Goal: Task Accomplishment & Management: Manage account settings

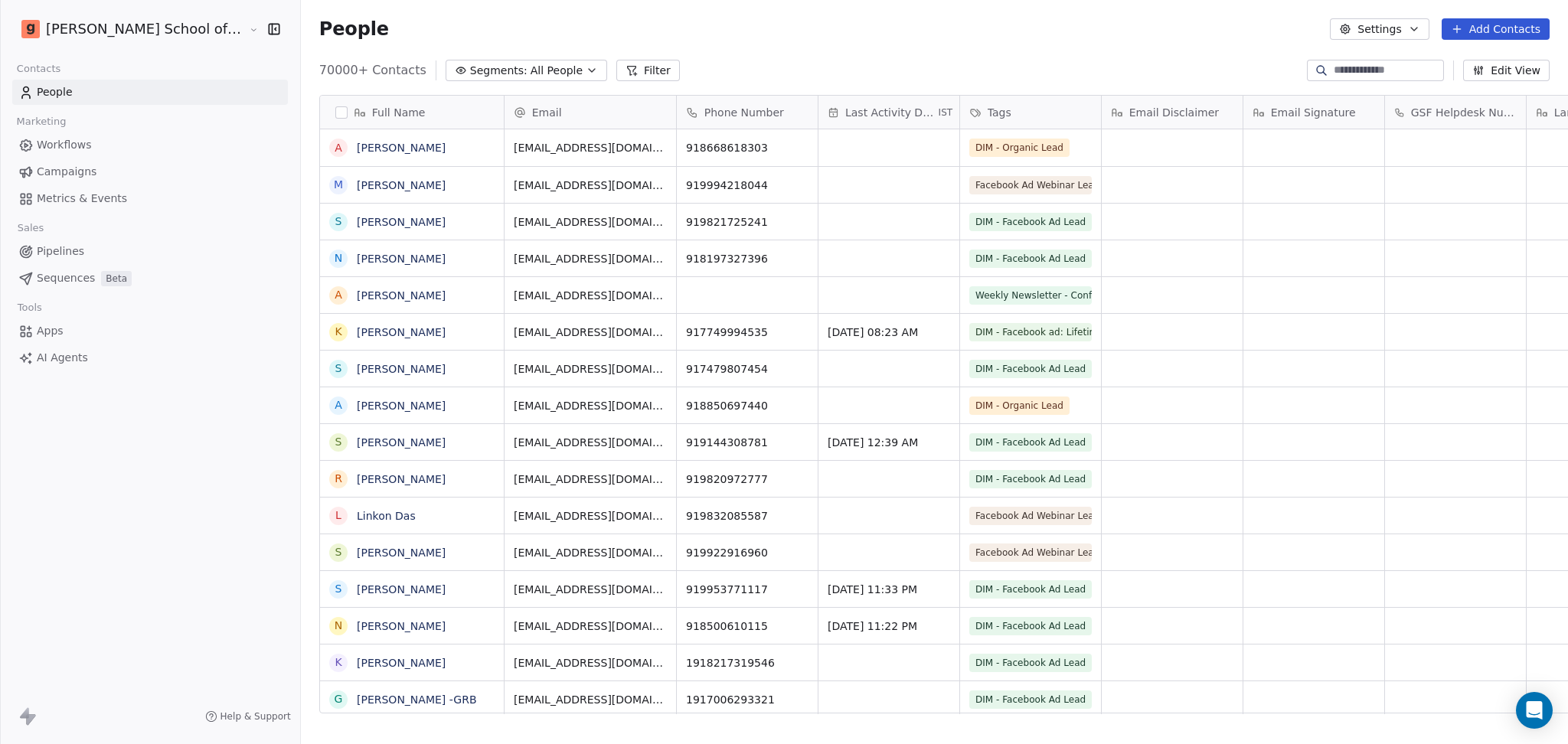
scroll to position [639, 1311]
click at [82, 156] on link "Workflows" at bounding box center [150, 145] width 276 height 25
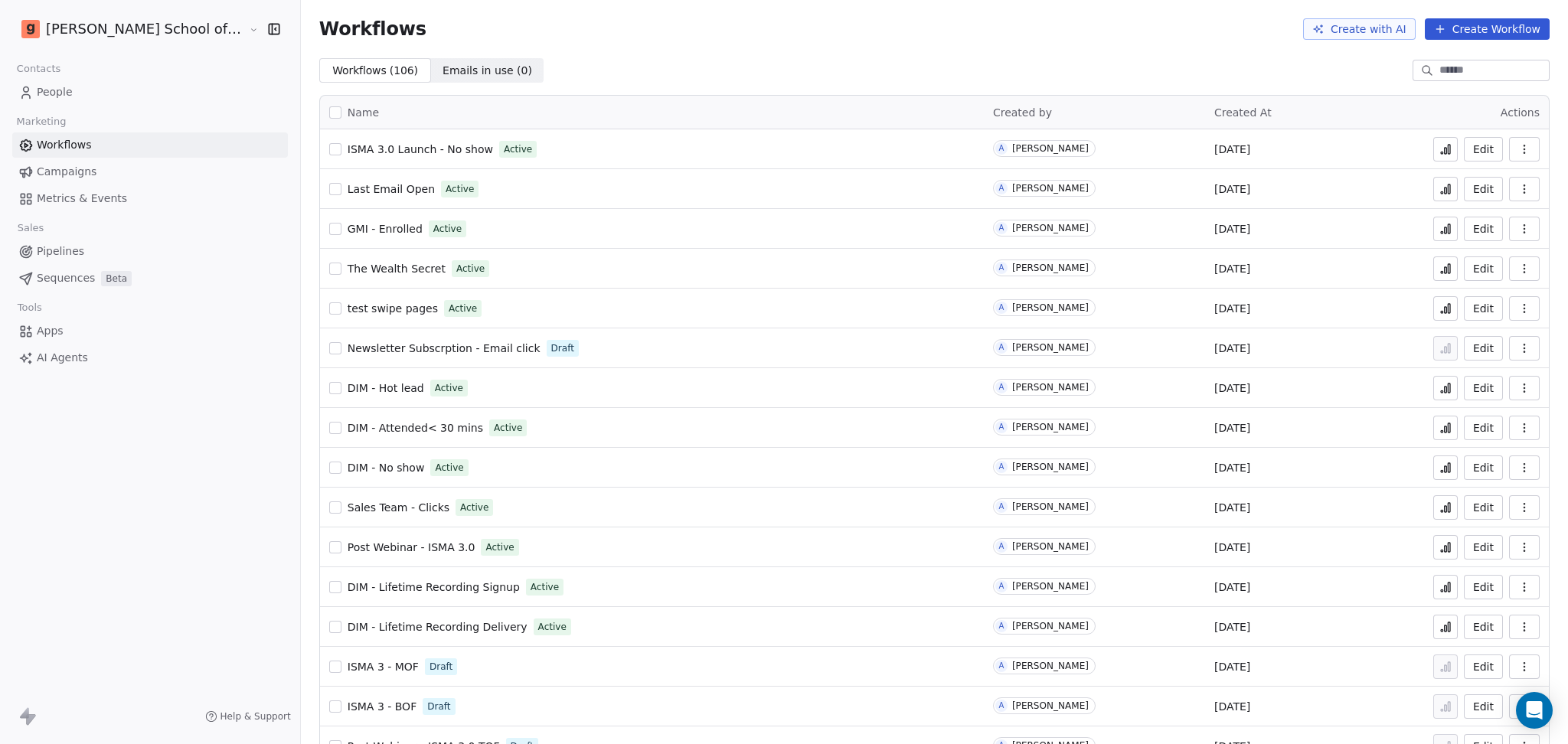
click at [108, 175] on link "Campaigns" at bounding box center [150, 172] width 276 height 25
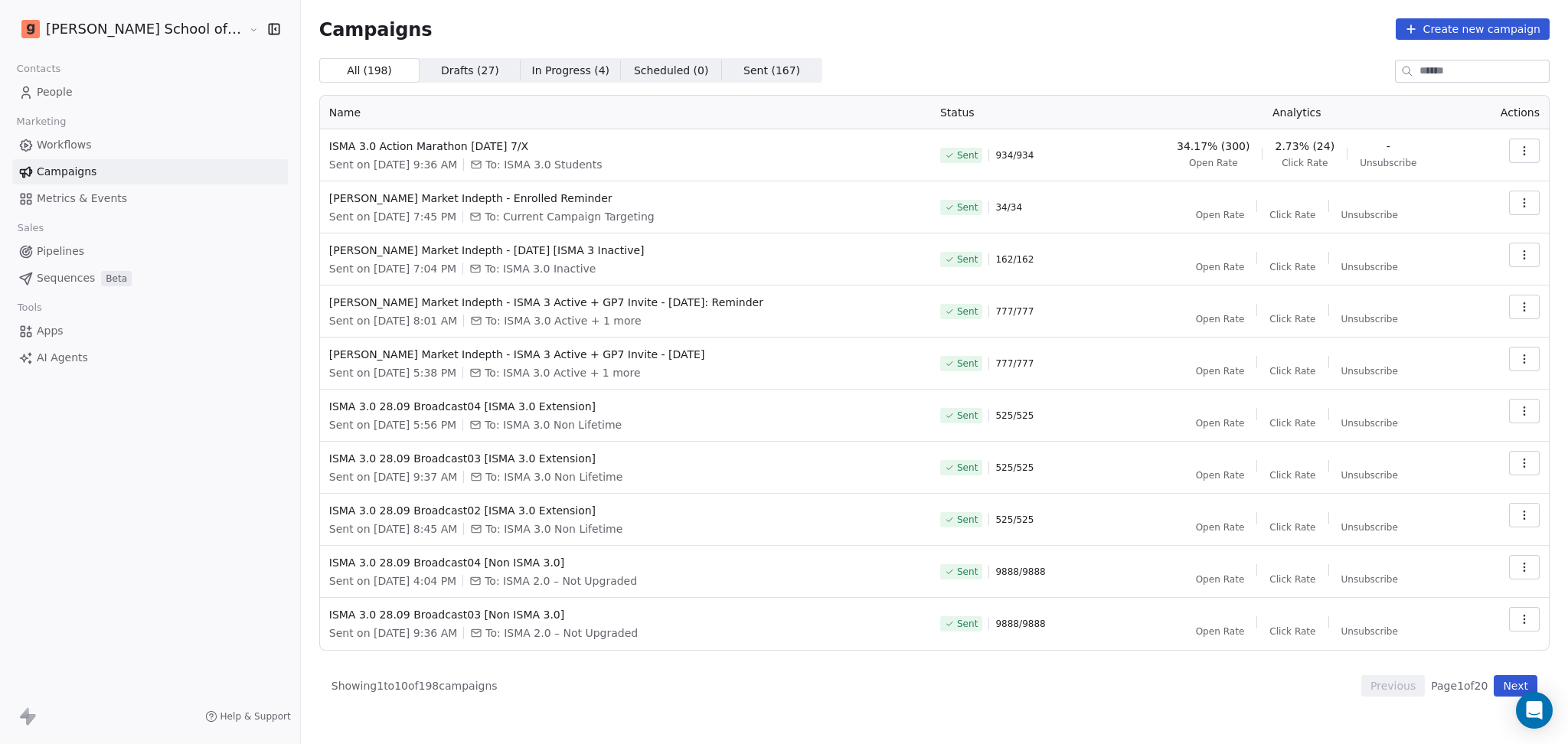
click at [1514, 688] on button "Next" at bounding box center [1515, 686] width 44 height 21
click at [1496, 679] on button "Next" at bounding box center [1515, 686] width 44 height 21
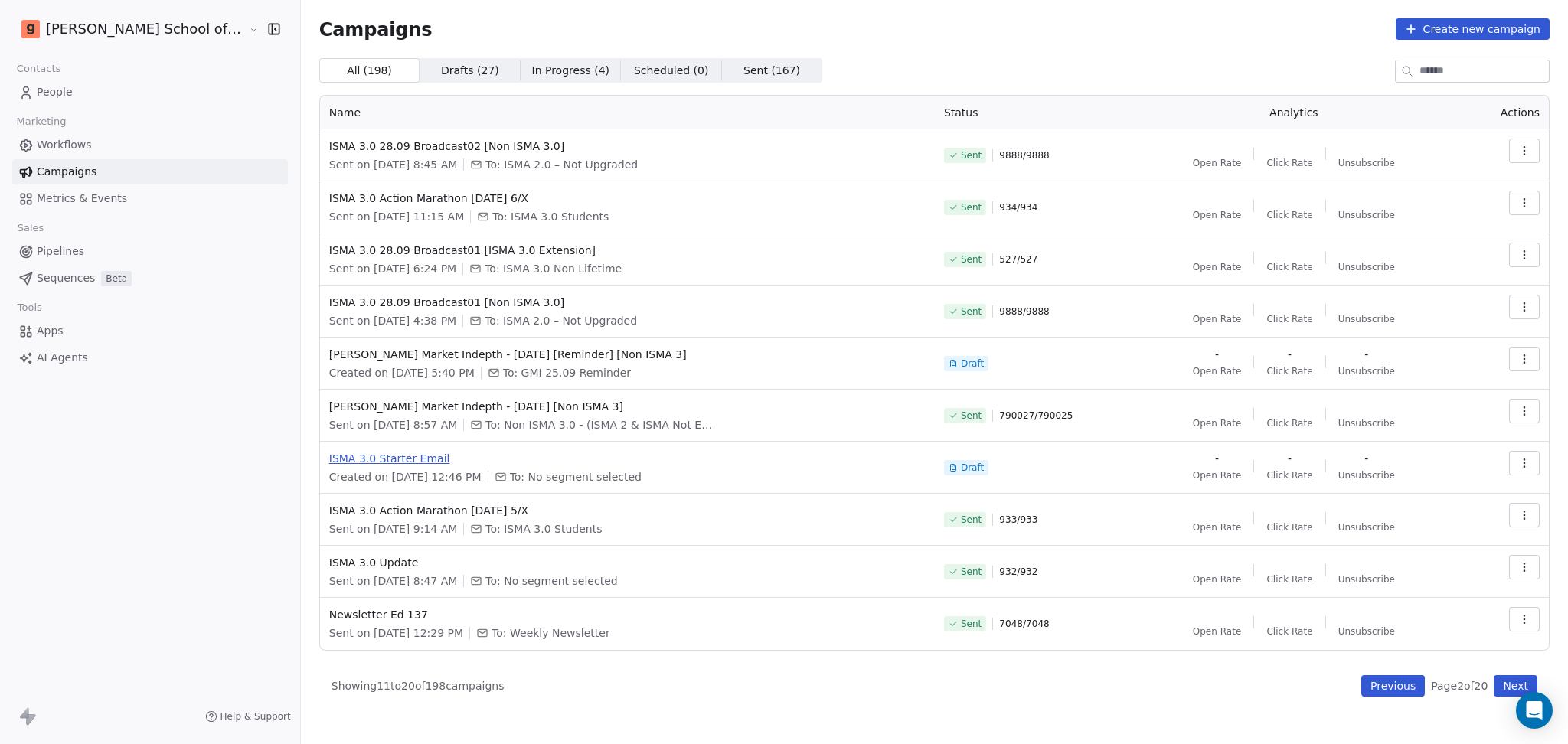
click at [361, 454] on span "ISMA 3.0 Starter Email" at bounding box center [627, 459] width 596 height 15
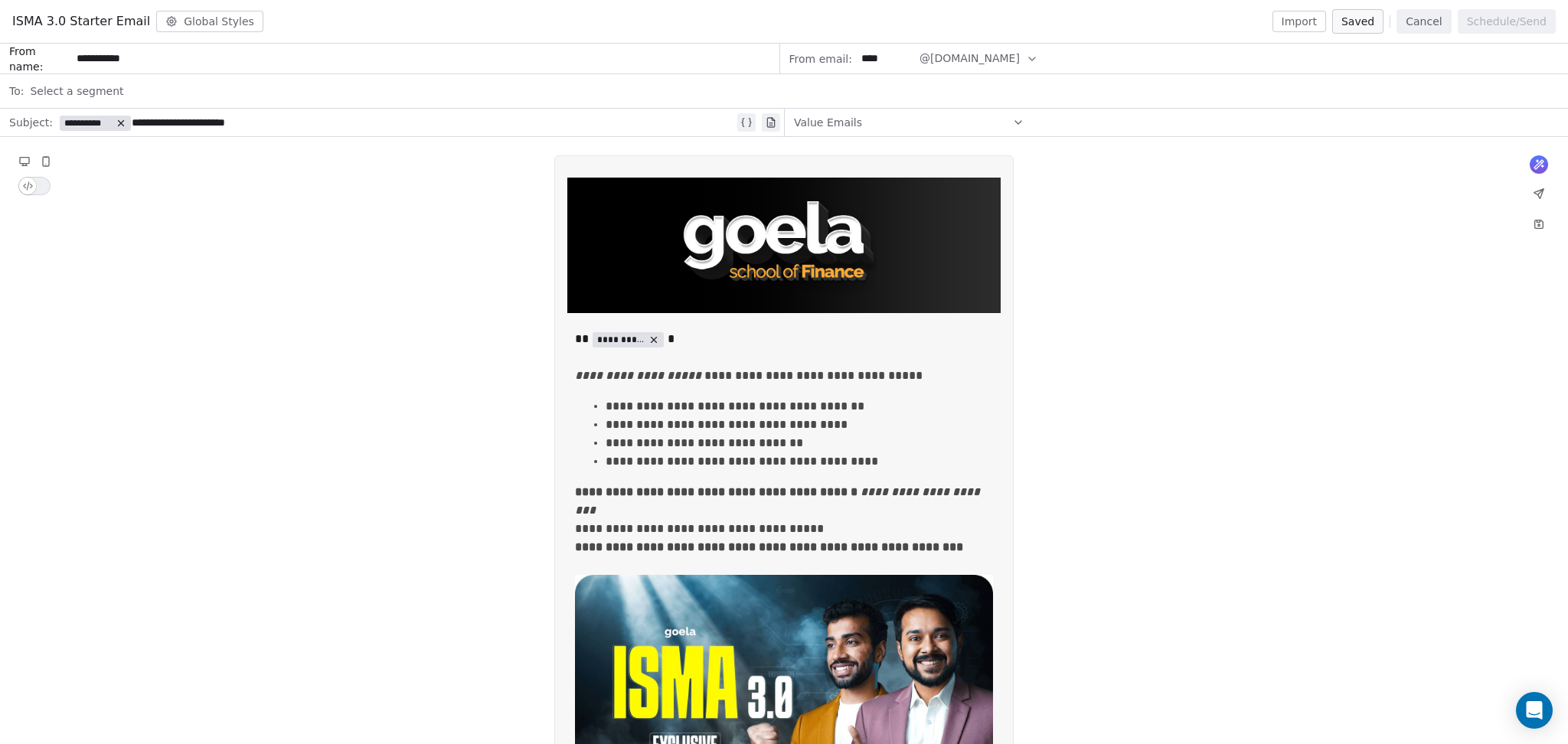
click at [1293, 24] on button "Import" at bounding box center [1298, 21] width 53 height 21
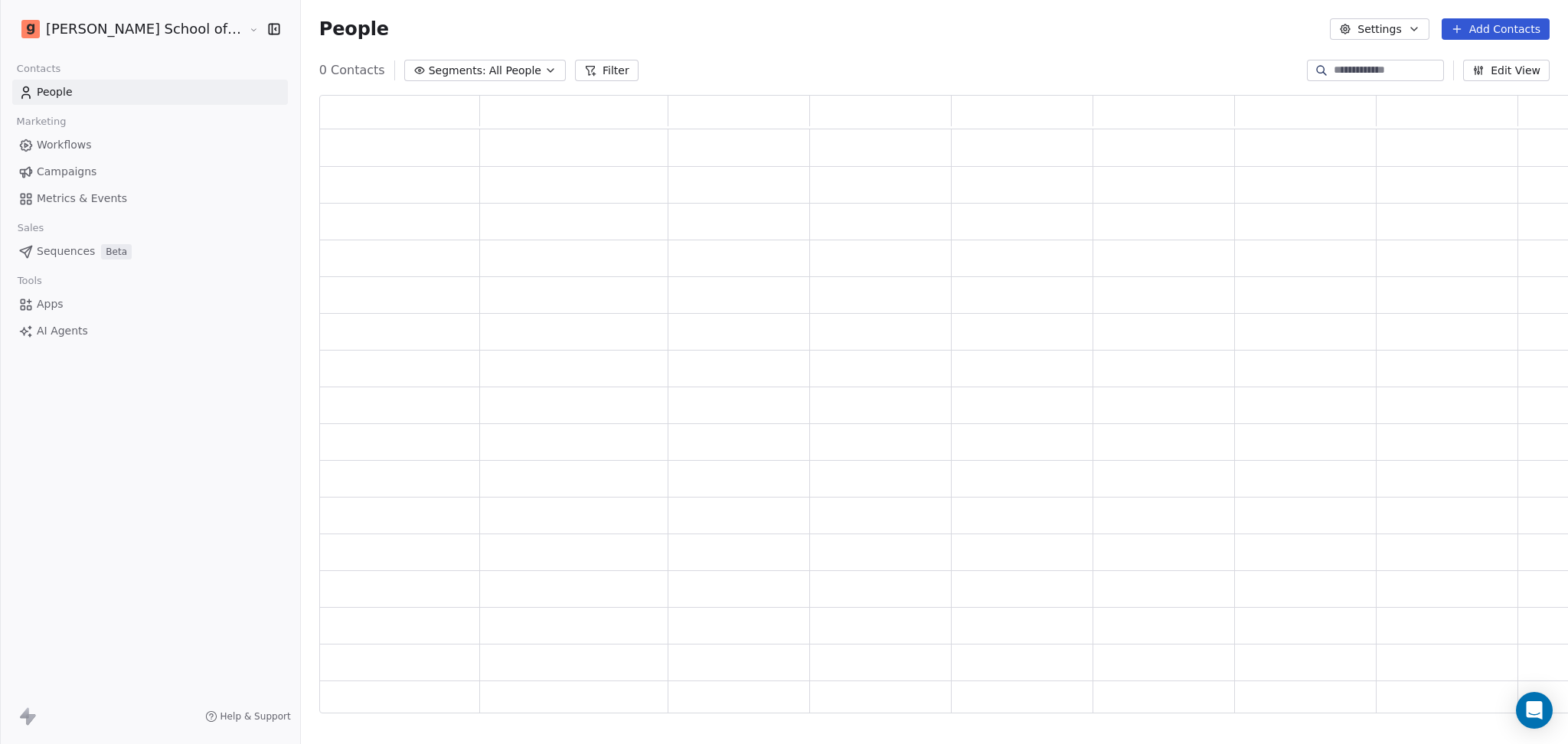
scroll to position [602, 1274]
click at [52, 171] on span "Campaigns" at bounding box center [67, 171] width 60 height 16
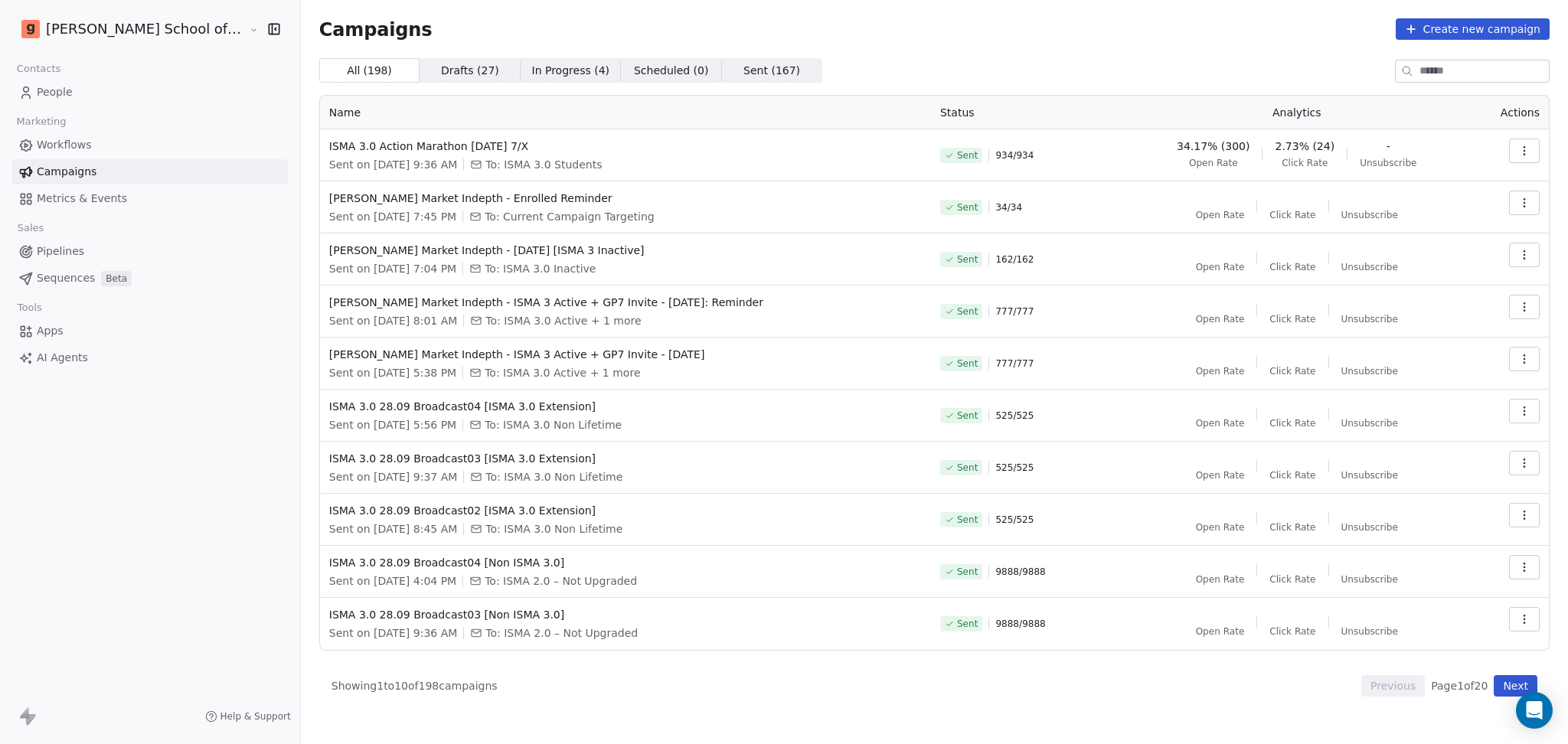
click at [1507, 686] on button "Next" at bounding box center [1515, 686] width 44 height 21
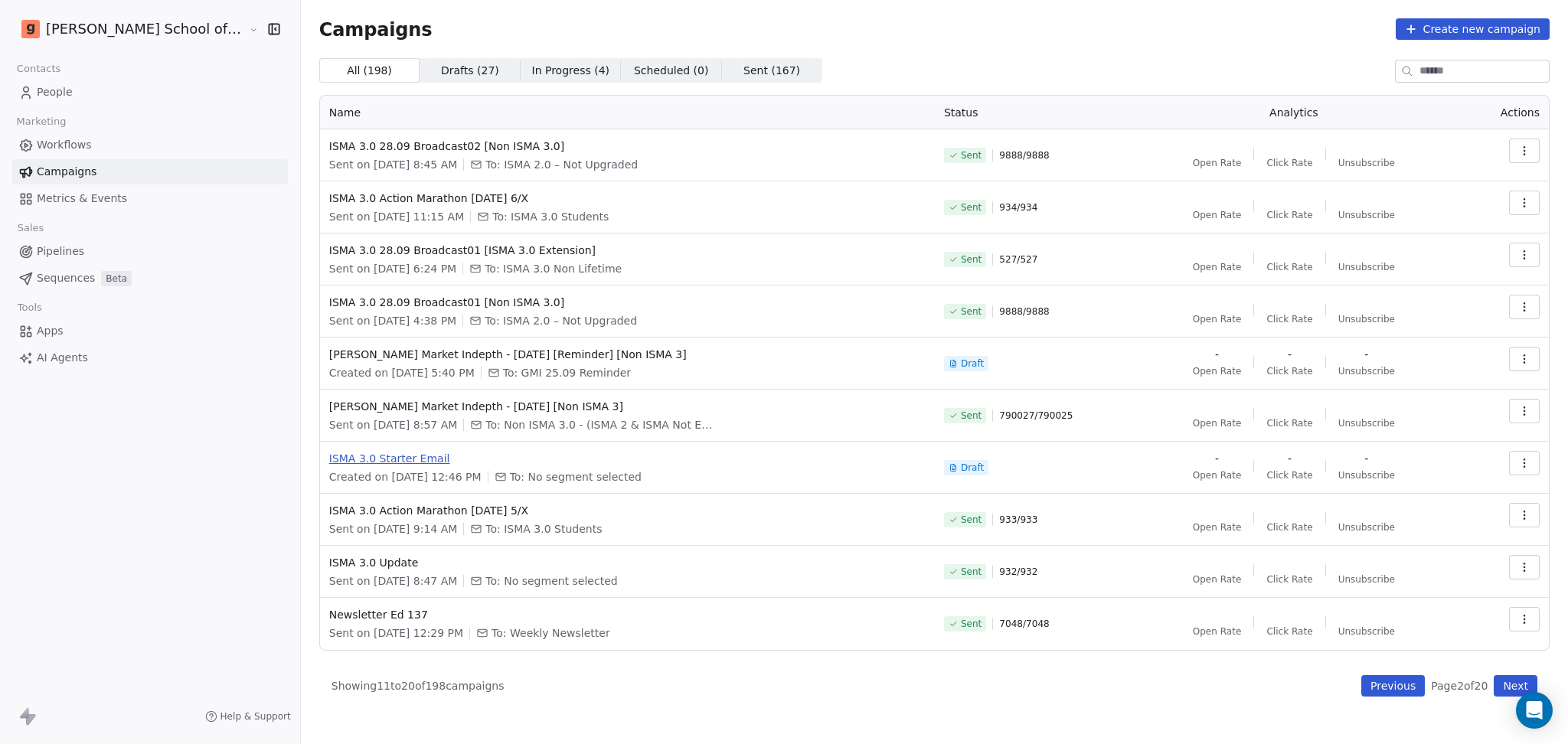
click at [378, 459] on span "ISMA 3.0 Starter Email" at bounding box center [627, 459] width 596 height 15
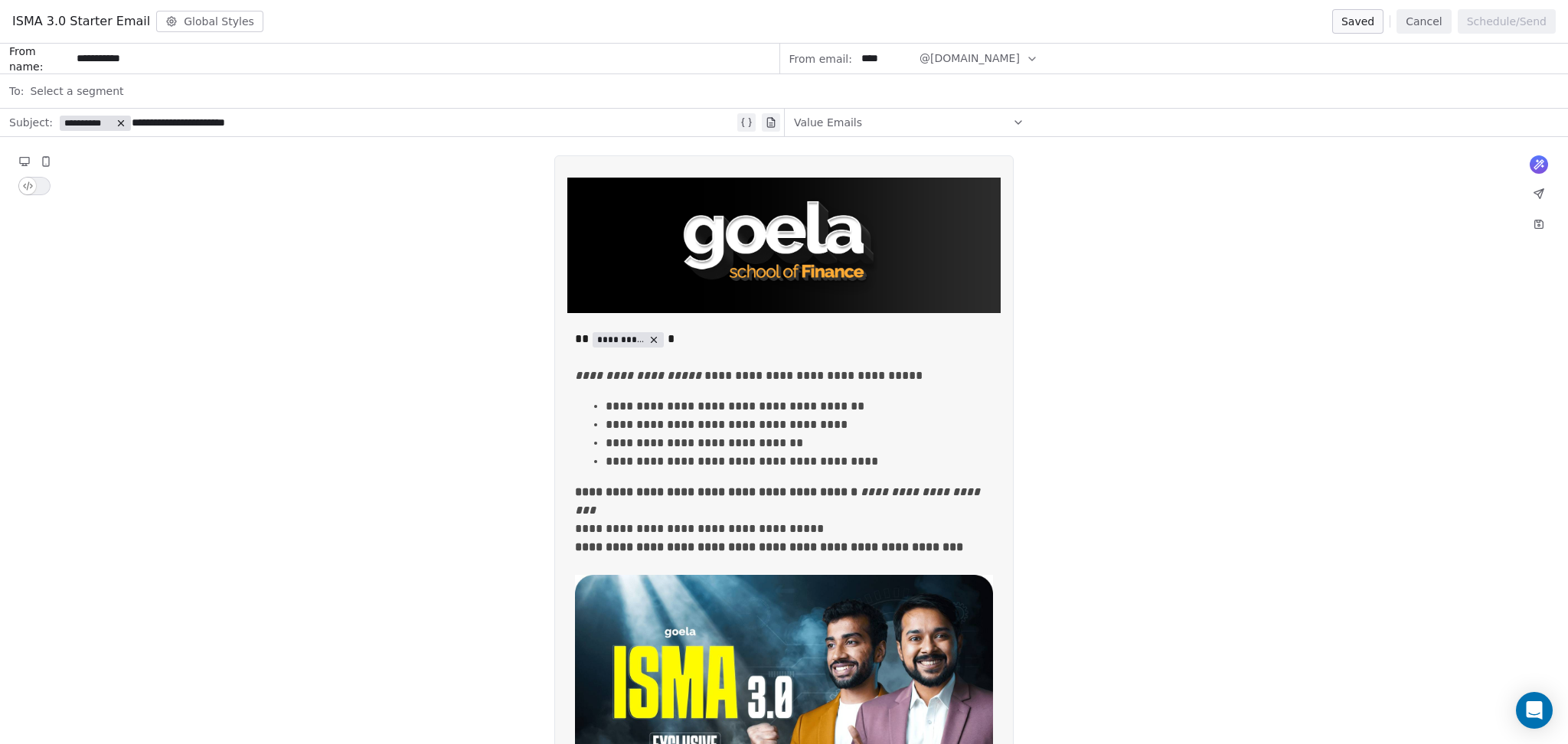
drag, startPoint x: 210, startPoint y: 59, endPoint x: 0, endPoint y: 39, distance: 211.0
click at [0, 39] on div "**********" at bounding box center [784, 372] width 1568 height 744
drag, startPoint x: 357, startPoint y: 123, endPoint x: 6, endPoint y: 101, distance: 351.7
copy div "**********"
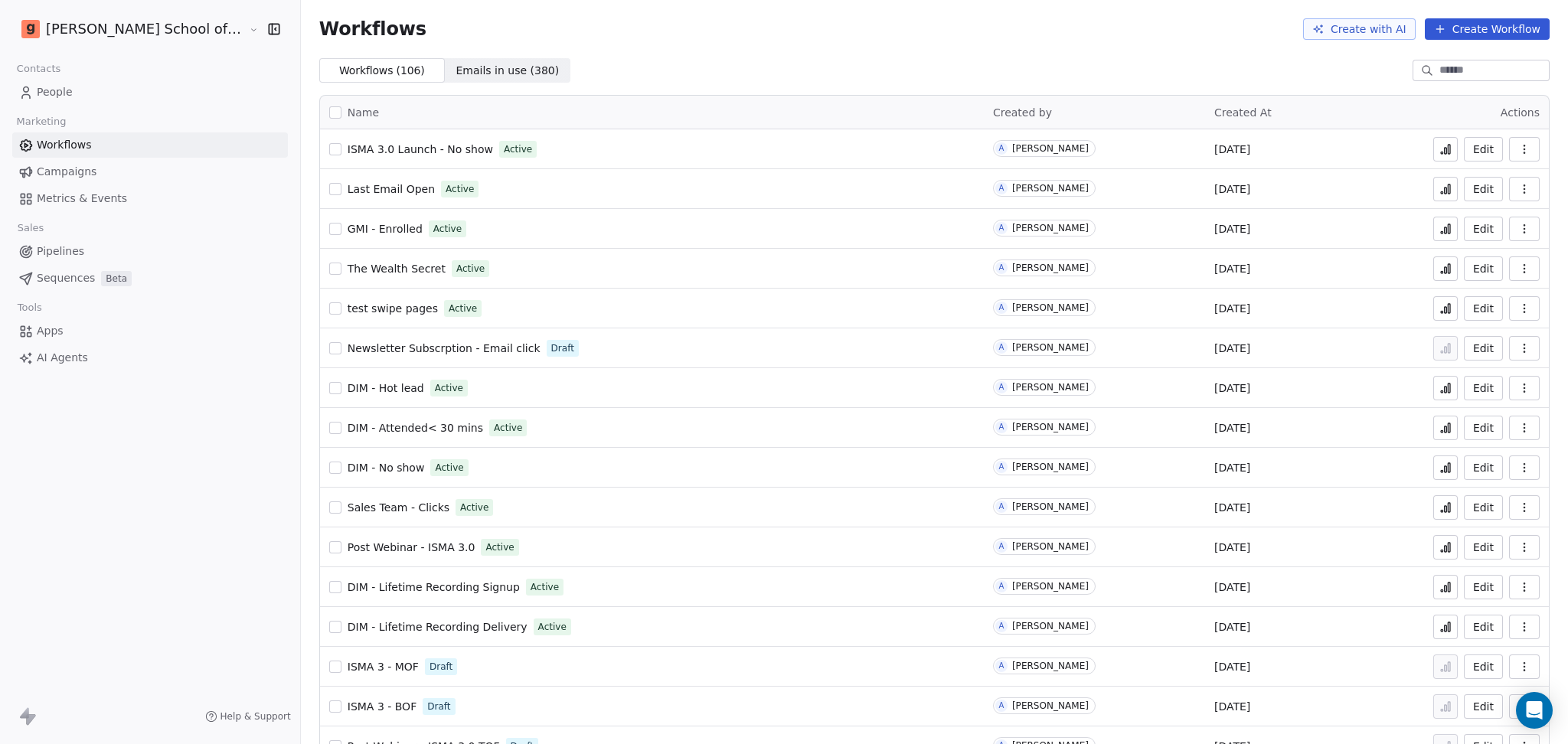
click at [116, 170] on link "Campaigns" at bounding box center [150, 172] width 276 height 25
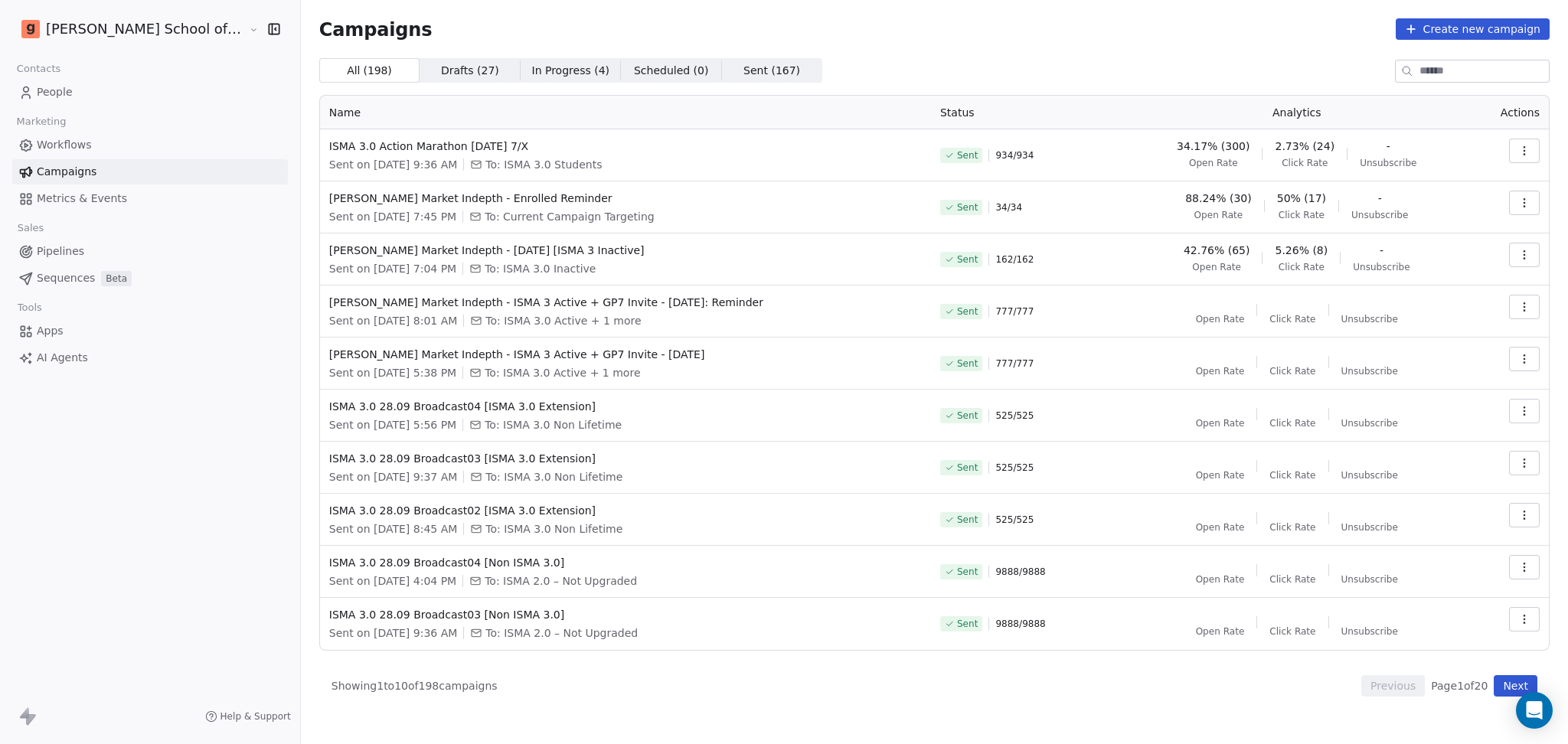
click at [179, 141] on link "Workflows" at bounding box center [150, 145] width 276 height 25
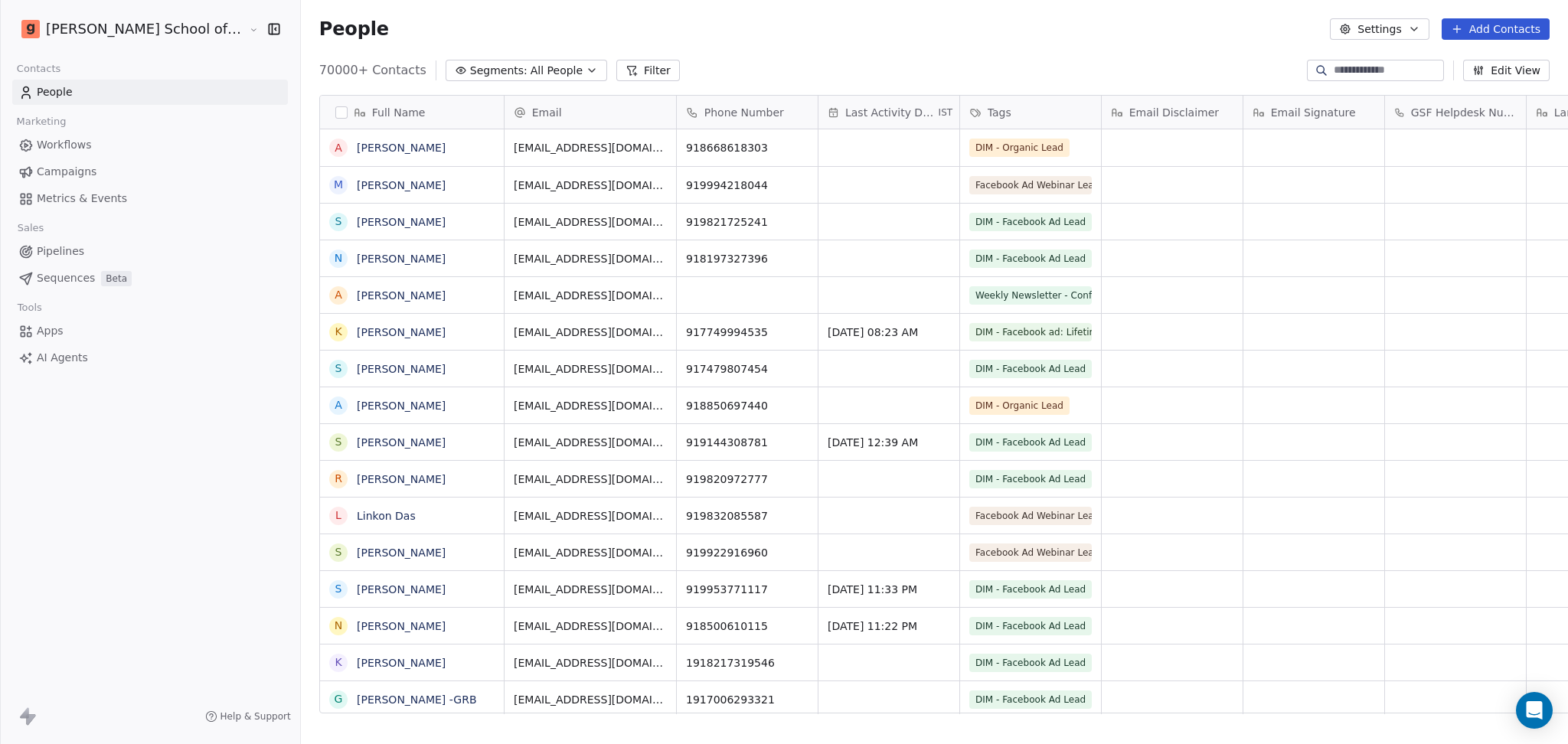
scroll to position [639, 1311]
click at [1345, 72] on input at bounding box center [1387, 71] width 107 height 15
paste input "**********"
type input "**********"
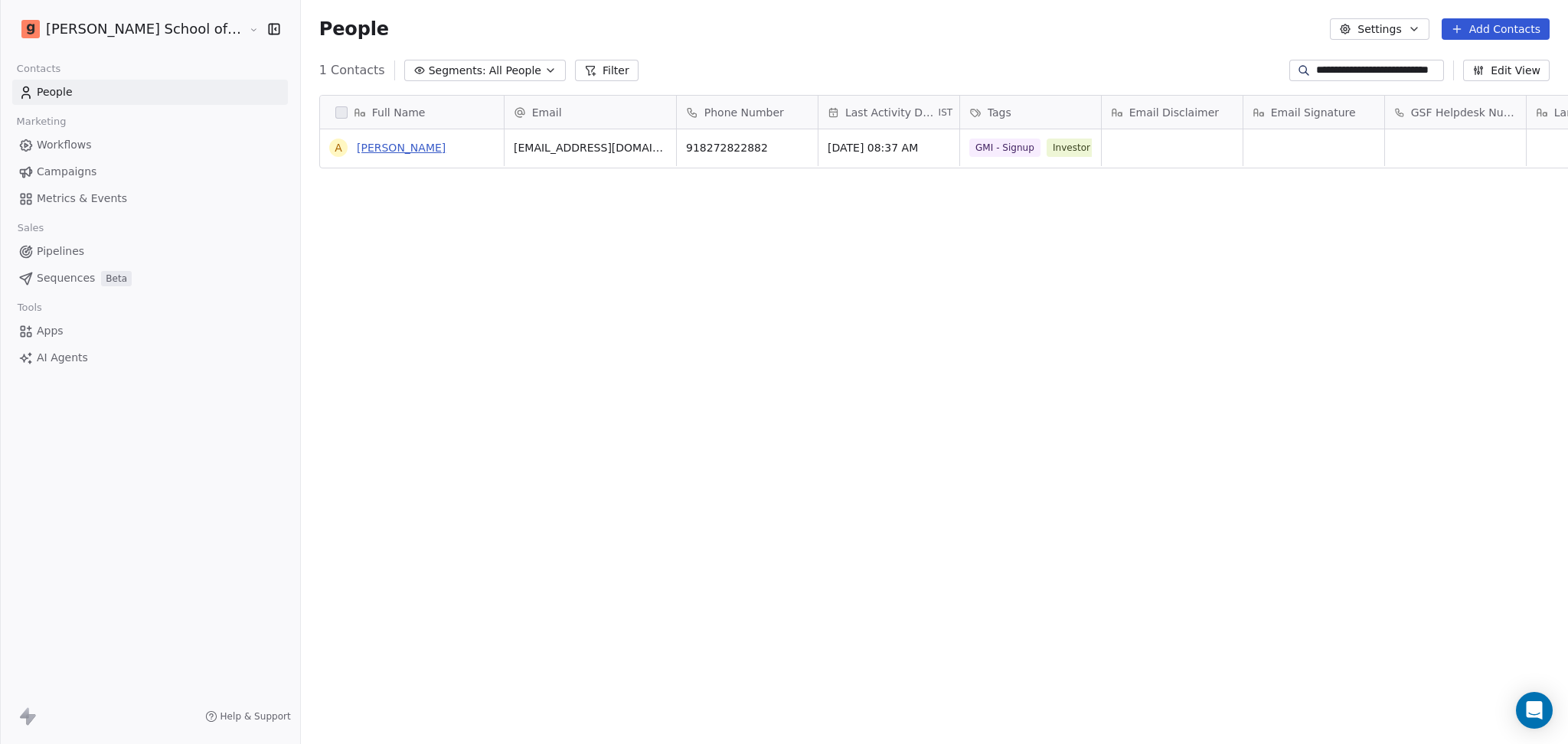
scroll to position [0, 0]
click at [357, 142] on link "Ankur Gupta" at bounding box center [402, 147] width 89 height 13
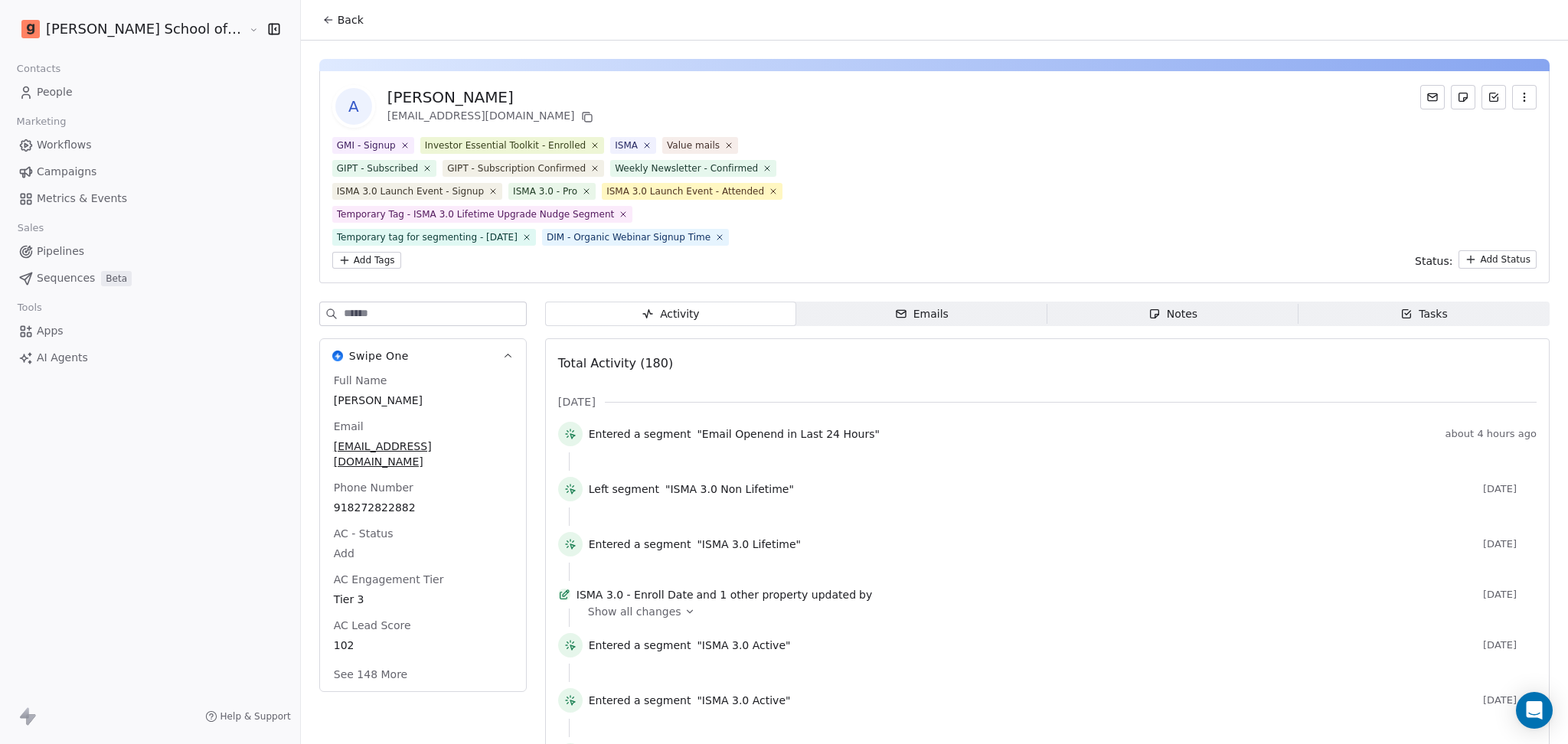
click at [344, 302] on input at bounding box center [435, 313] width 182 height 23
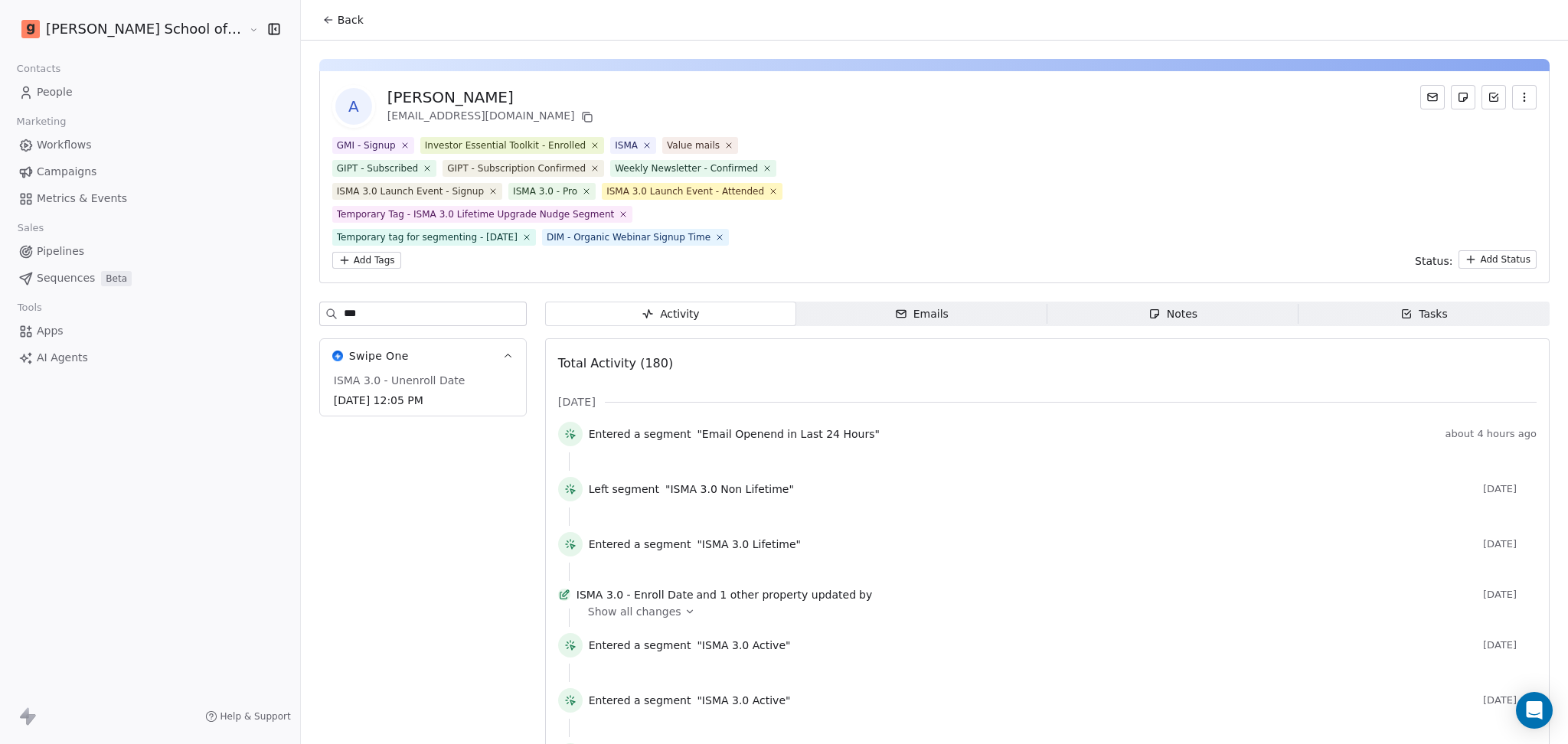
type input "***"
click at [338, 25] on span "Back" at bounding box center [350, 20] width 26 height 15
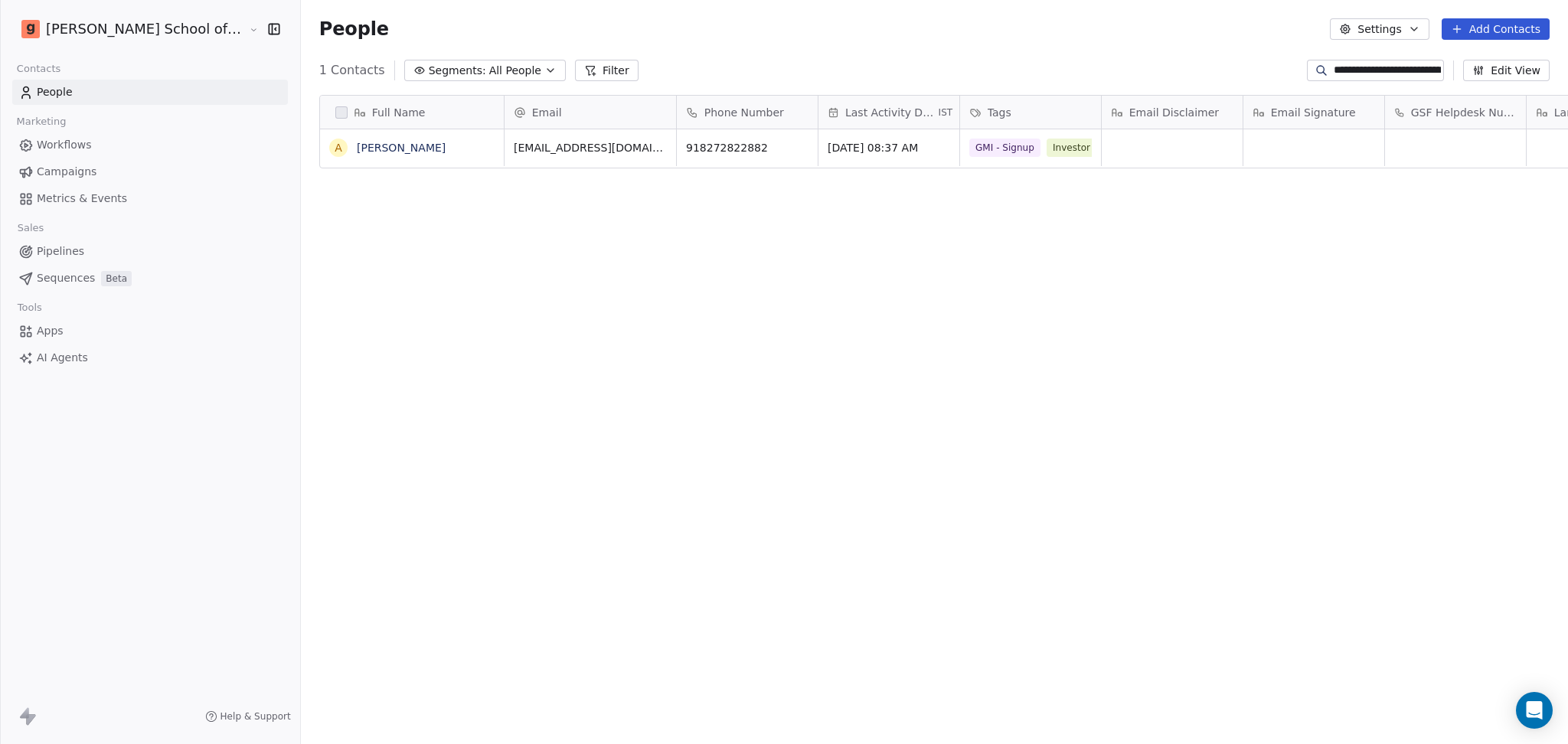
scroll to position [639, 1311]
click at [1378, 64] on input "**********" at bounding box center [1387, 71] width 107 height 15
paste input "**********"
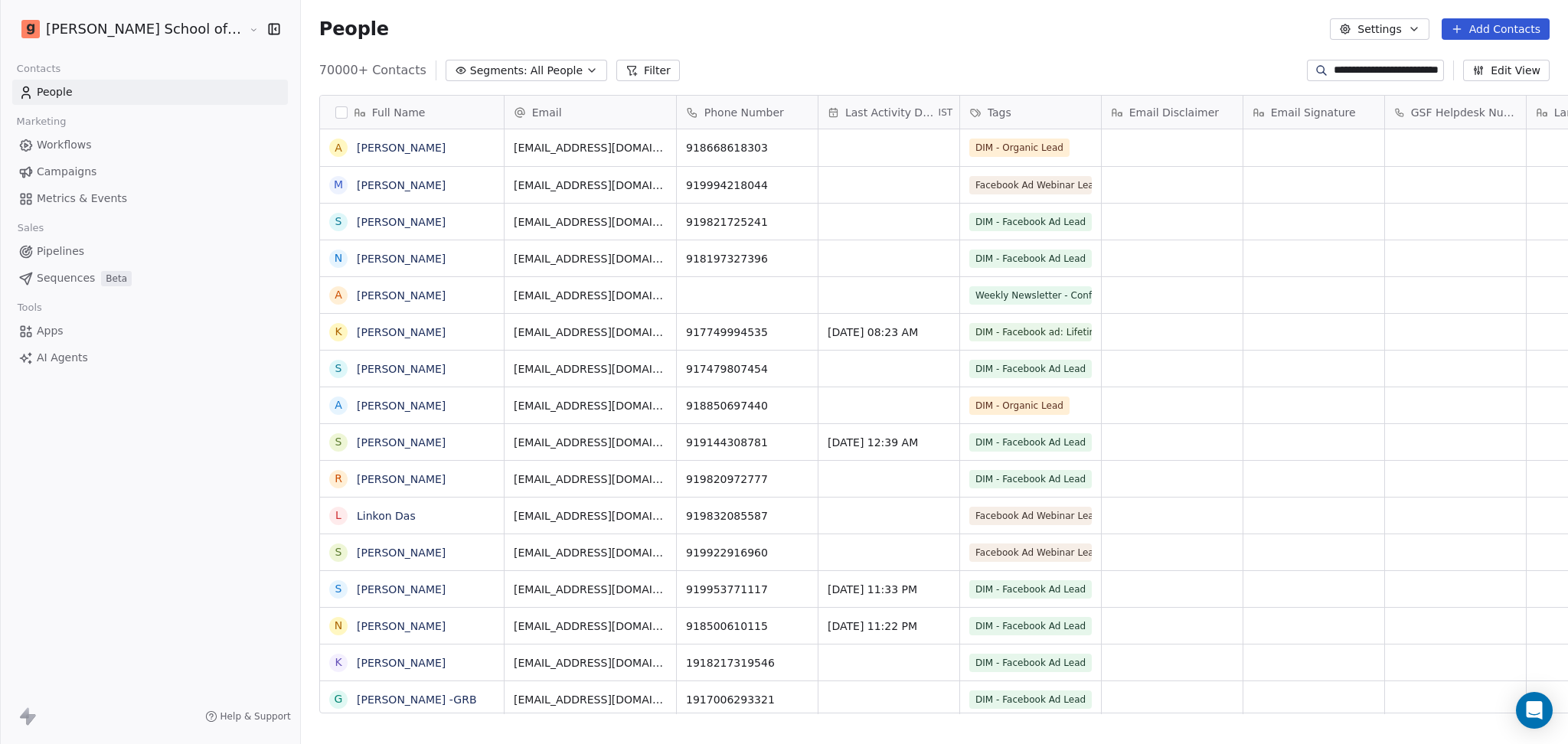
scroll to position [0, 23]
type input "**********"
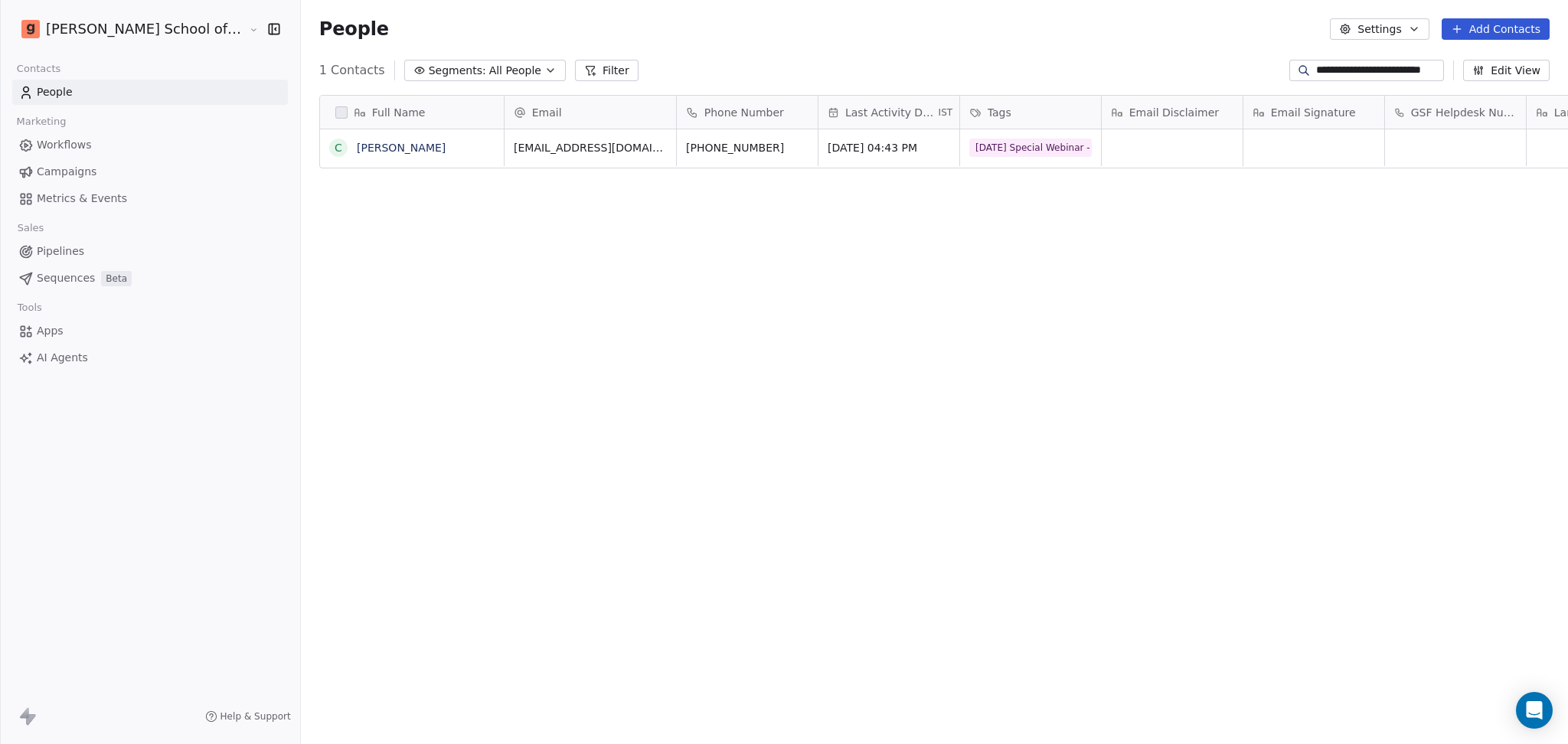
scroll to position [639, 1311]
click at [357, 151] on link "chiranjit mandhata" at bounding box center [402, 147] width 89 height 13
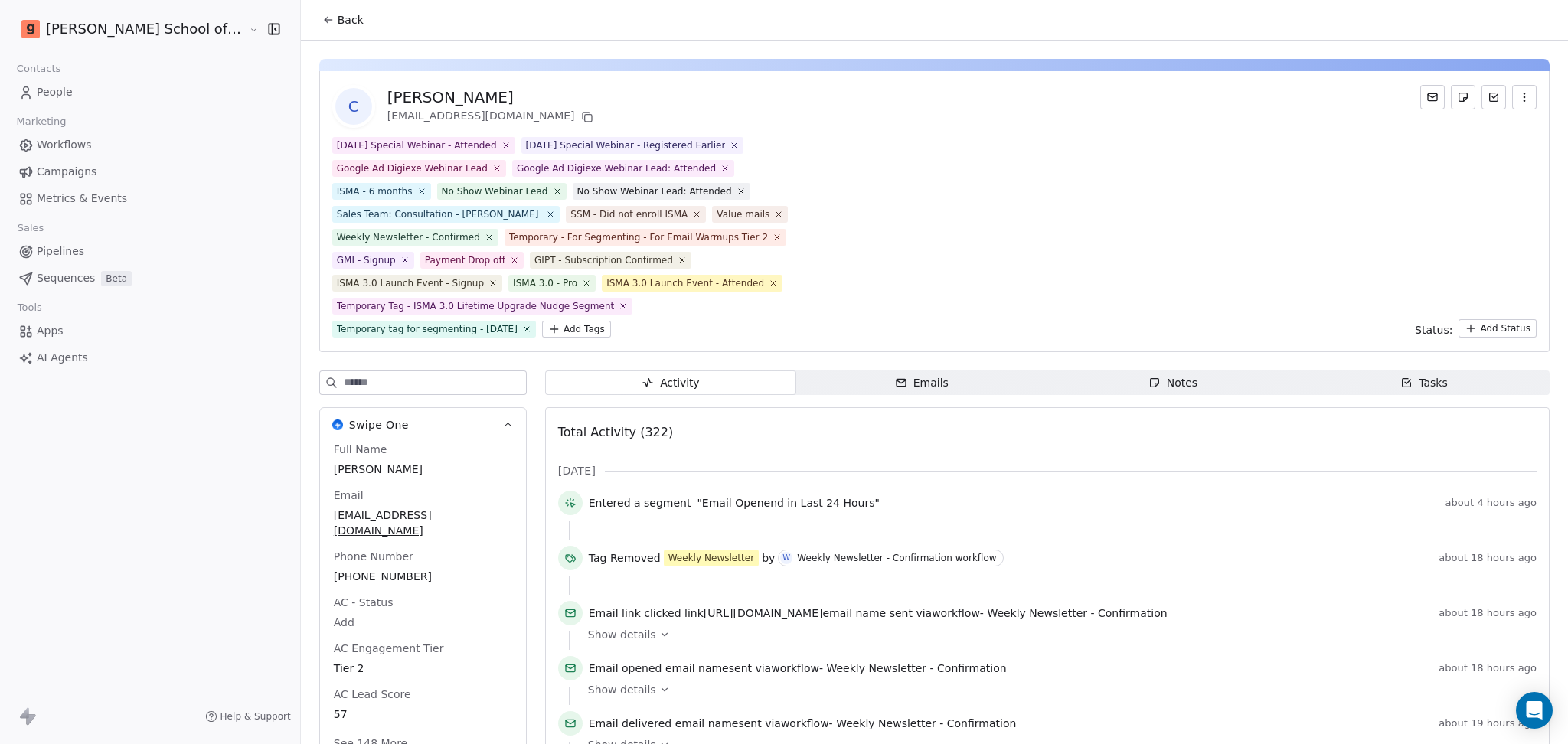
click at [352, 395] on div "Swipe One Full Name chiranjit mandhata Email chiranjitmandhata@gmail.com Phone …" at bounding box center [423, 570] width 207 height 400
click at [356, 378] on input at bounding box center [435, 383] width 182 height 23
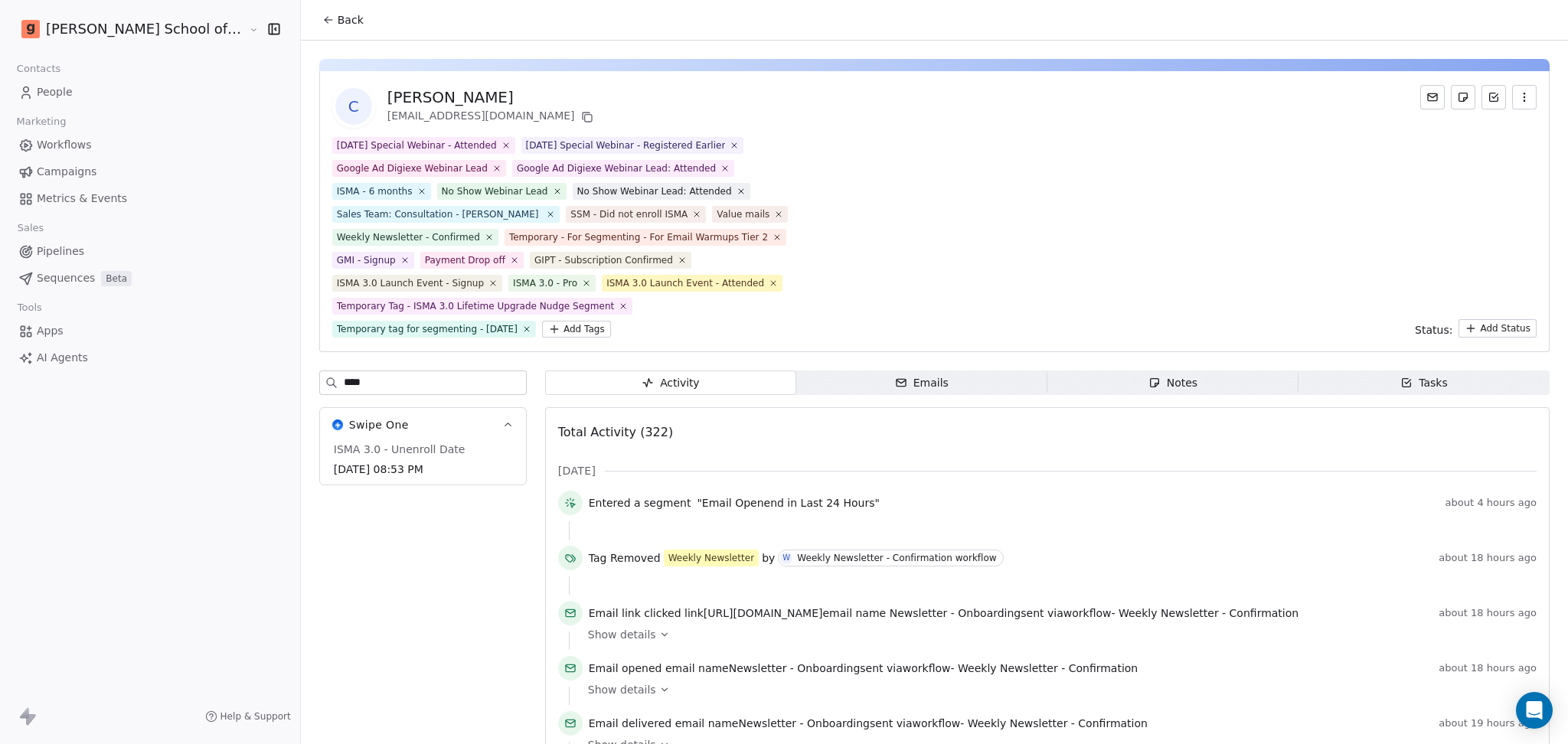
type input "****"
click at [313, 27] on button "Back" at bounding box center [343, 19] width 60 height 27
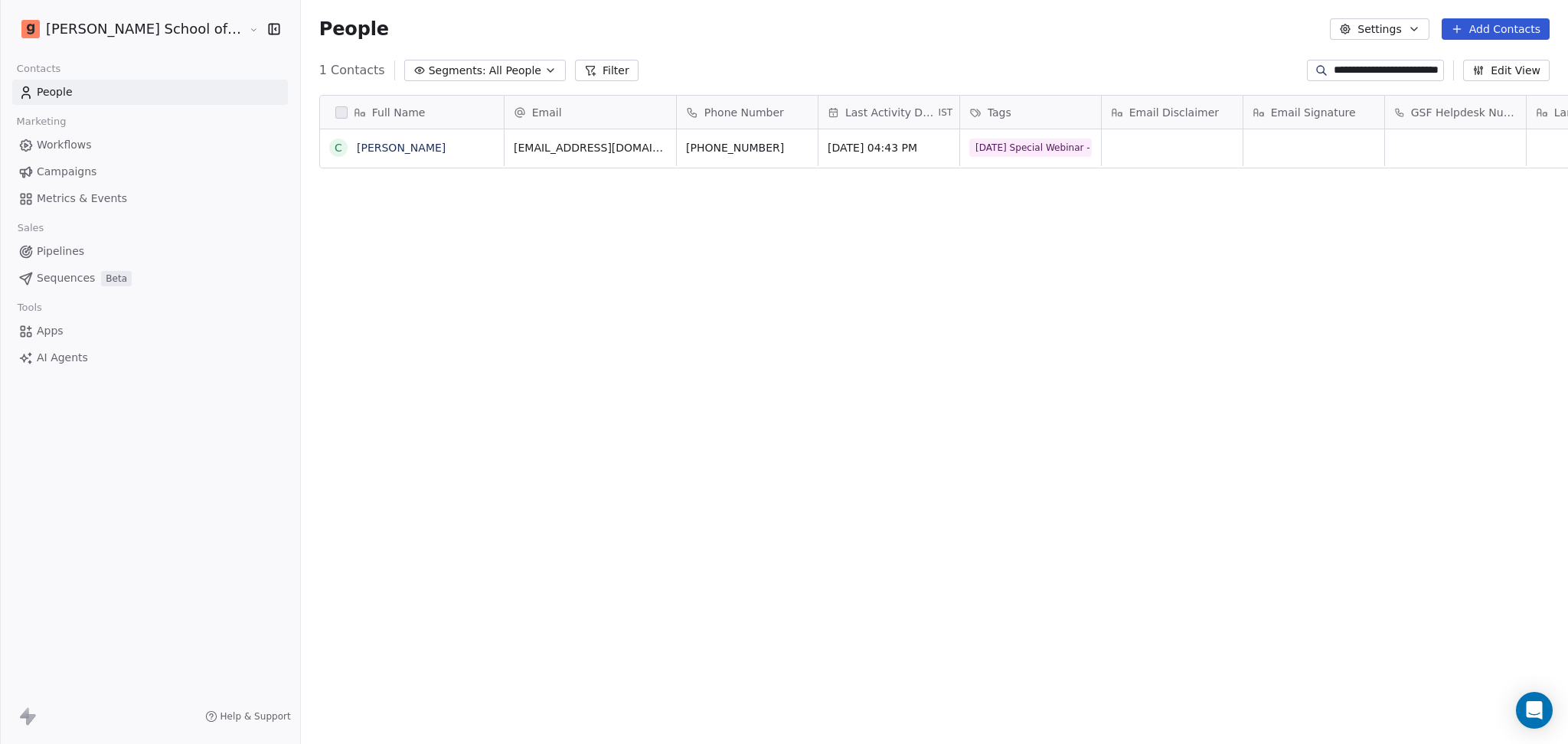
scroll to position [639, 1311]
click at [1386, 79] on div "**********" at bounding box center [1375, 71] width 137 height 21
paste input "**********"
type input "**********"
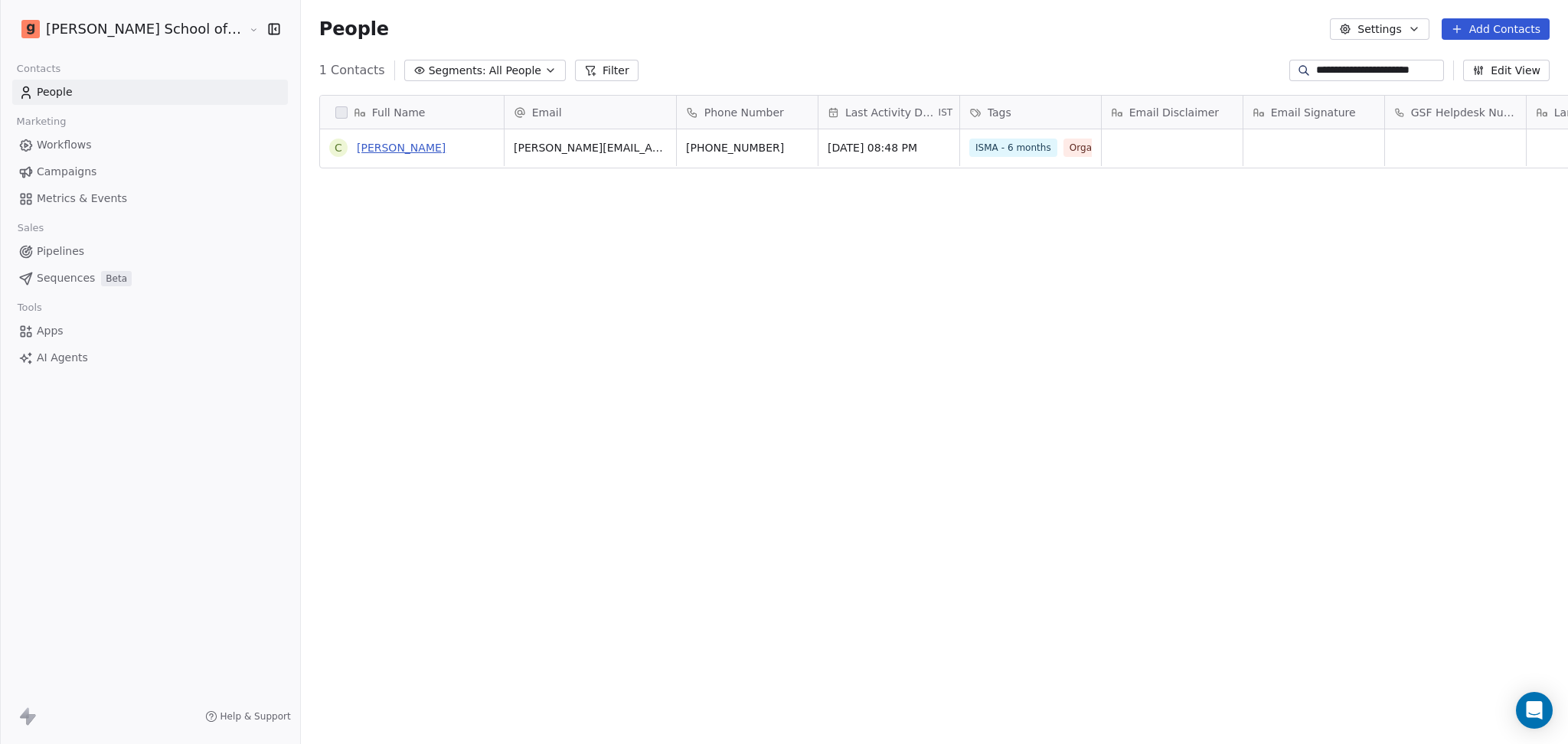
click at [357, 147] on link "Chetana Jha" at bounding box center [402, 147] width 89 height 13
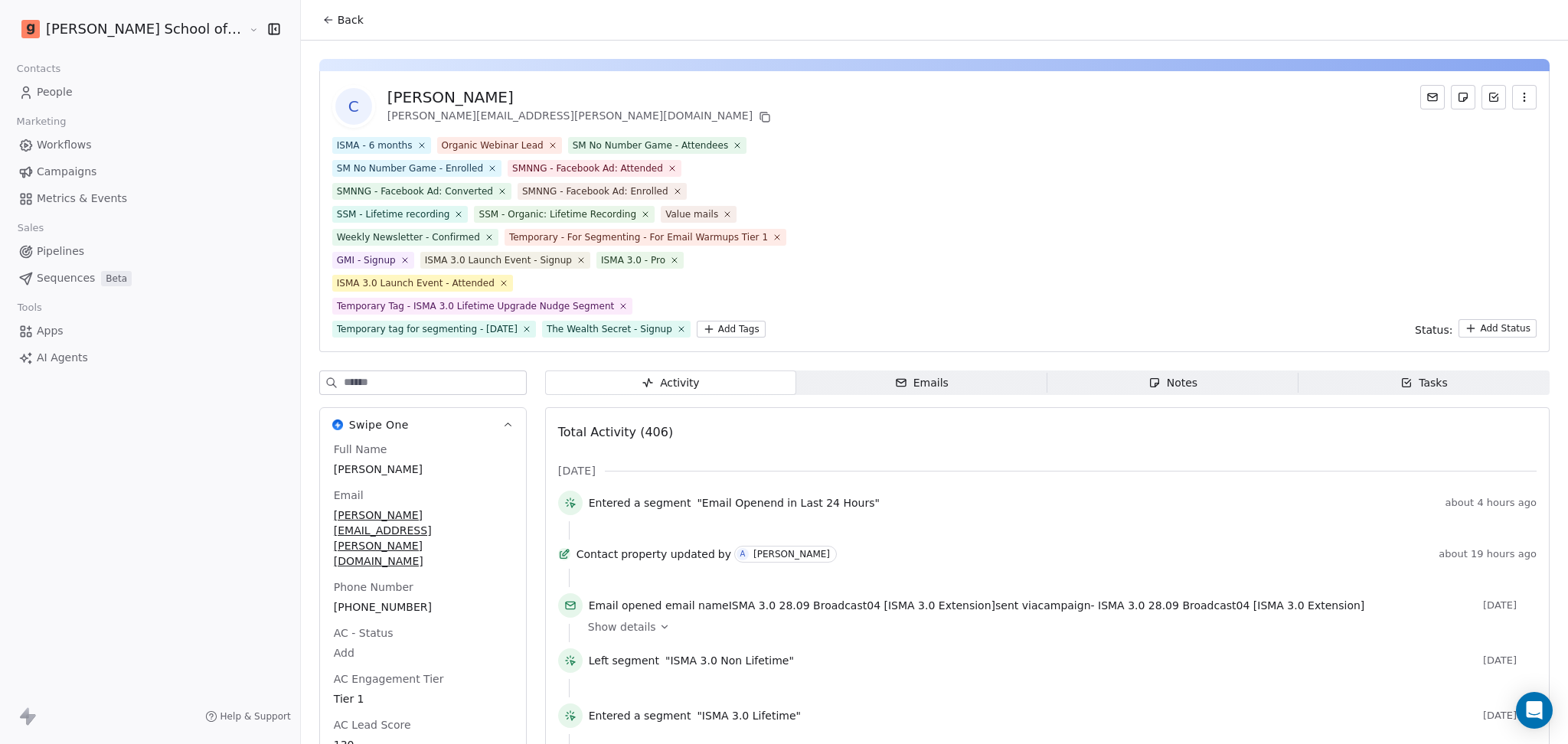
click at [344, 387] on input at bounding box center [435, 383] width 182 height 23
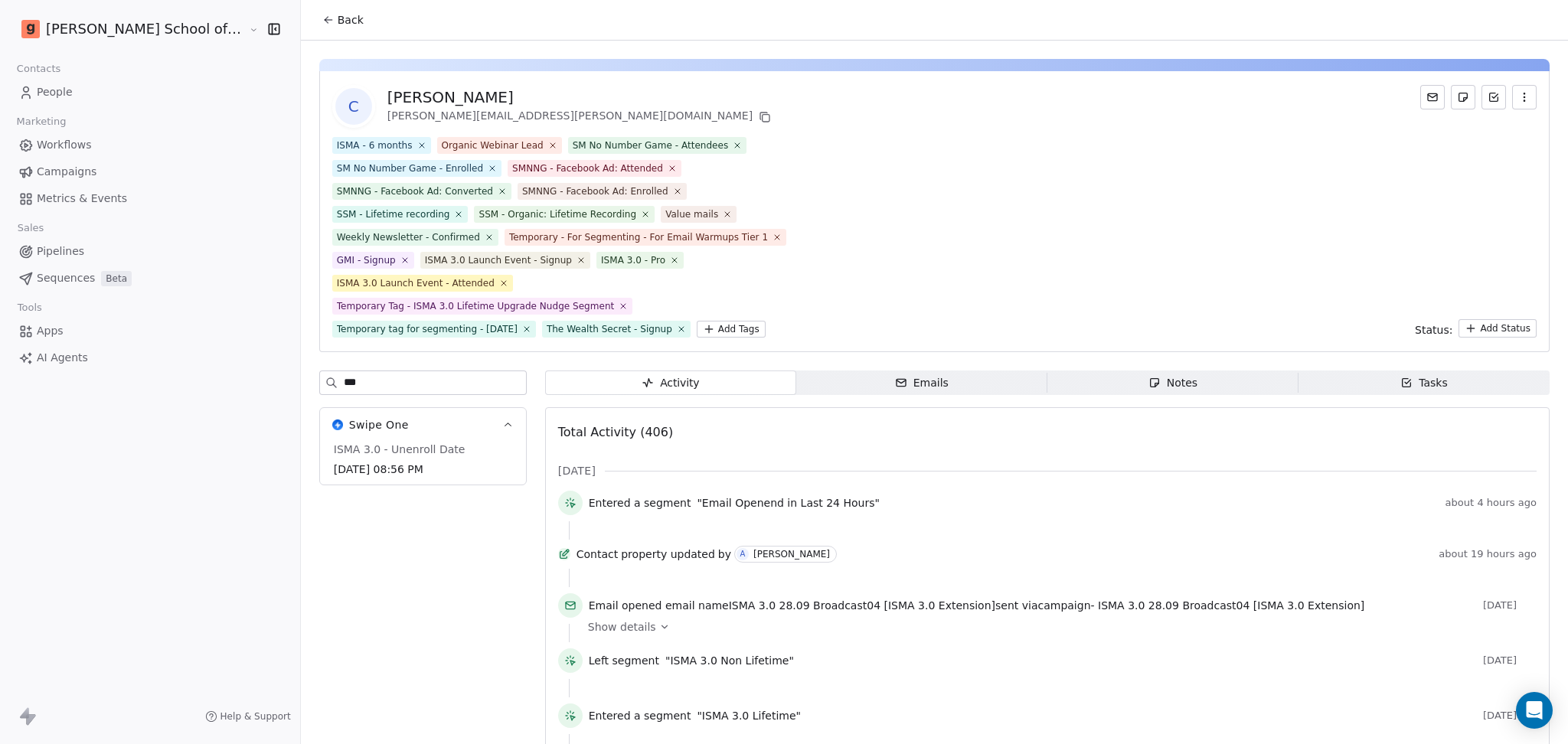
type input "***"
click at [338, 19] on span "Back" at bounding box center [350, 20] width 26 height 15
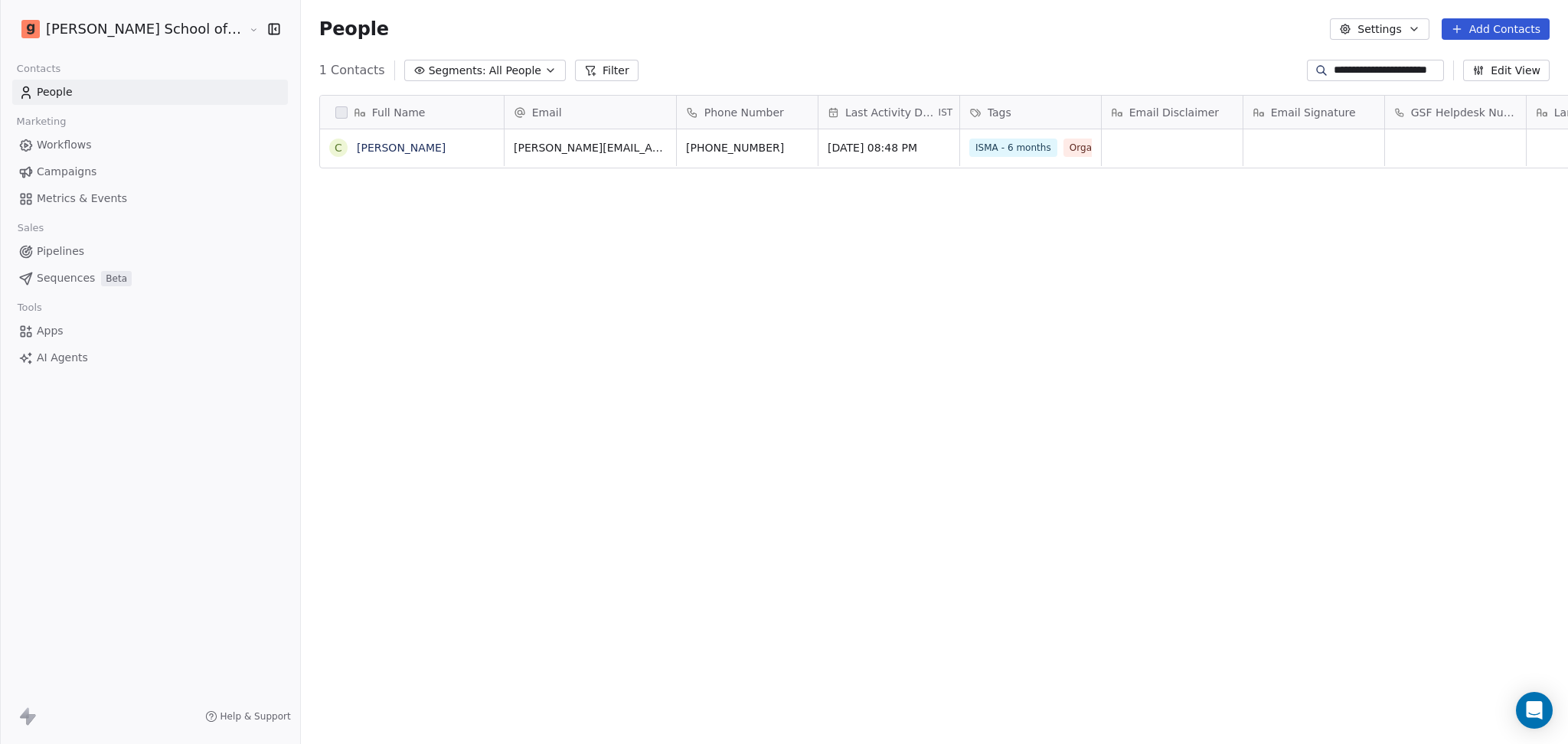
scroll to position [639, 1311]
click at [1349, 65] on input "**********" at bounding box center [1387, 71] width 107 height 15
paste input "**********"
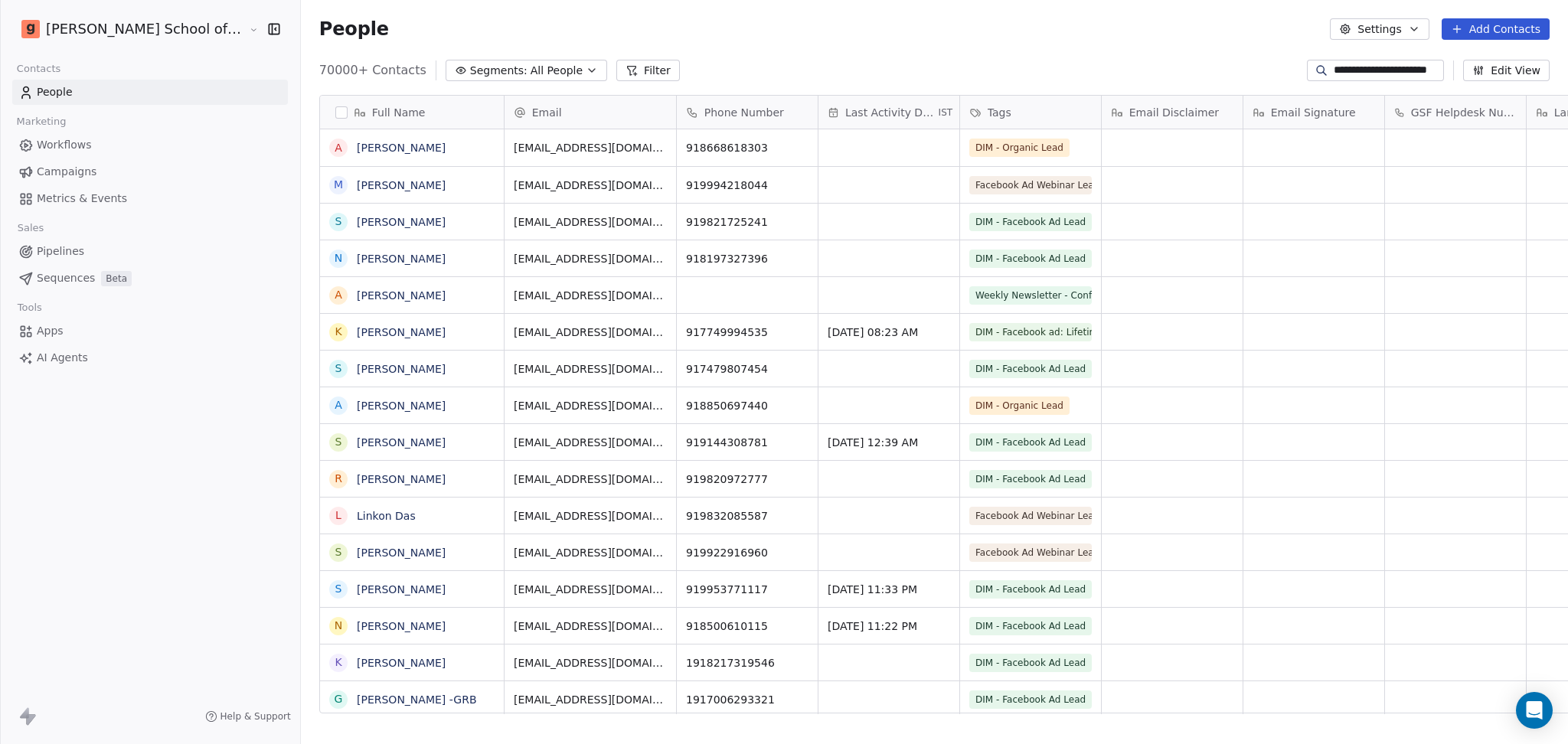
scroll to position [0, 8]
type input "**********"
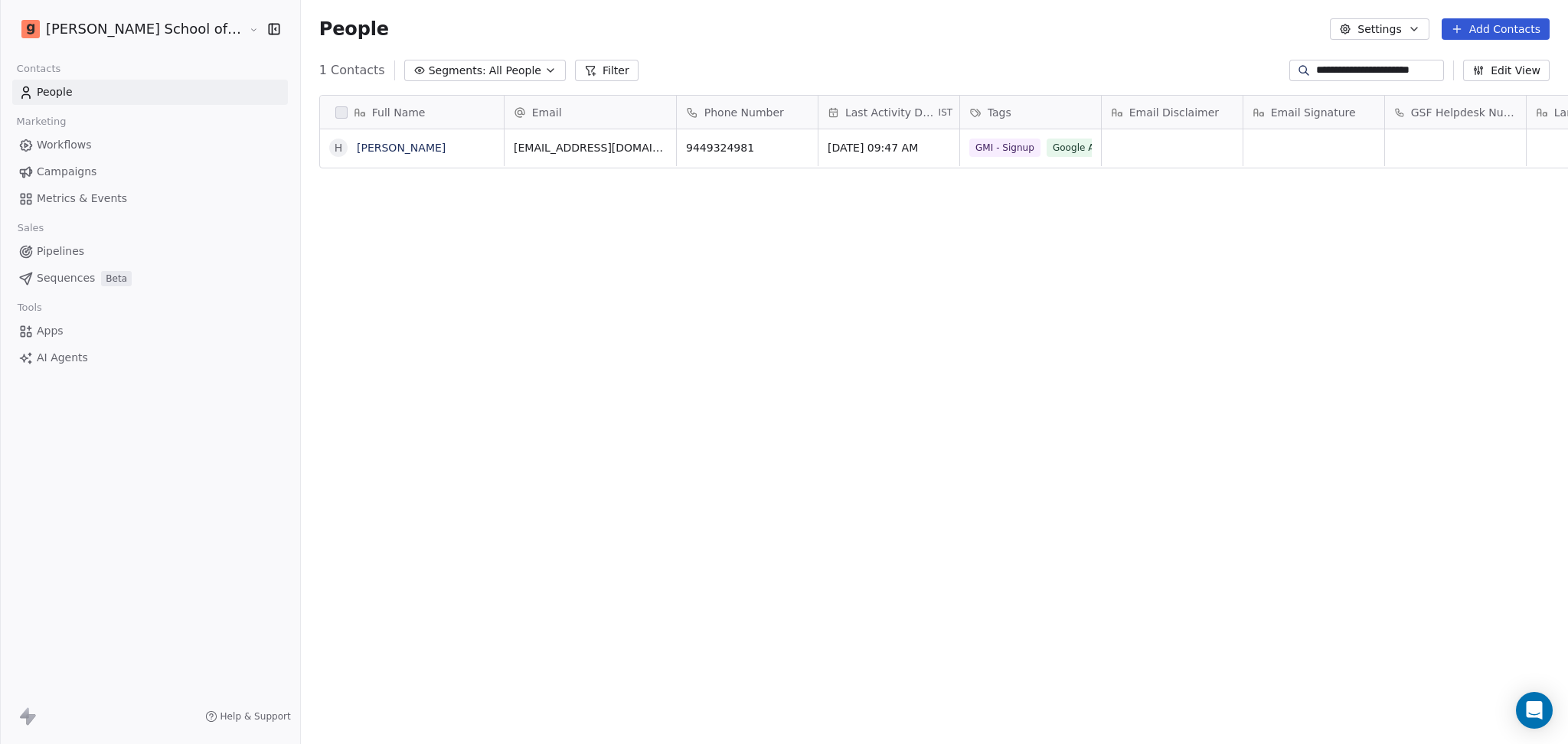
scroll to position [0, 0]
click at [358, 148] on link "Harendra Singh" at bounding box center [402, 147] width 89 height 13
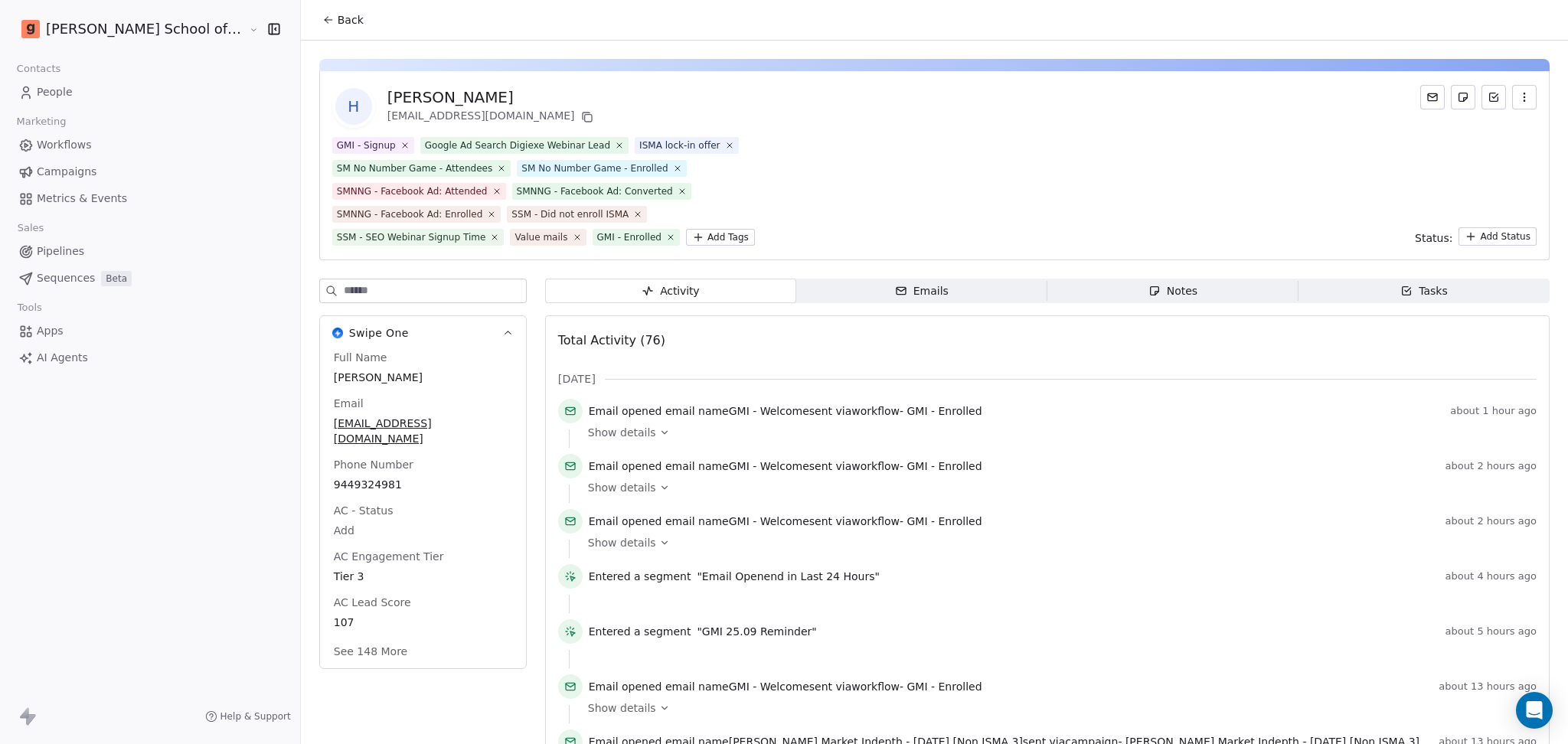
click at [588, 427] on span "Show details" at bounding box center [621, 432] width 68 height 15
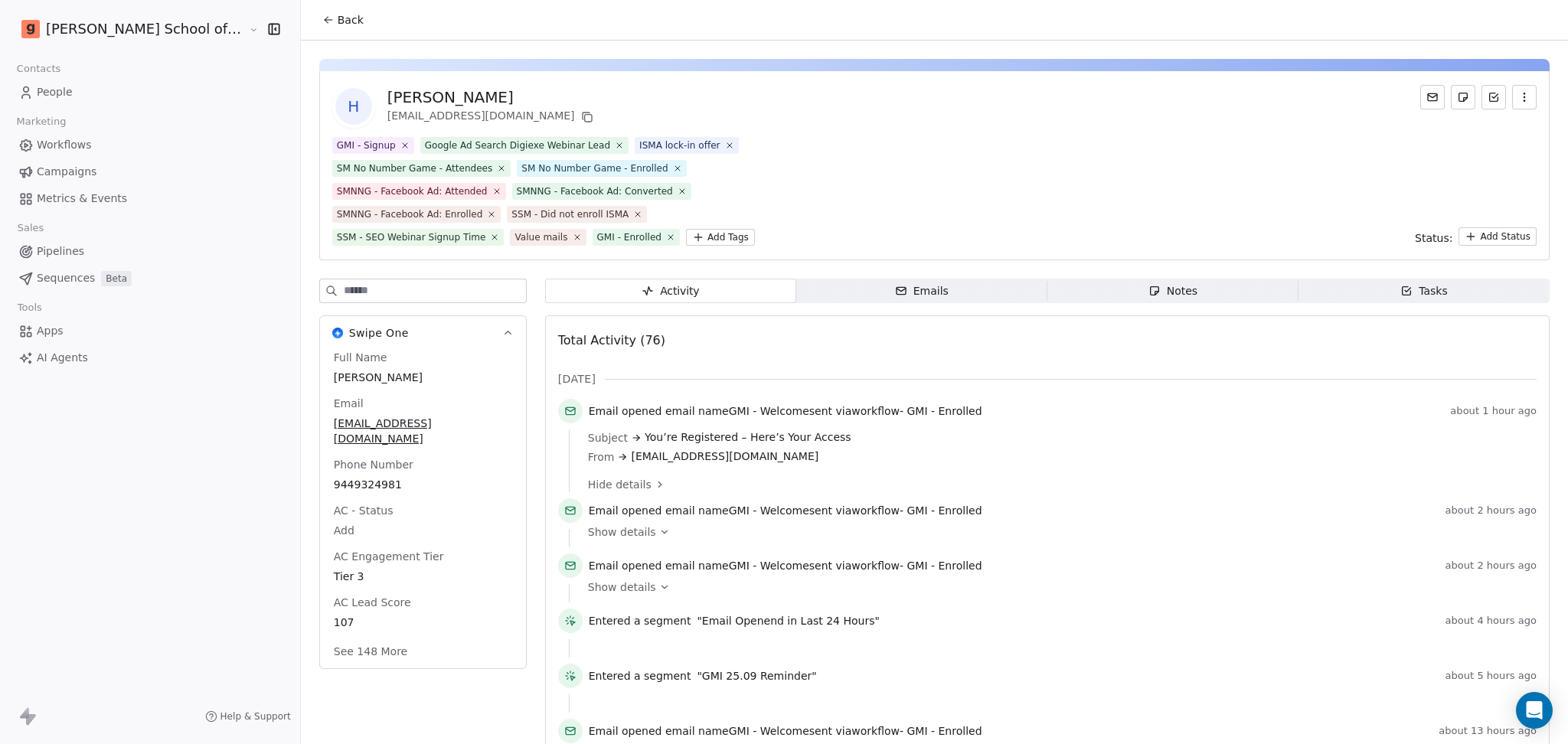
click at [588, 541] on div "Show details" at bounding box center [1056, 538] width 938 height 18
click at [588, 532] on span "Show details" at bounding box center [621, 532] width 68 height 15
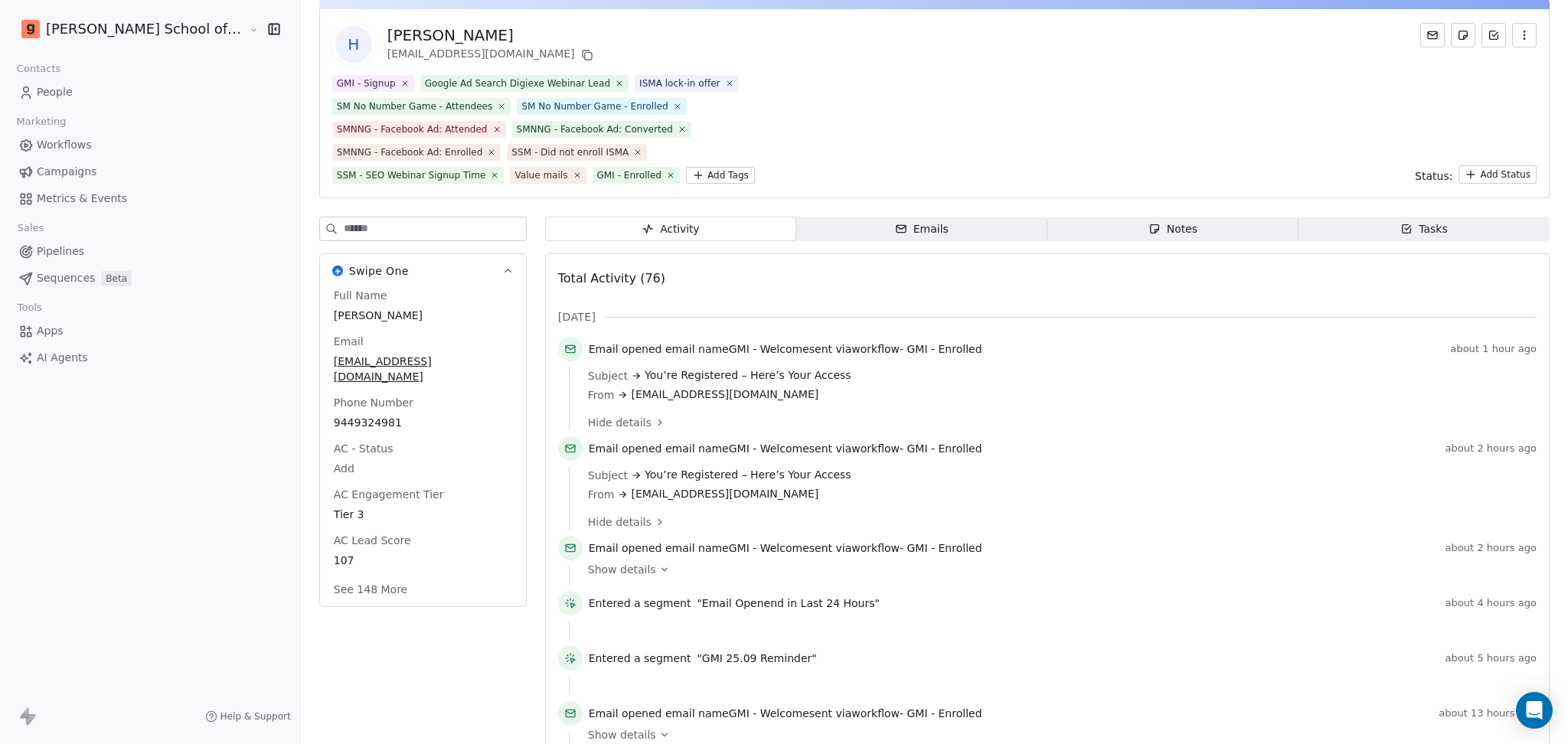
scroll to position [203, 0]
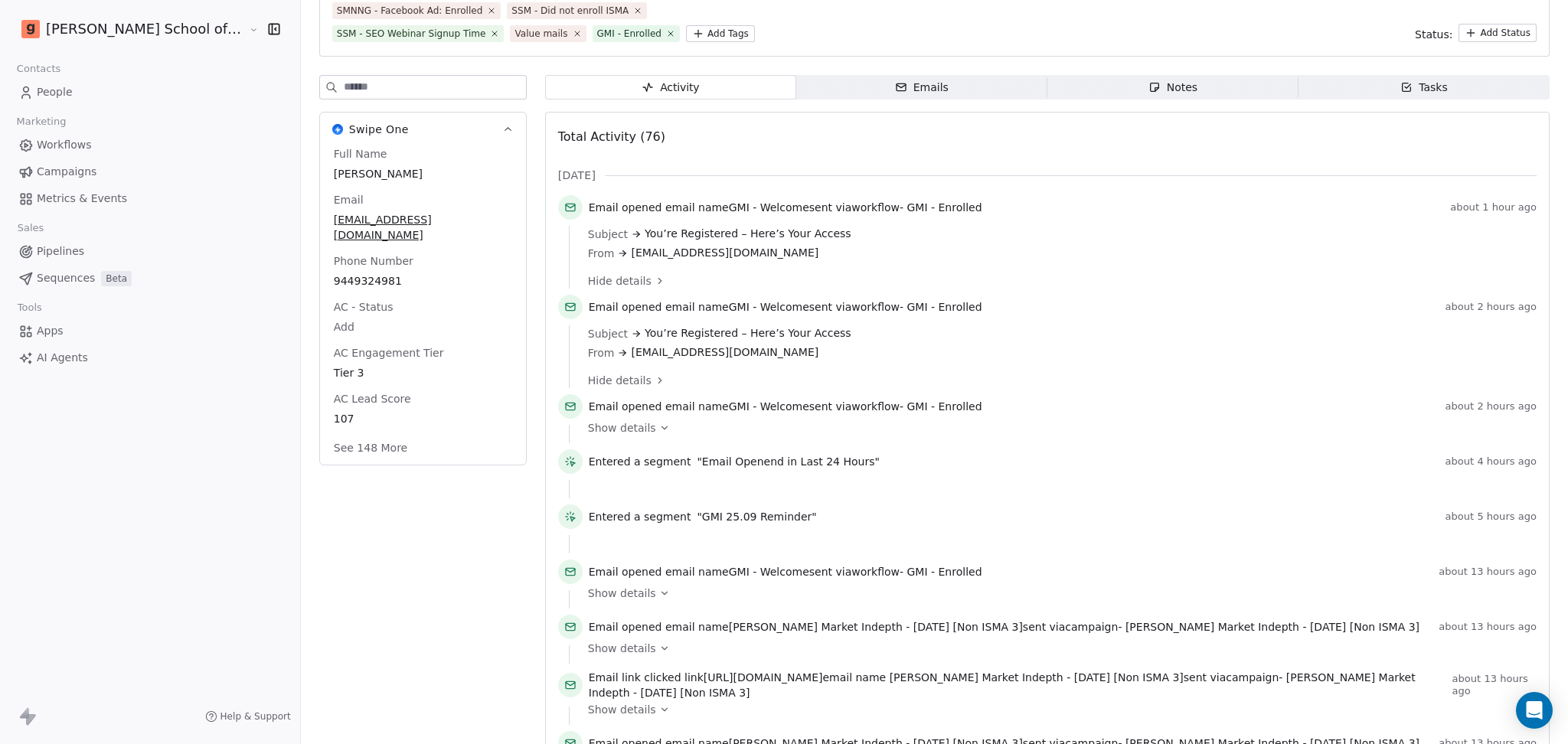
click at [603, 434] on div "Show details" at bounding box center [1056, 433] width 938 height 18
click at [597, 432] on div "Show details" at bounding box center [1056, 428] width 938 height 15
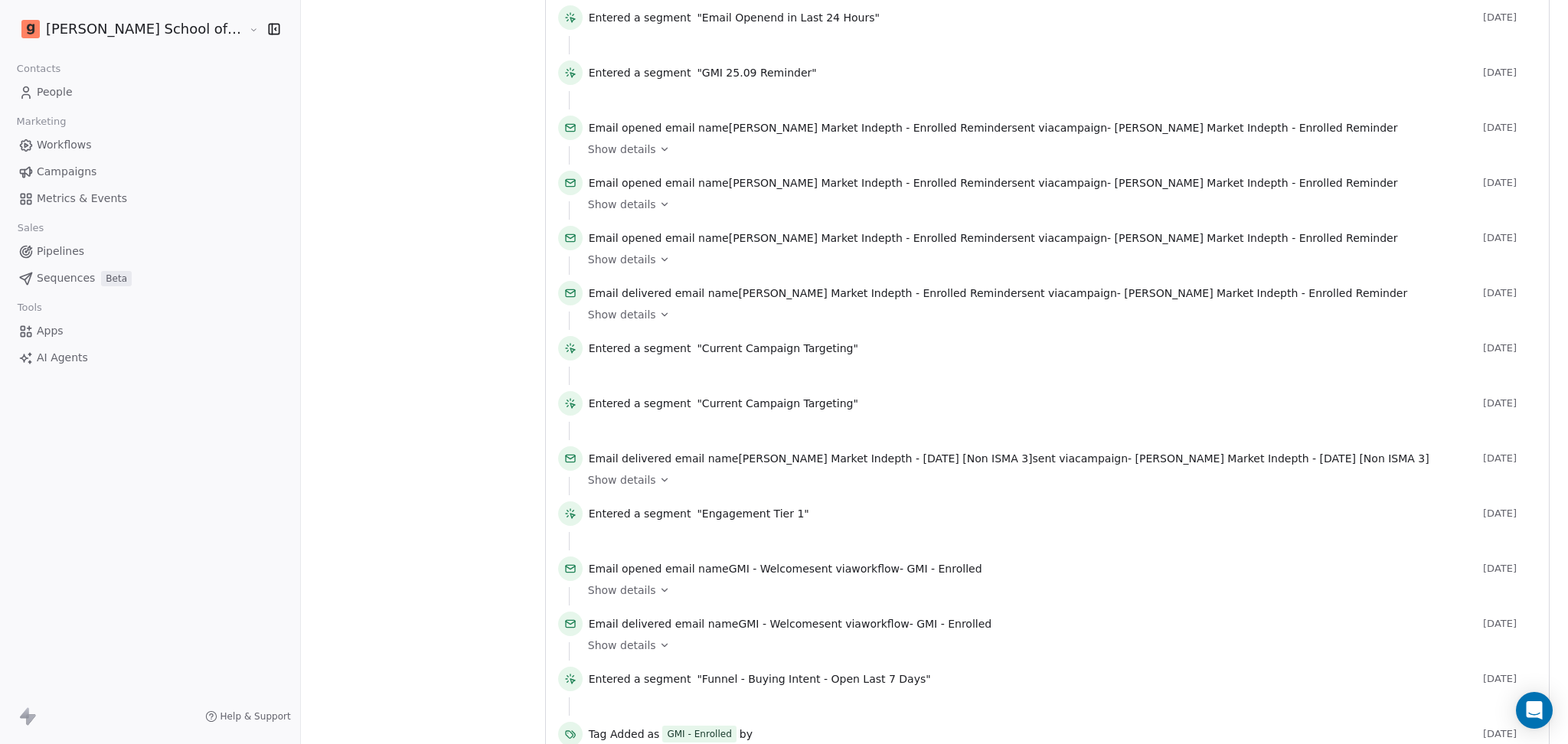
scroll to position [1121, 0]
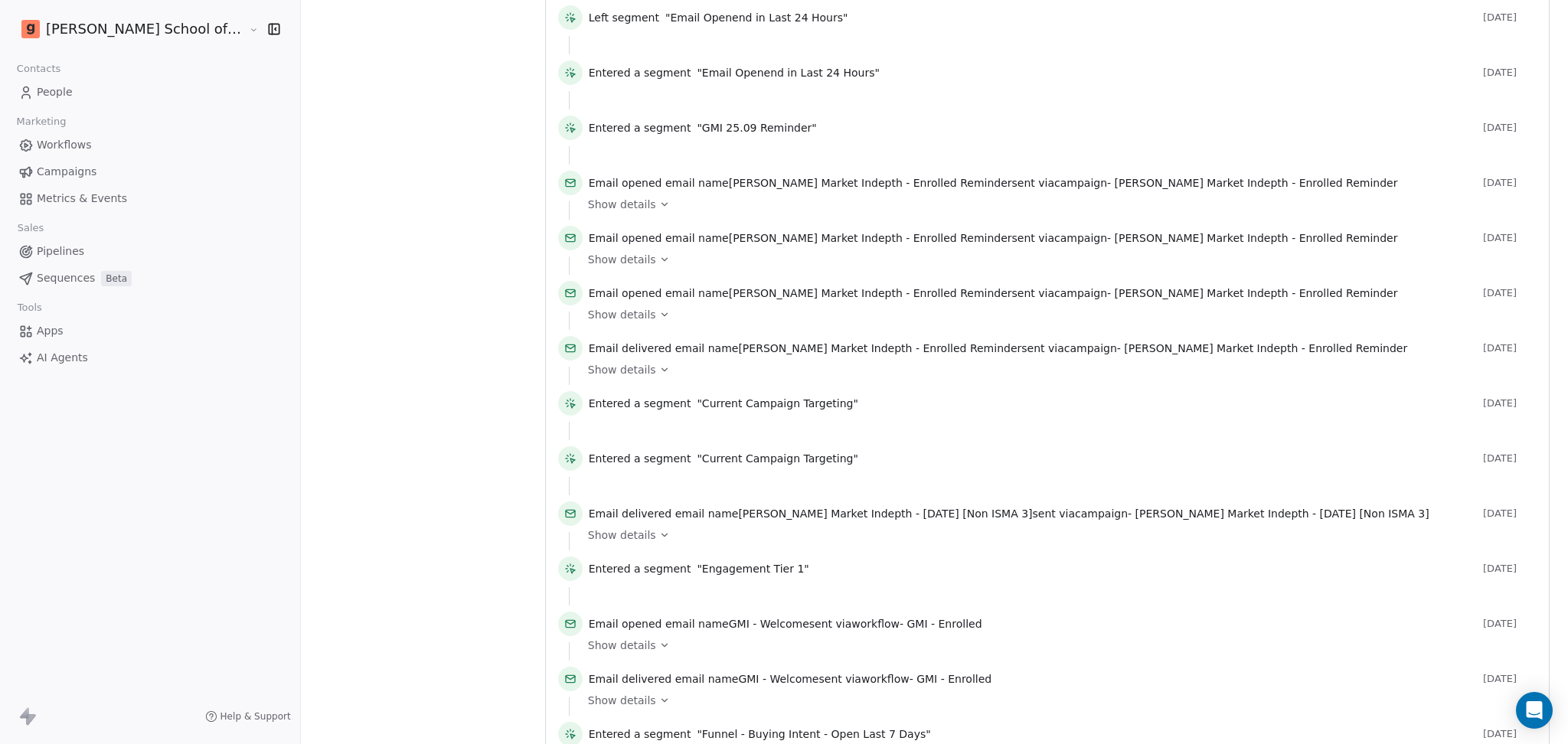
click at [588, 362] on span "Show details" at bounding box center [621, 370] width 68 height 15
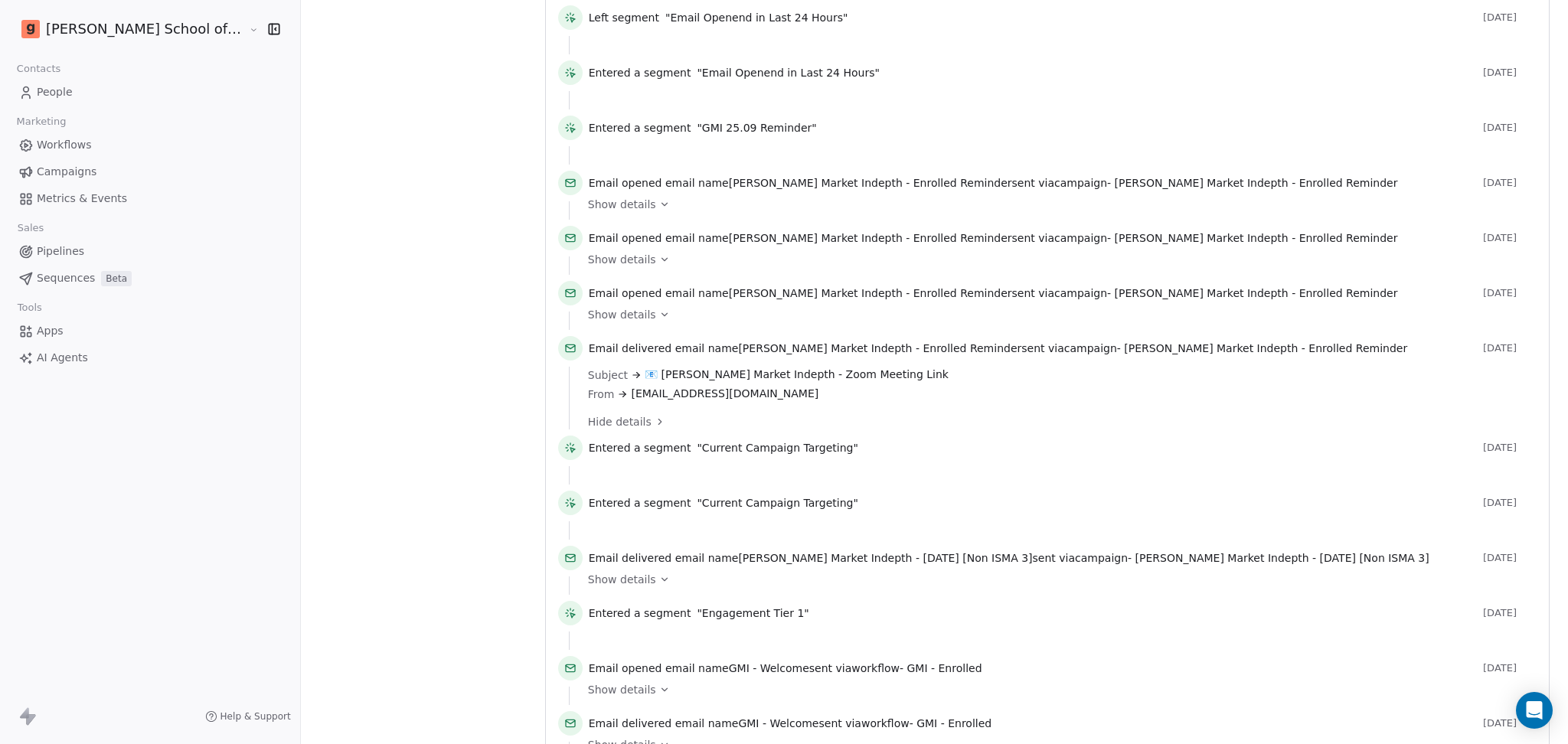
click at [588, 319] on span "Show details" at bounding box center [621, 314] width 68 height 15
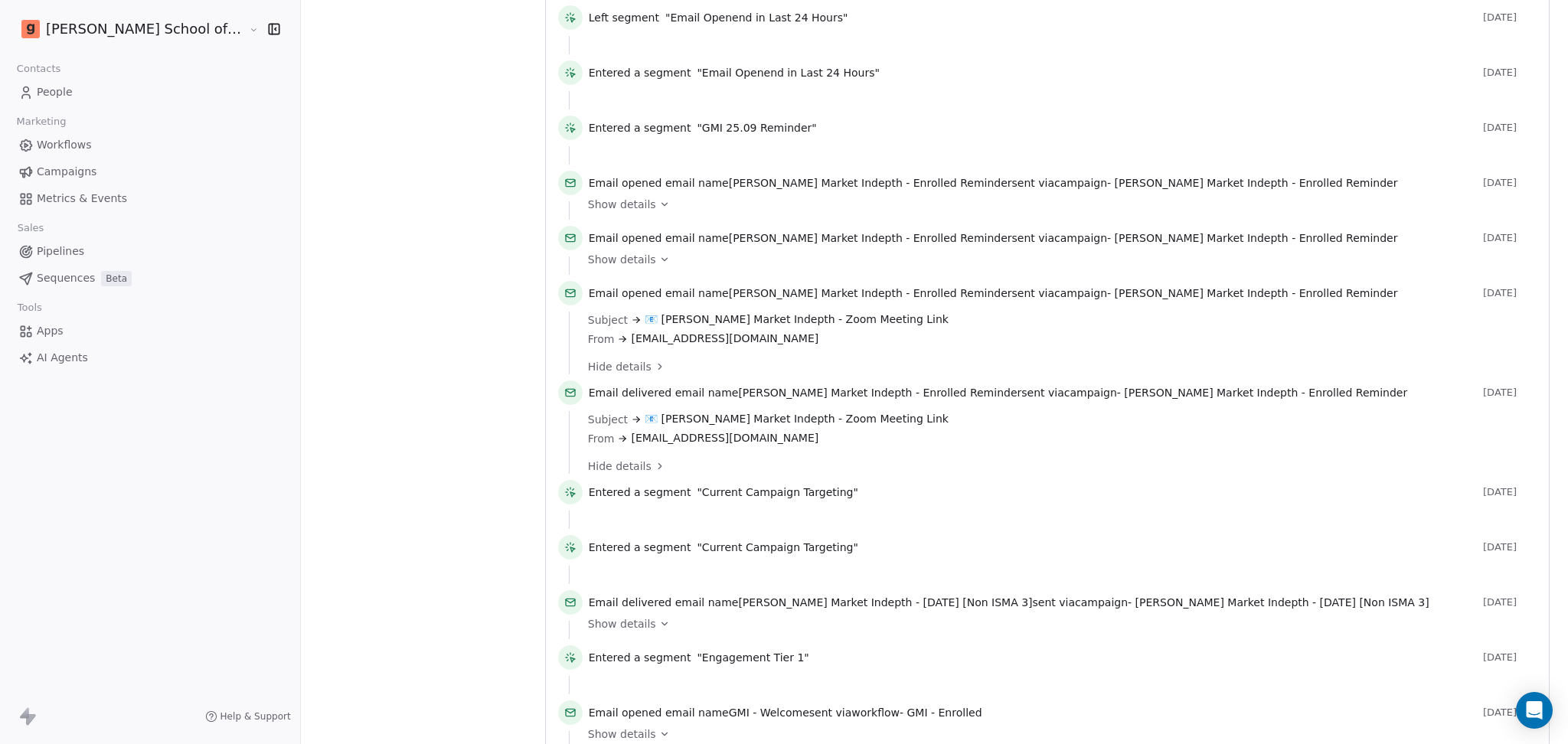
click at [588, 259] on span "Show details" at bounding box center [621, 259] width 68 height 15
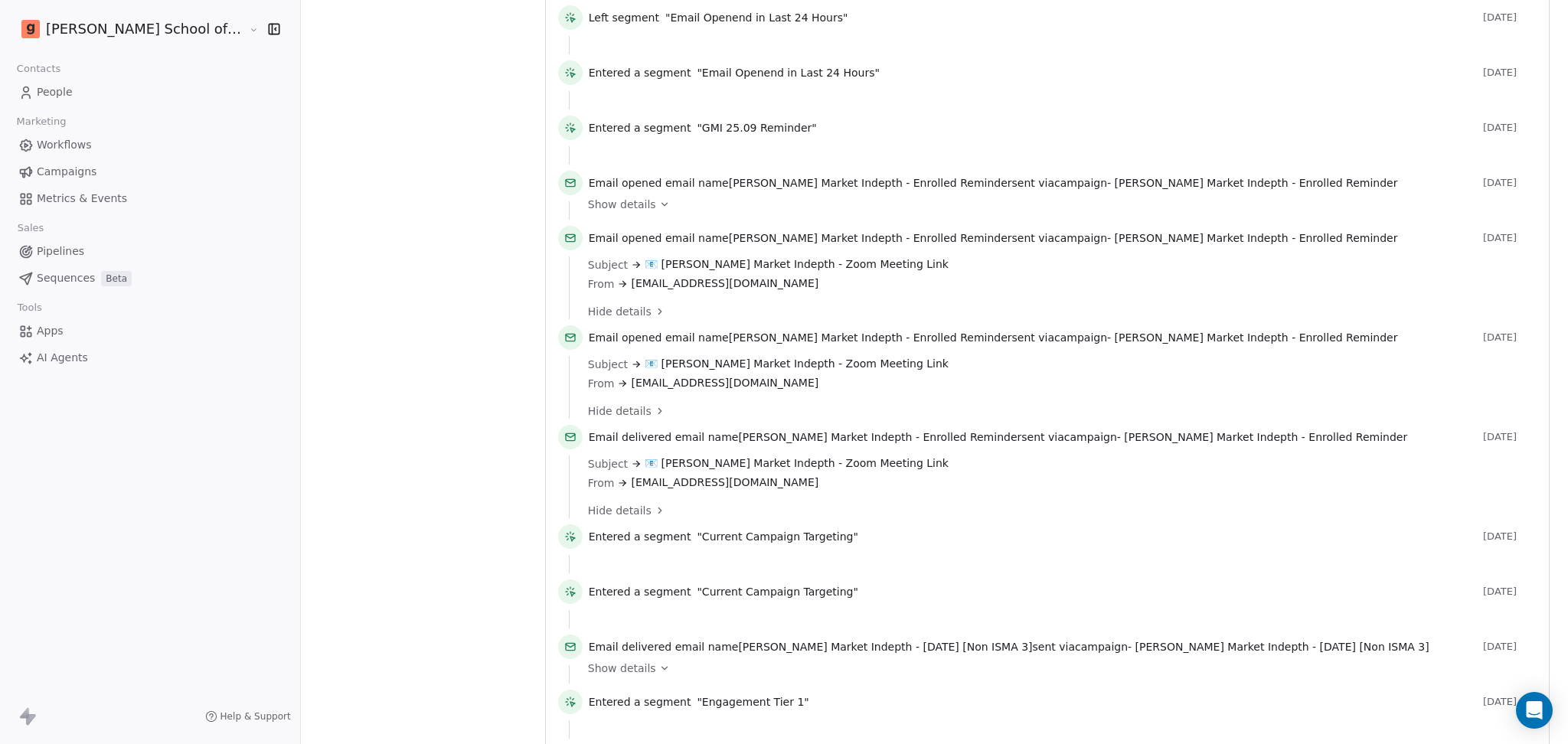
click at [588, 183] on span "Email opened" at bounding box center [625, 183] width 74 height 13
click at [588, 198] on span "Show details" at bounding box center [621, 204] width 68 height 15
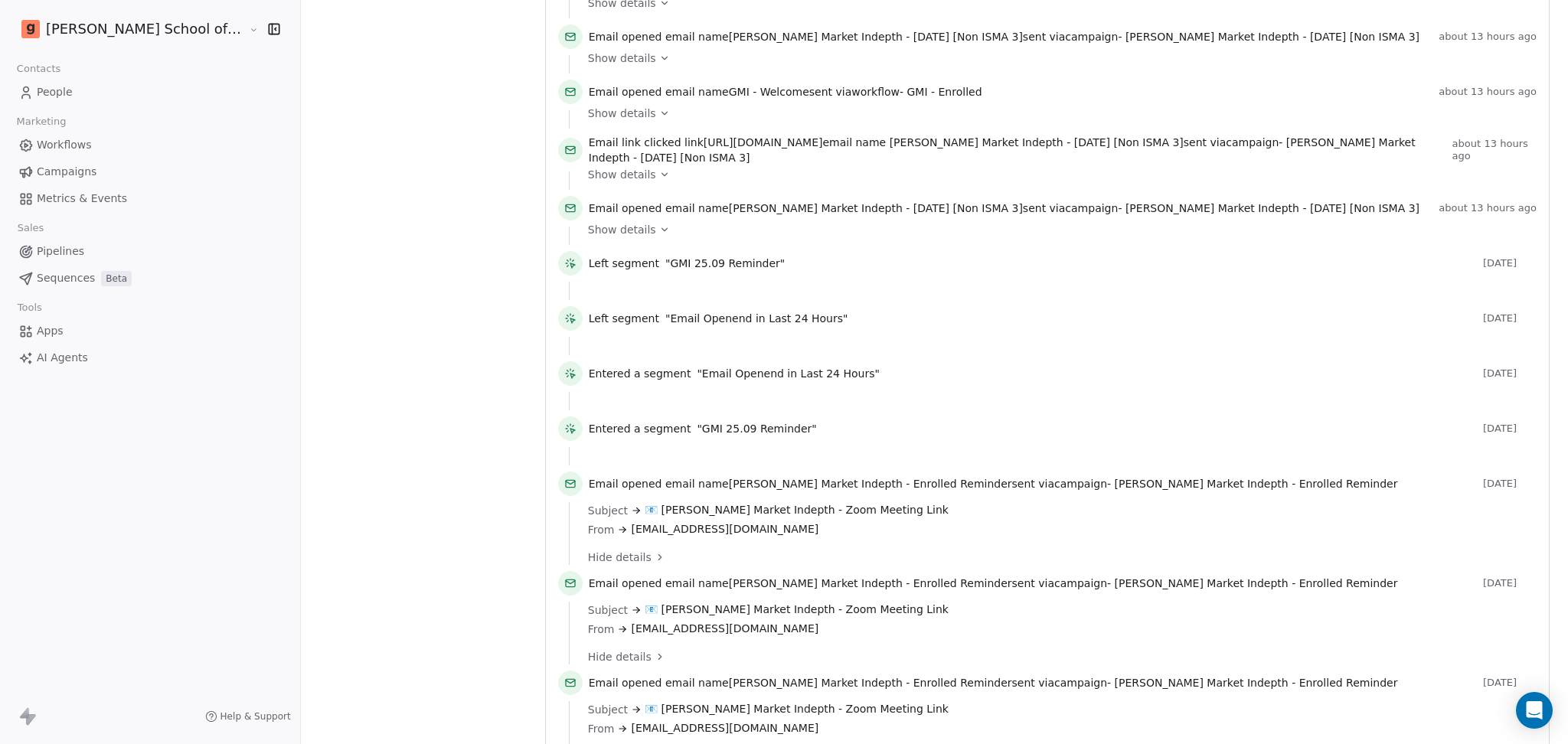
scroll to position [816, 0]
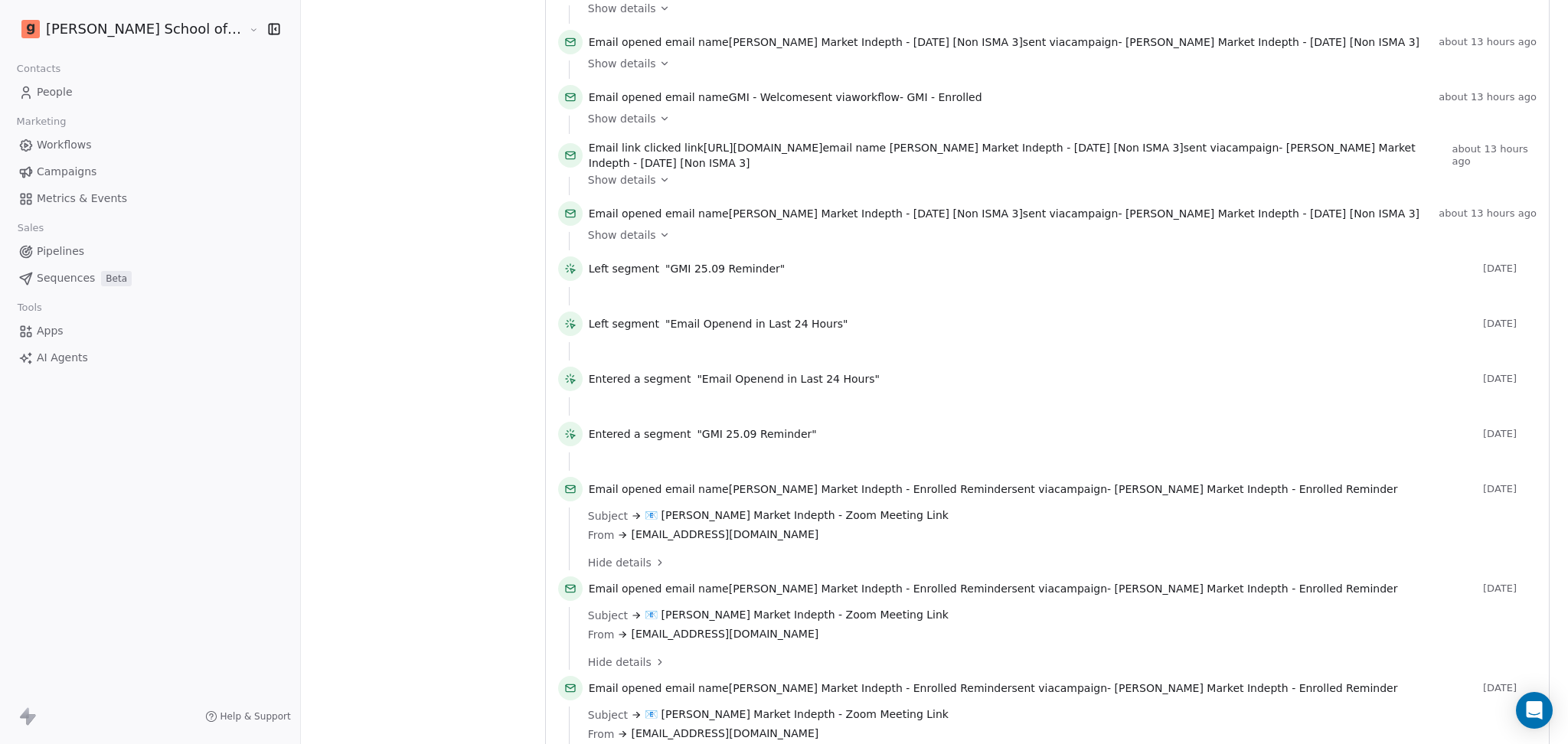
click at [594, 240] on div "Show details" at bounding box center [1056, 235] width 938 height 15
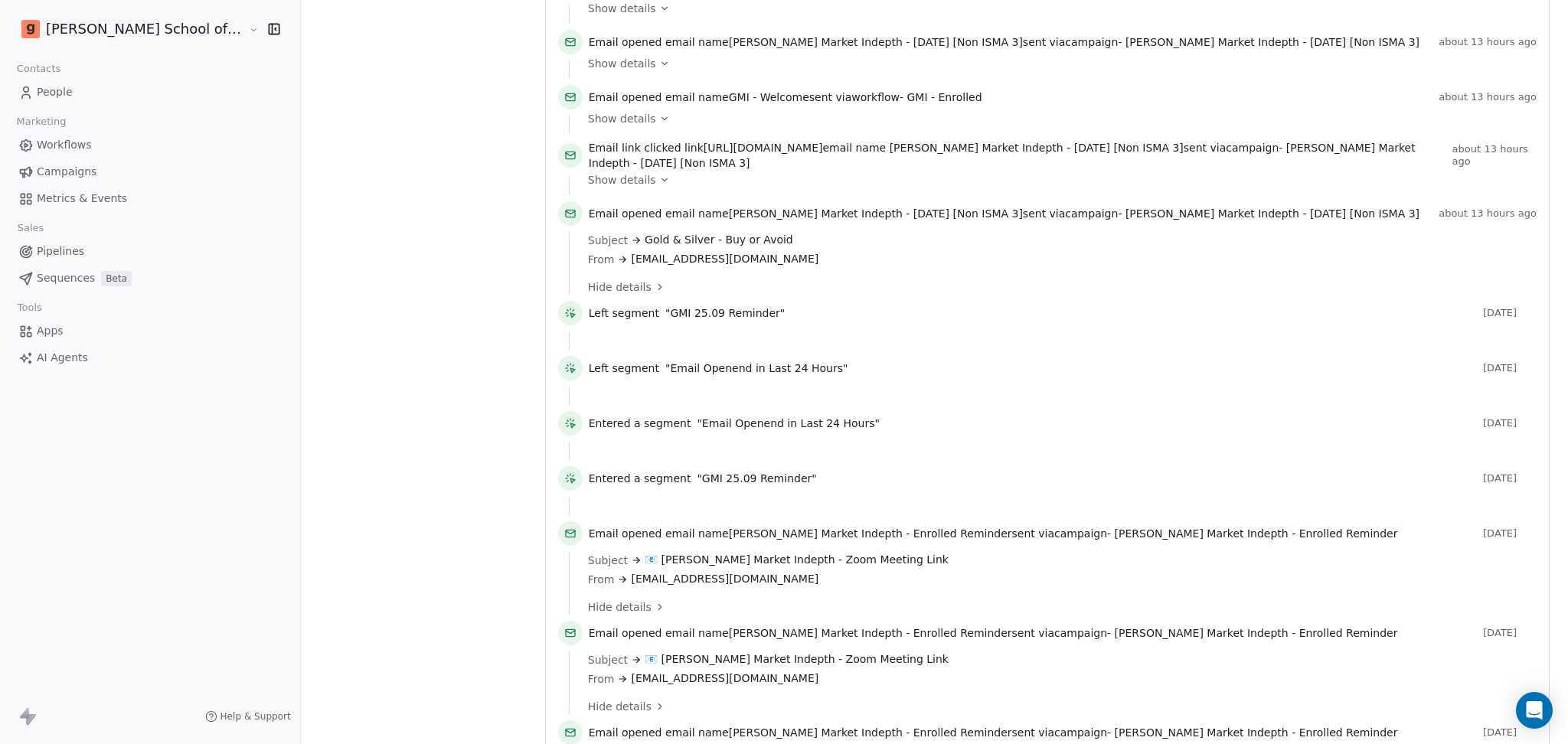
click at [588, 193] on div "Show details" at bounding box center [1056, 186] width 938 height 18
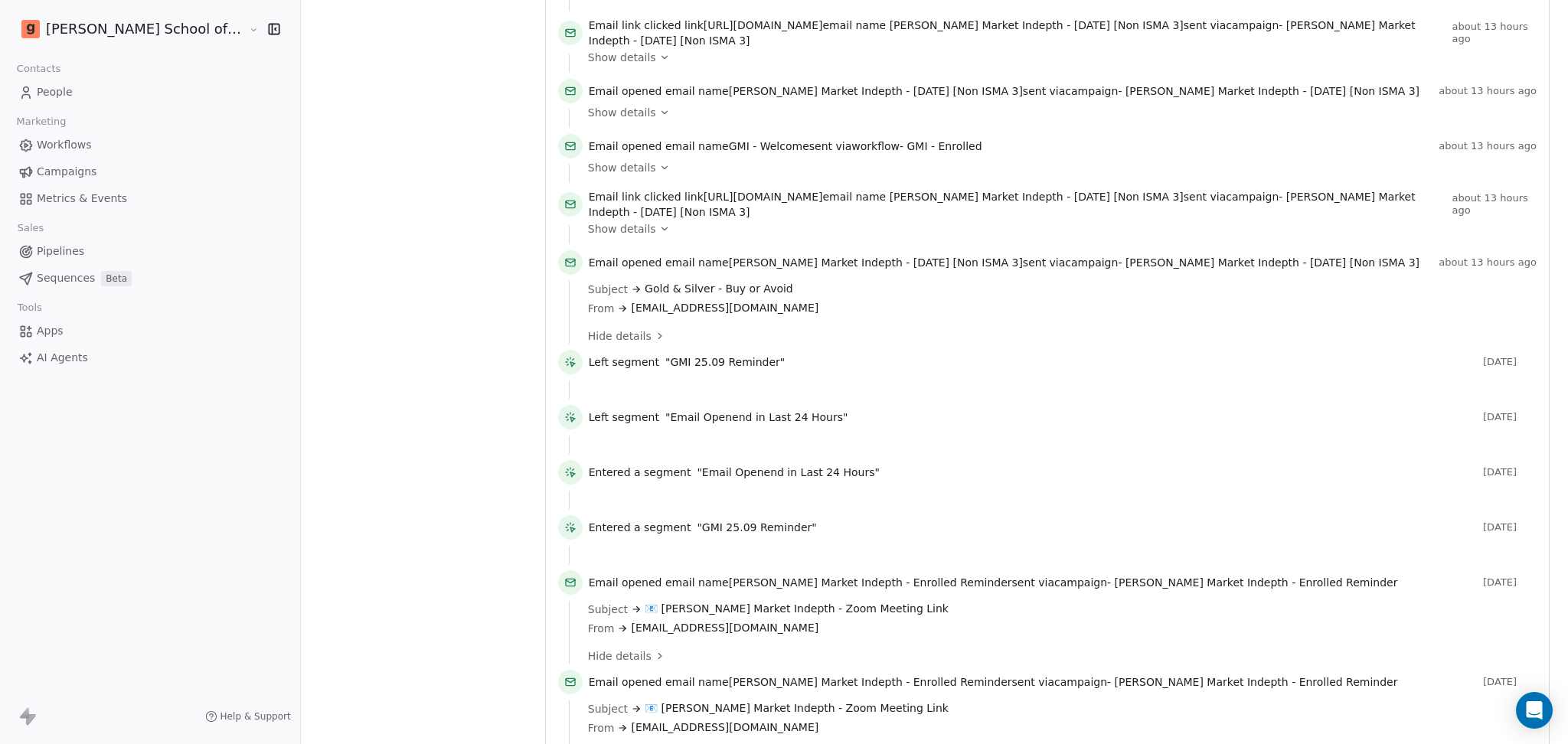
scroll to position [612, 0]
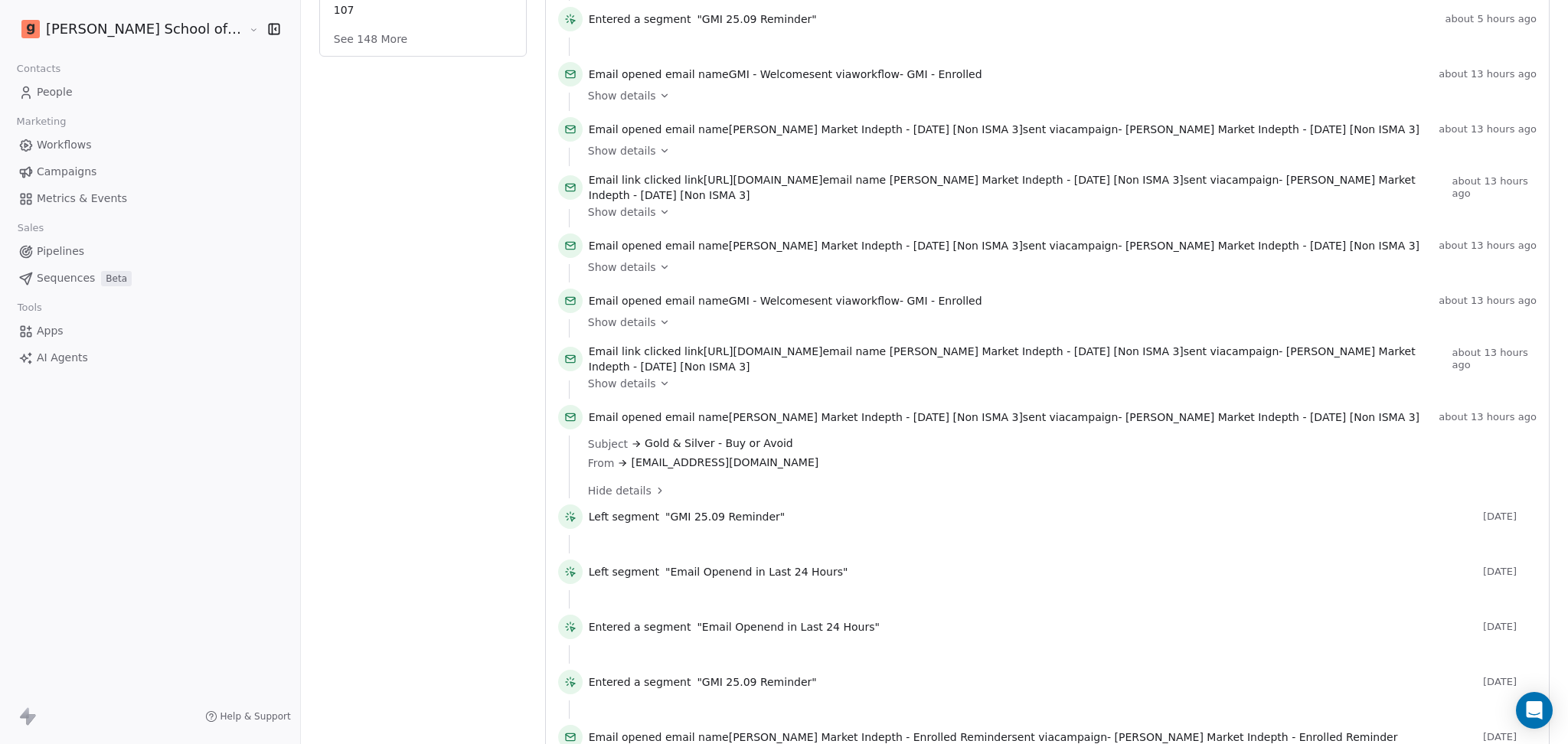
click at [588, 260] on span "Show details" at bounding box center [621, 267] width 68 height 15
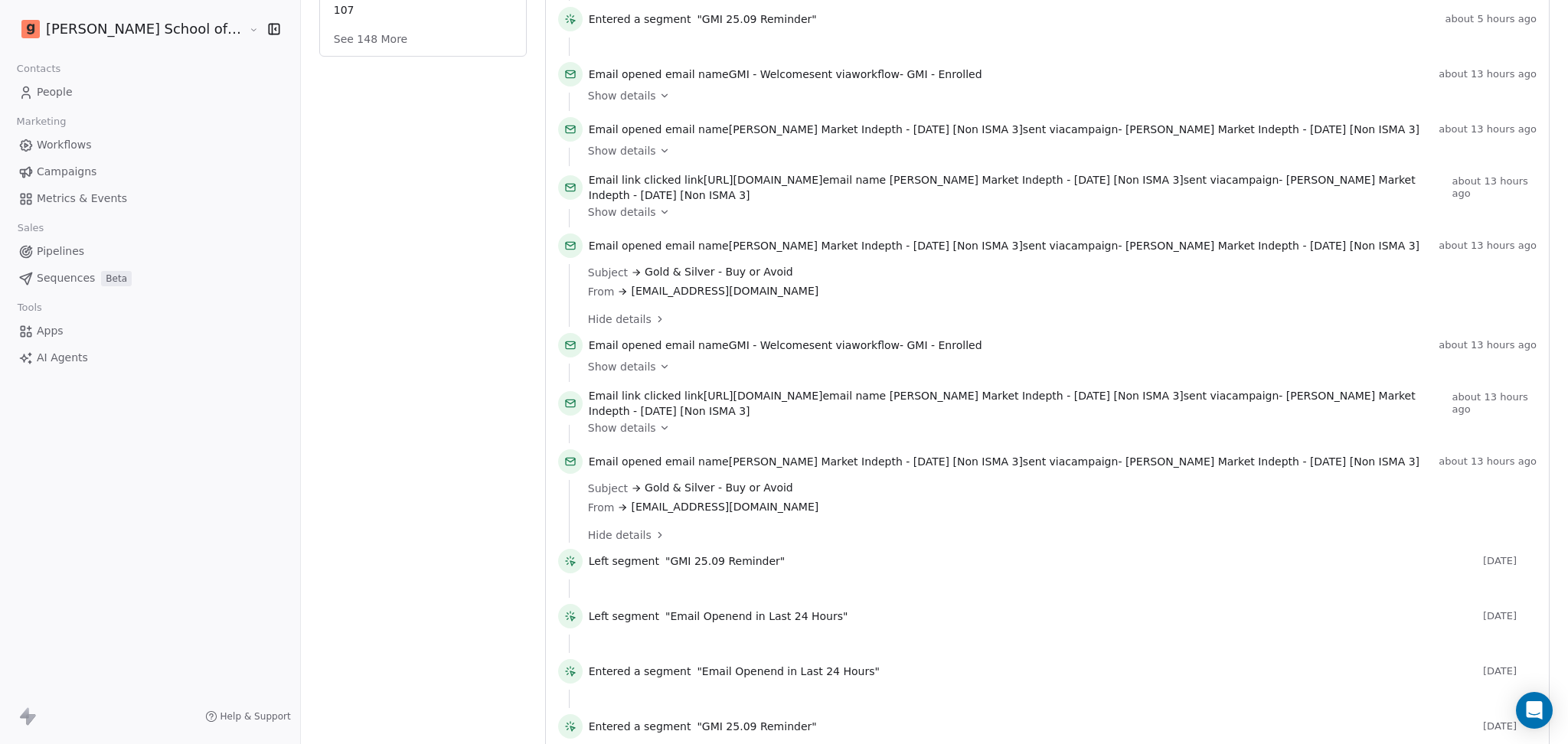
click at [588, 210] on span "Show details" at bounding box center [621, 212] width 68 height 15
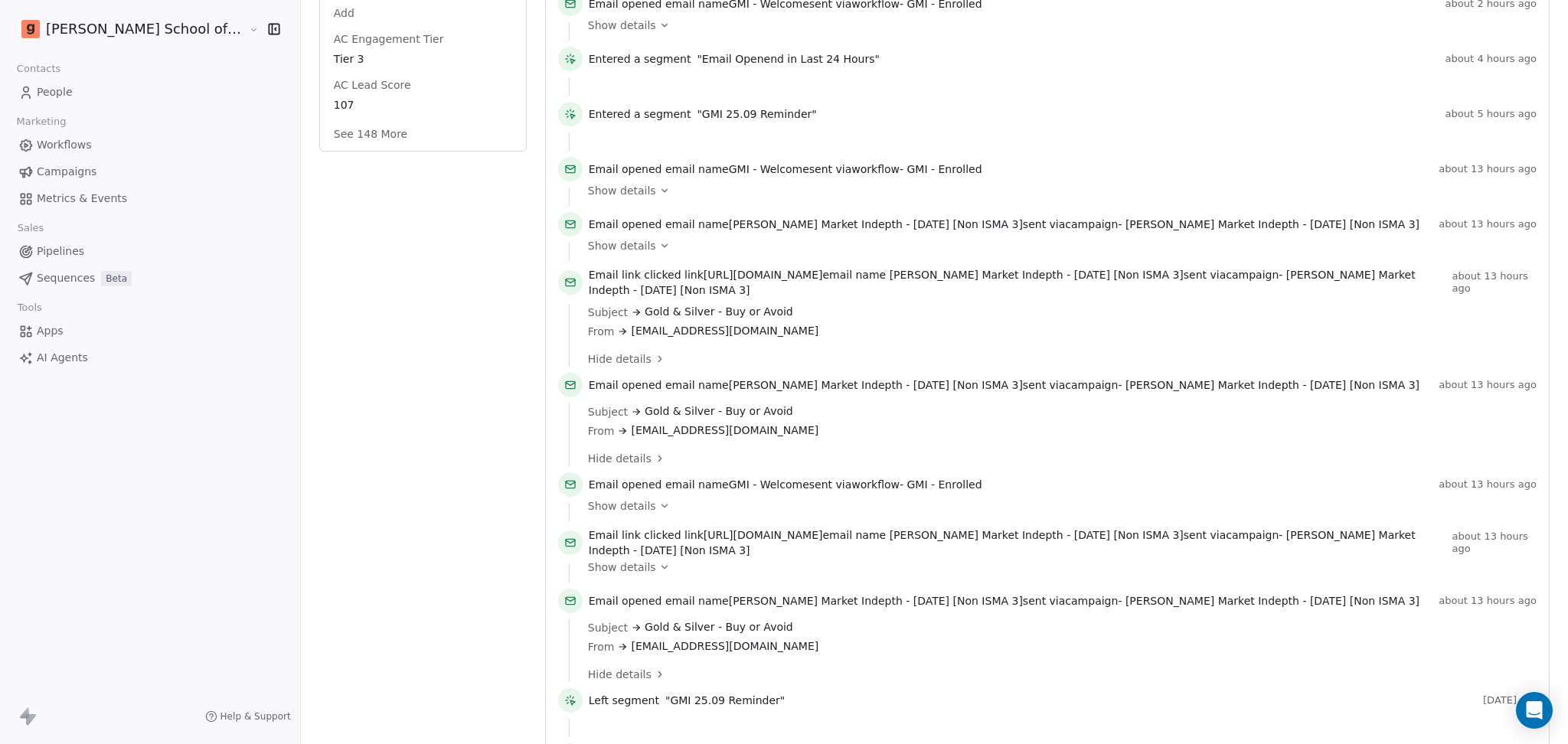
scroll to position [510, 0]
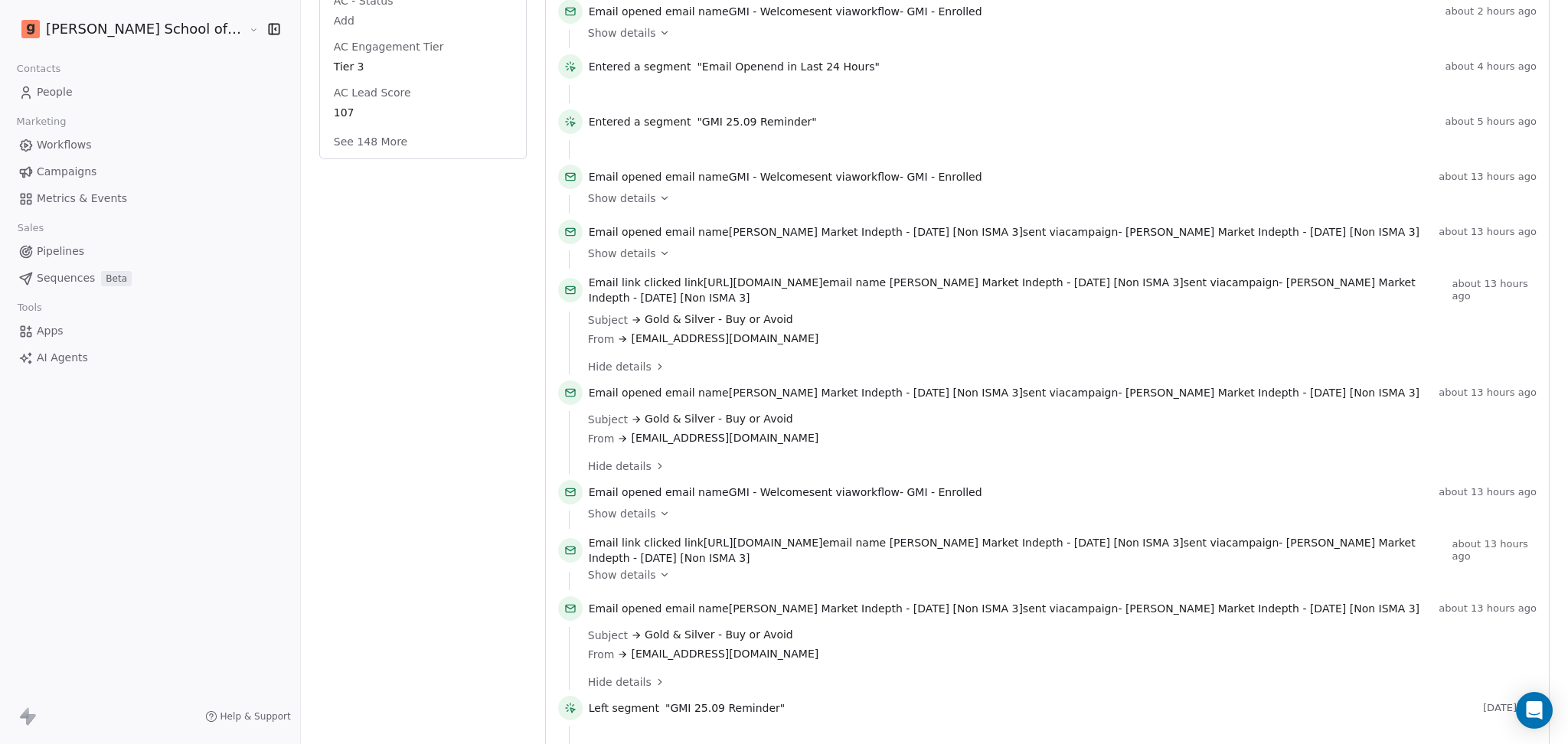
click at [573, 244] on div "Email opened email name Goela Market Indepth - 24.09.25 [Non ISMA 3] sent via c…" at bounding box center [1047, 235] width 979 height 31
click at [588, 246] on span "Show details" at bounding box center [621, 253] width 68 height 15
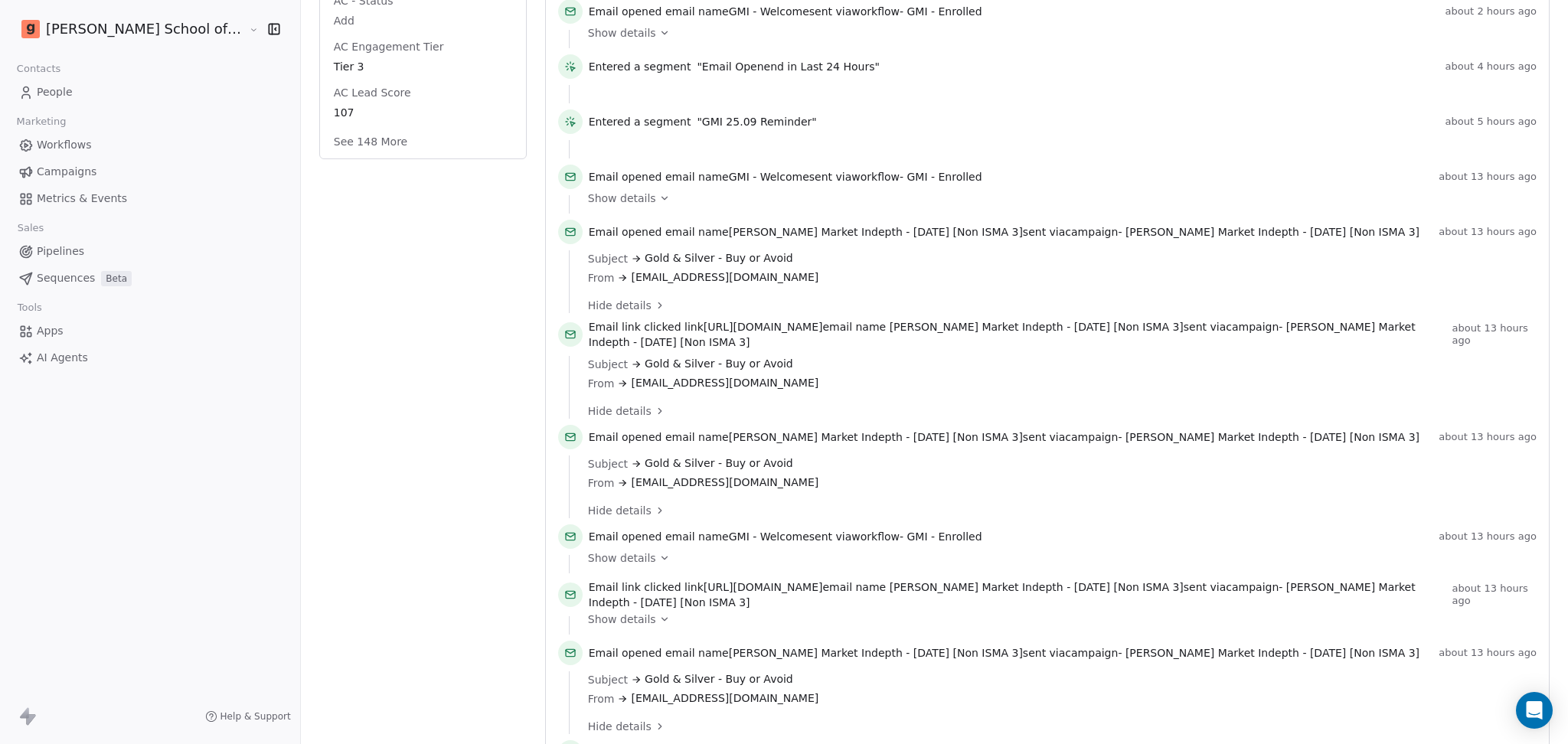
click at [576, 186] on div "Email opened email name GMI - Welcome sent via workflow - GMI - Enrolled about …" at bounding box center [1047, 180] width 979 height 31
click at [588, 199] on span "Show details" at bounding box center [621, 198] width 68 height 15
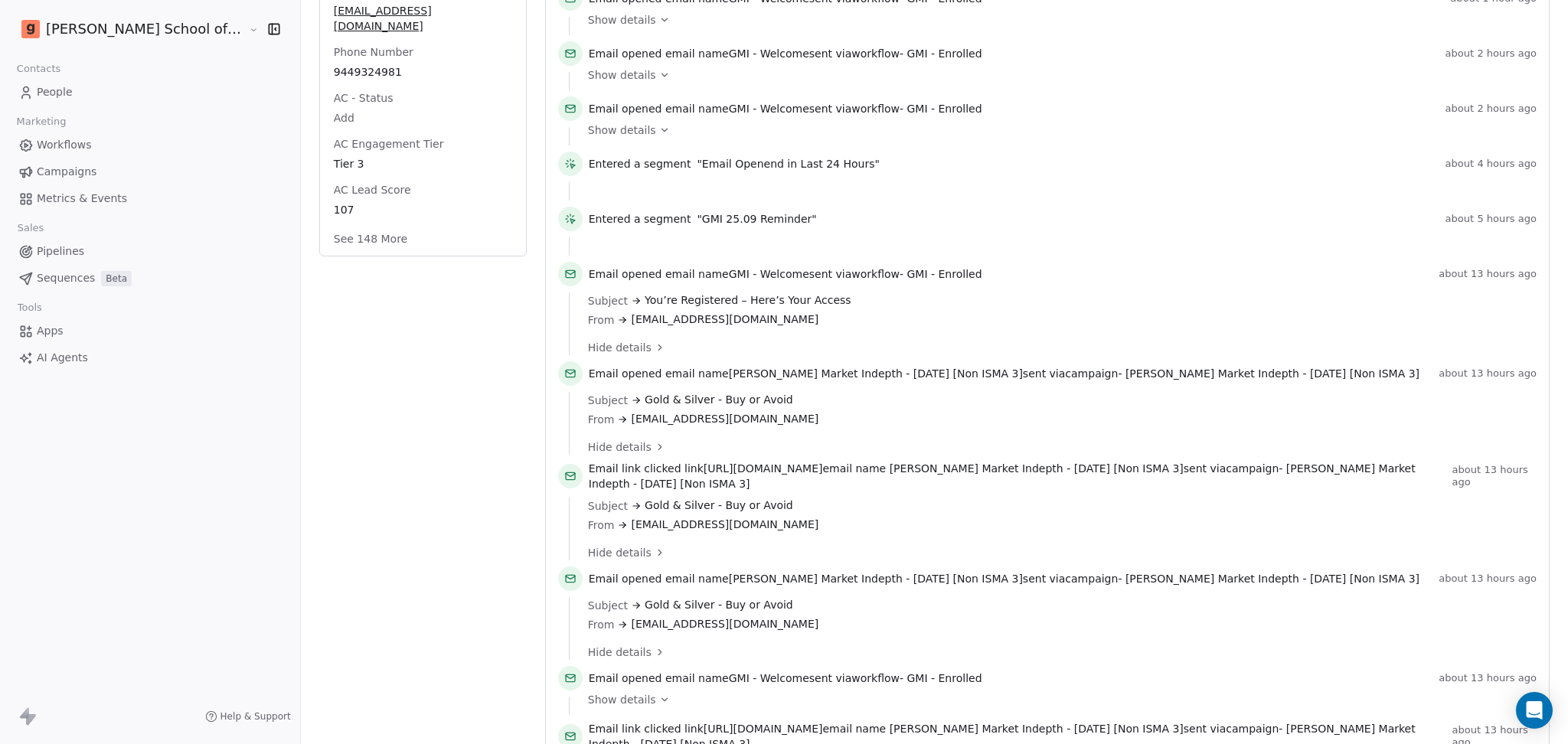
scroll to position [408, 0]
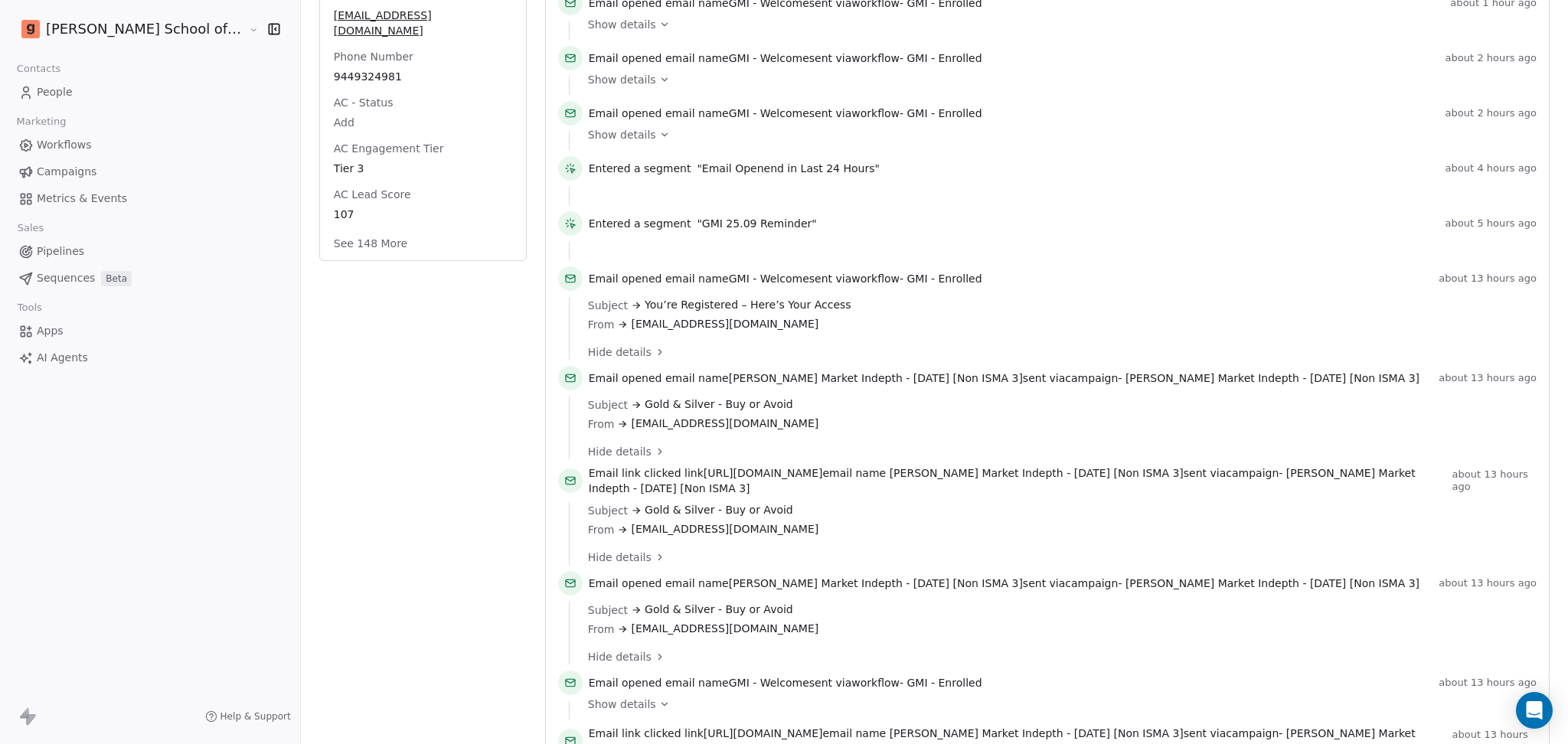
click at [631, 320] on span "info@goelasf.in" at bounding box center [725, 324] width 188 height 16
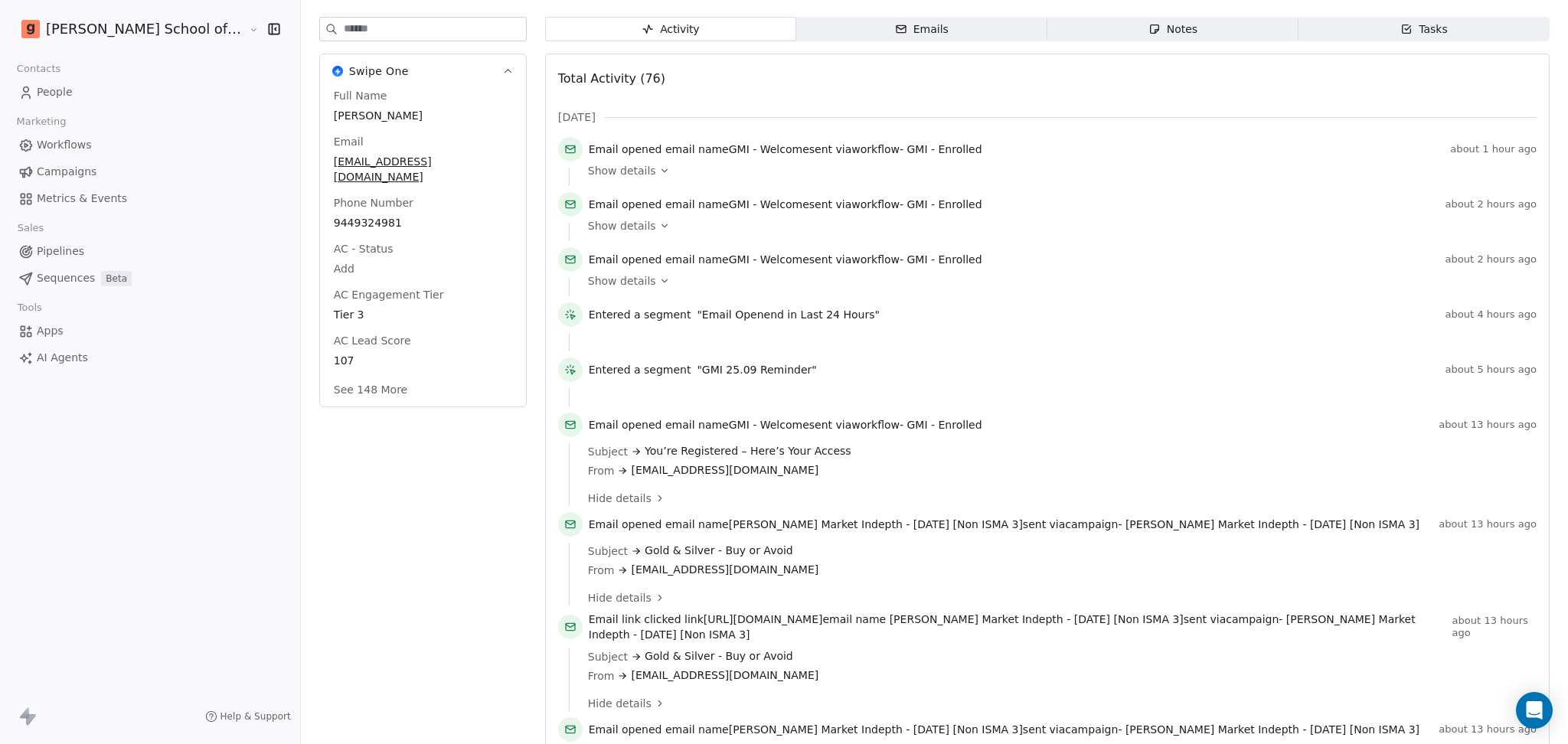
scroll to position [203, 0]
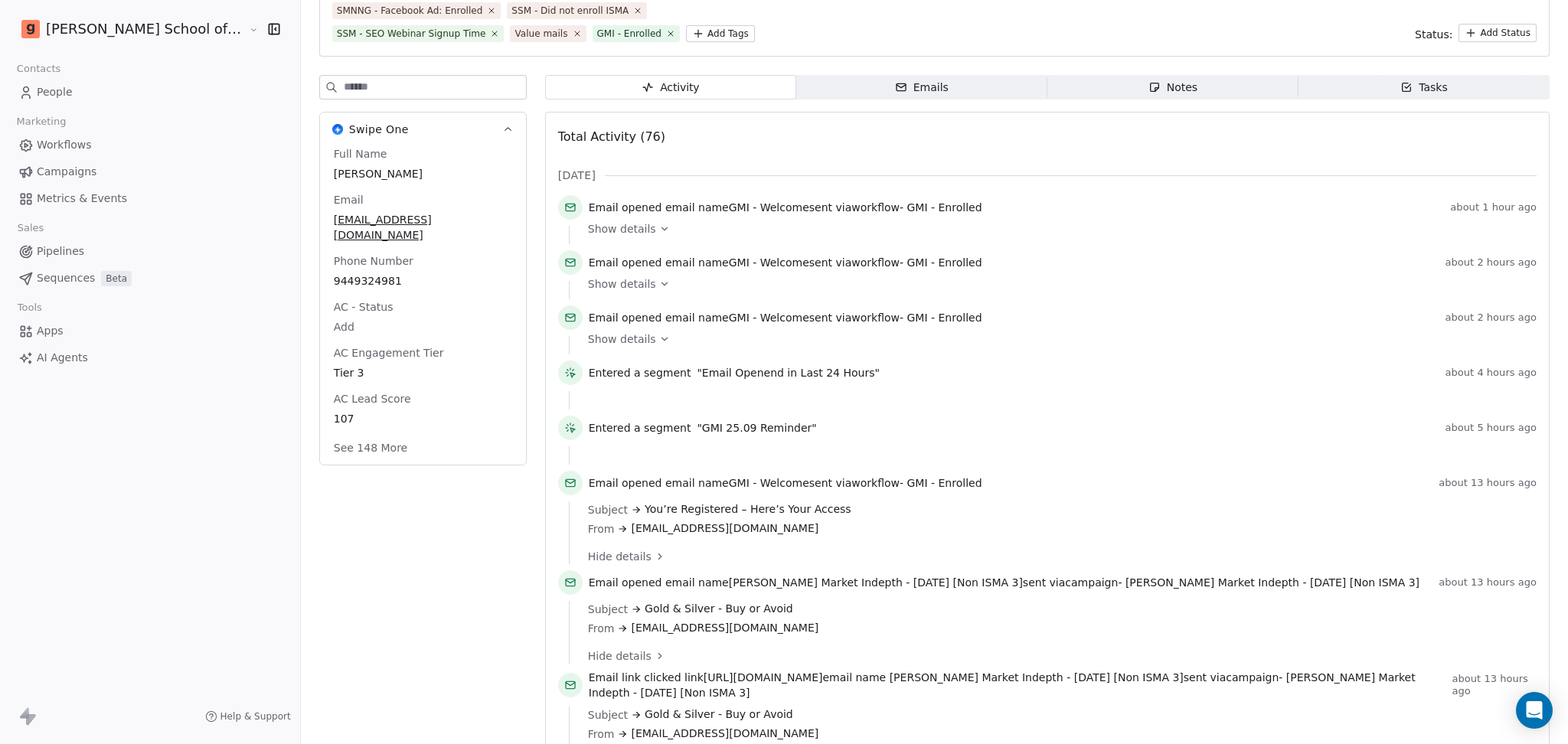
click at [588, 345] on div "Show details" at bounding box center [1056, 344] width 938 height 18
click at [588, 339] on span "Show details" at bounding box center [621, 339] width 68 height 15
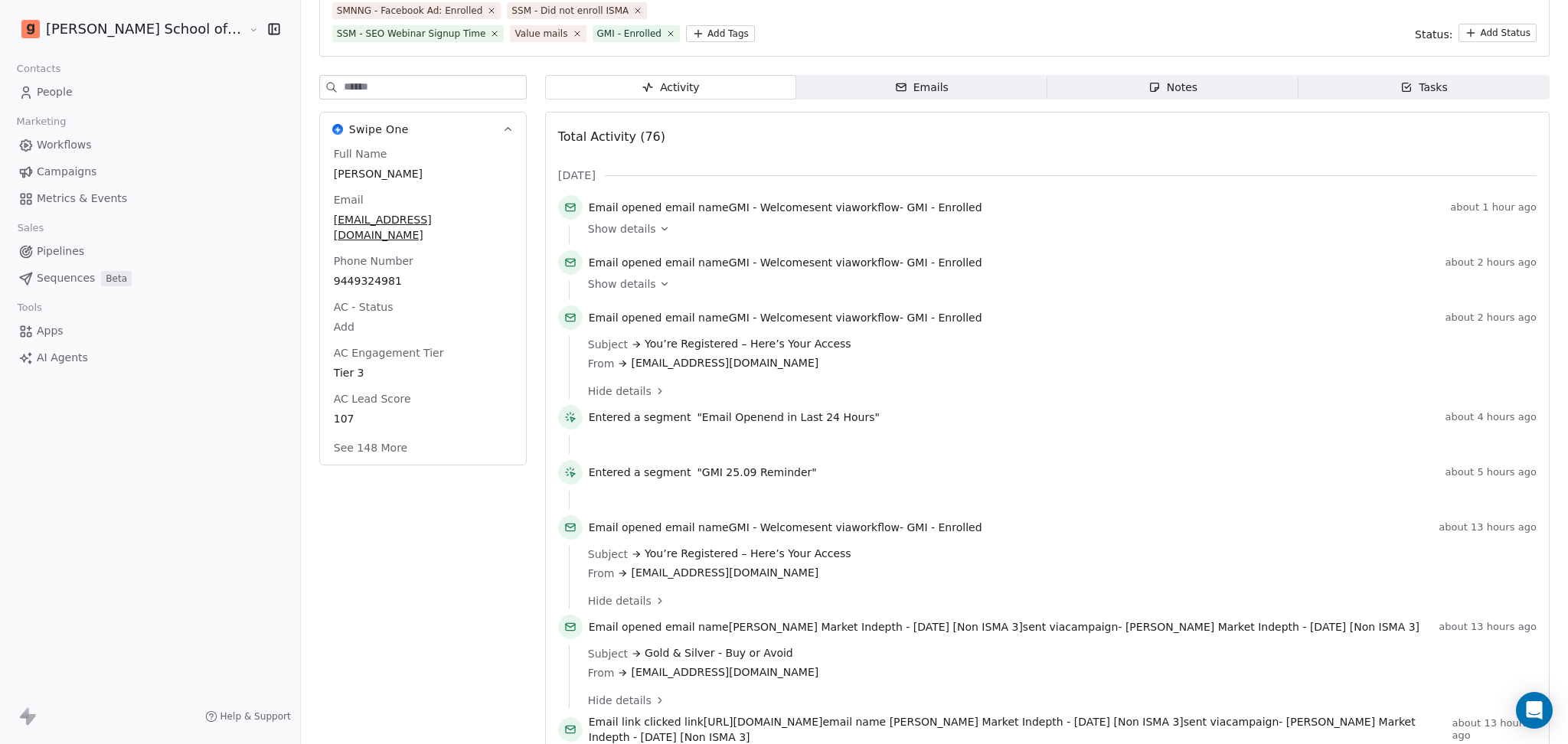
click at [588, 281] on span "Show details" at bounding box center [621, 284] width 68 height 15
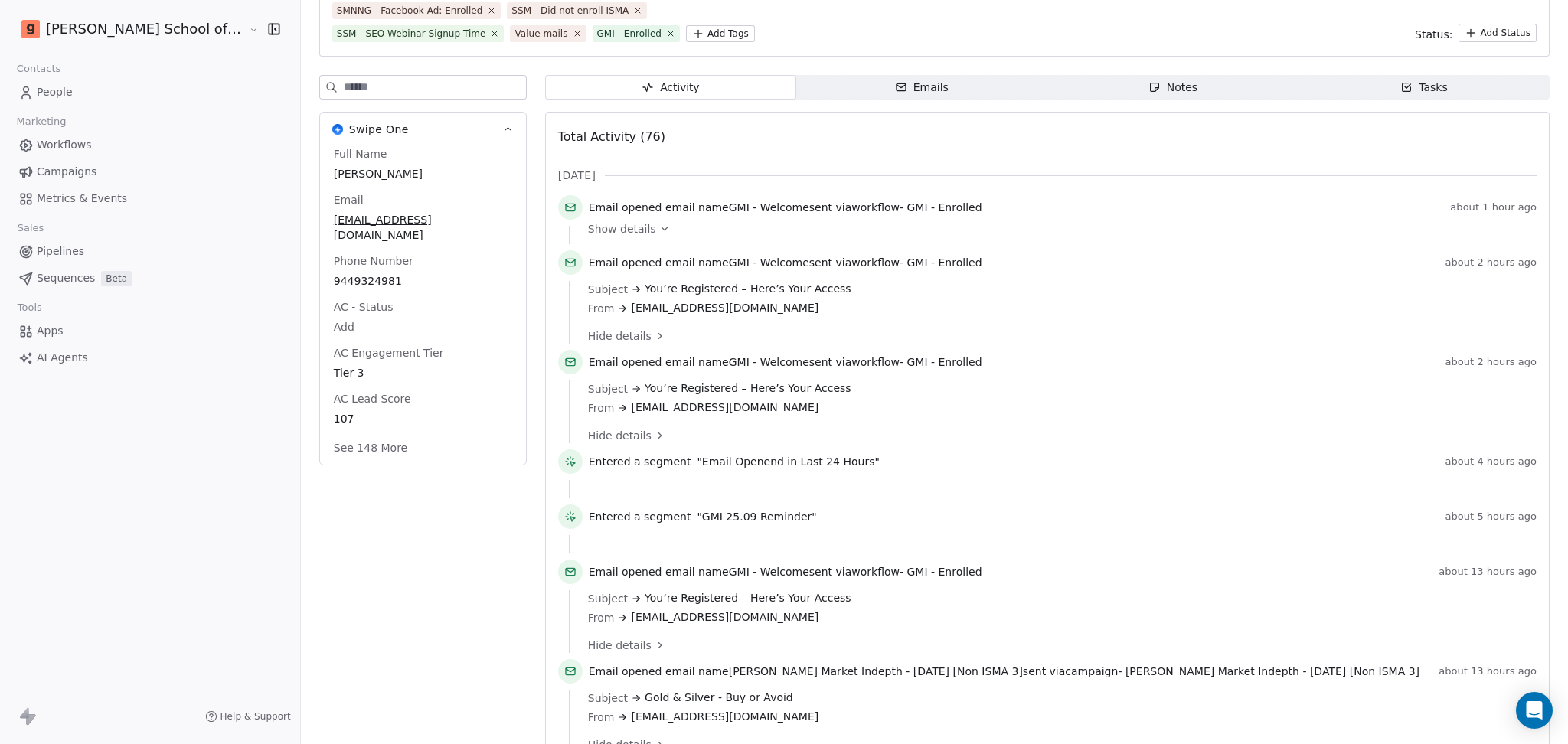
click at [588, 224] on span "Show details" at bounding box center [621, 229] width 68 height 15
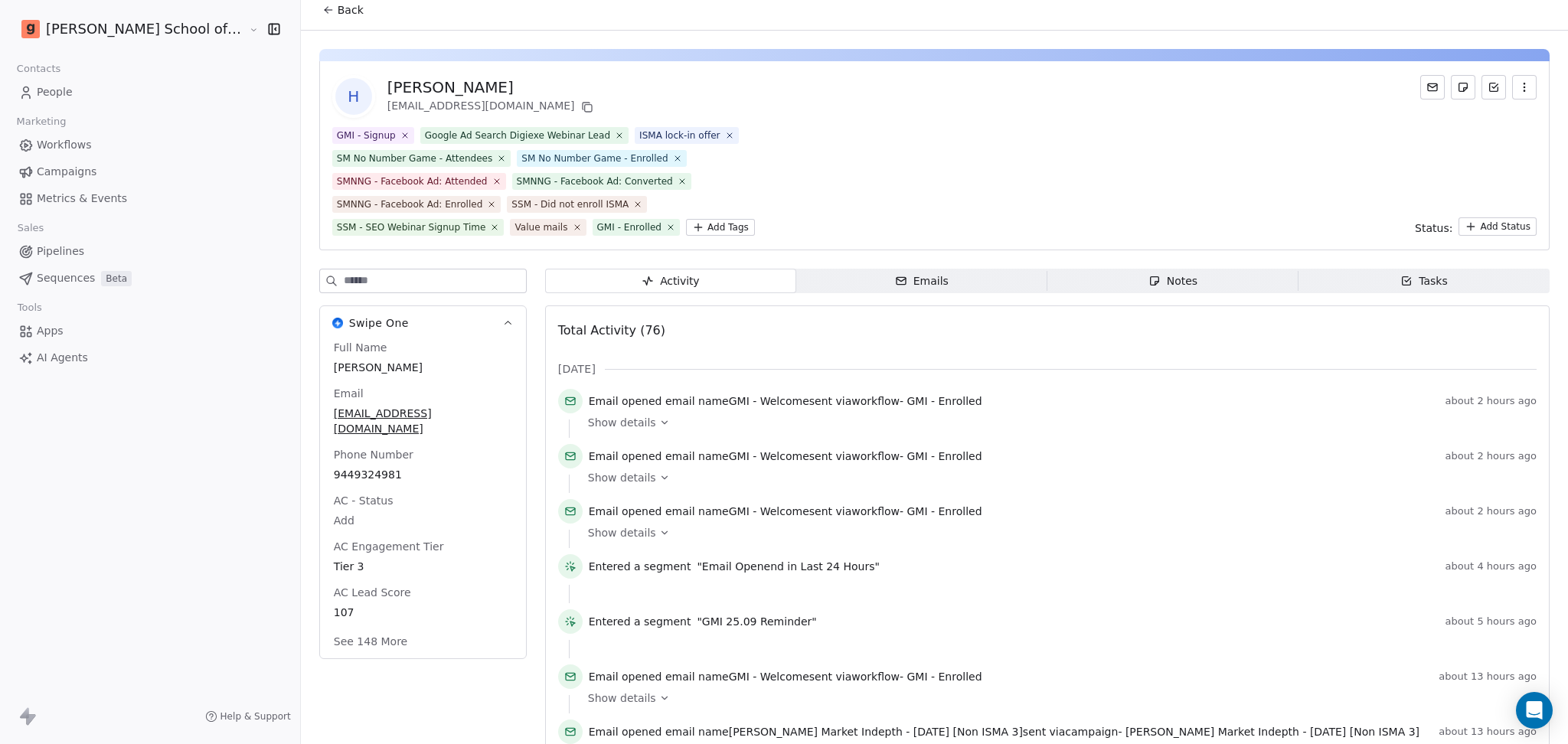
scroll to position [0, 0]
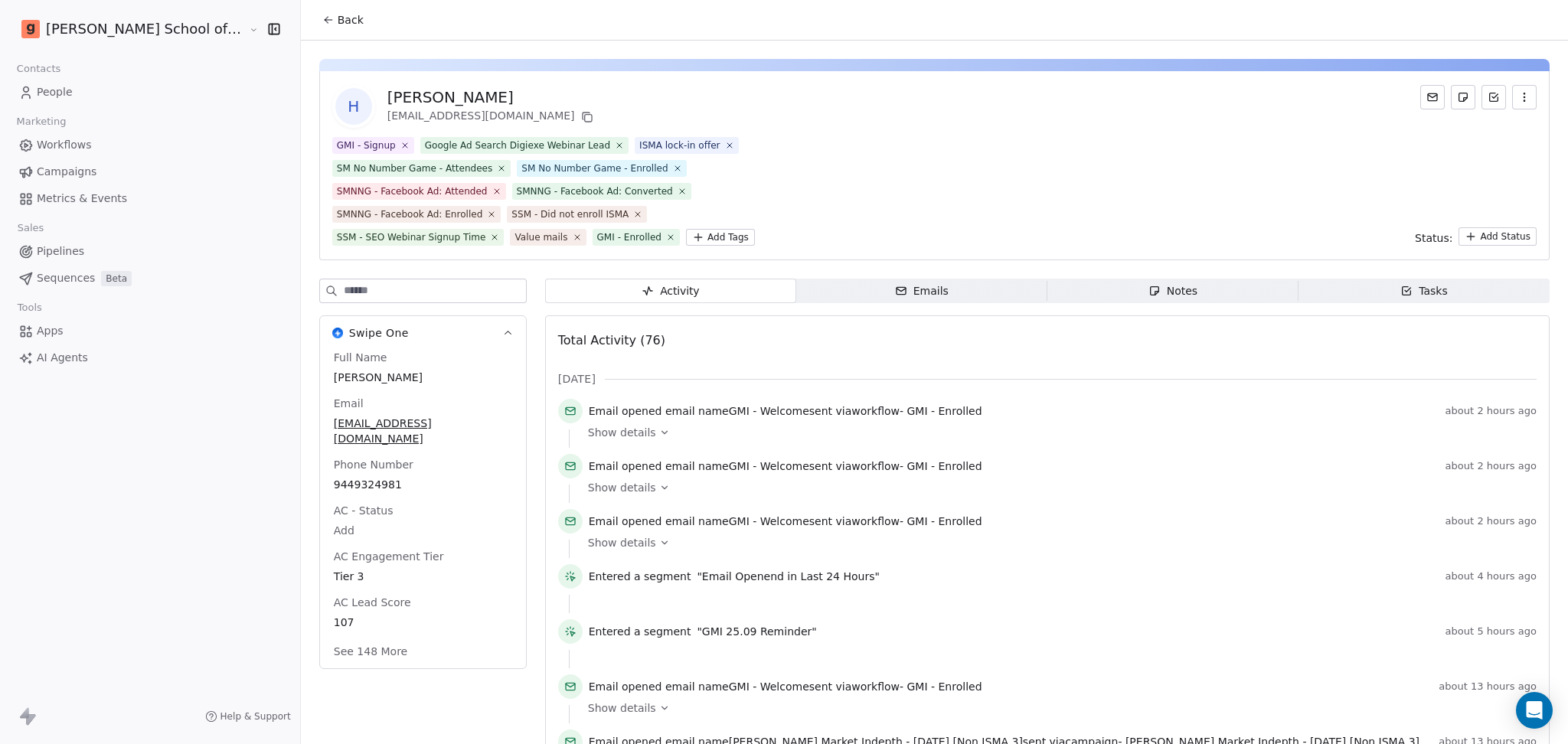
click at [338, 13] on span "Back" at bounding box center [350, 20] width 26 height 15
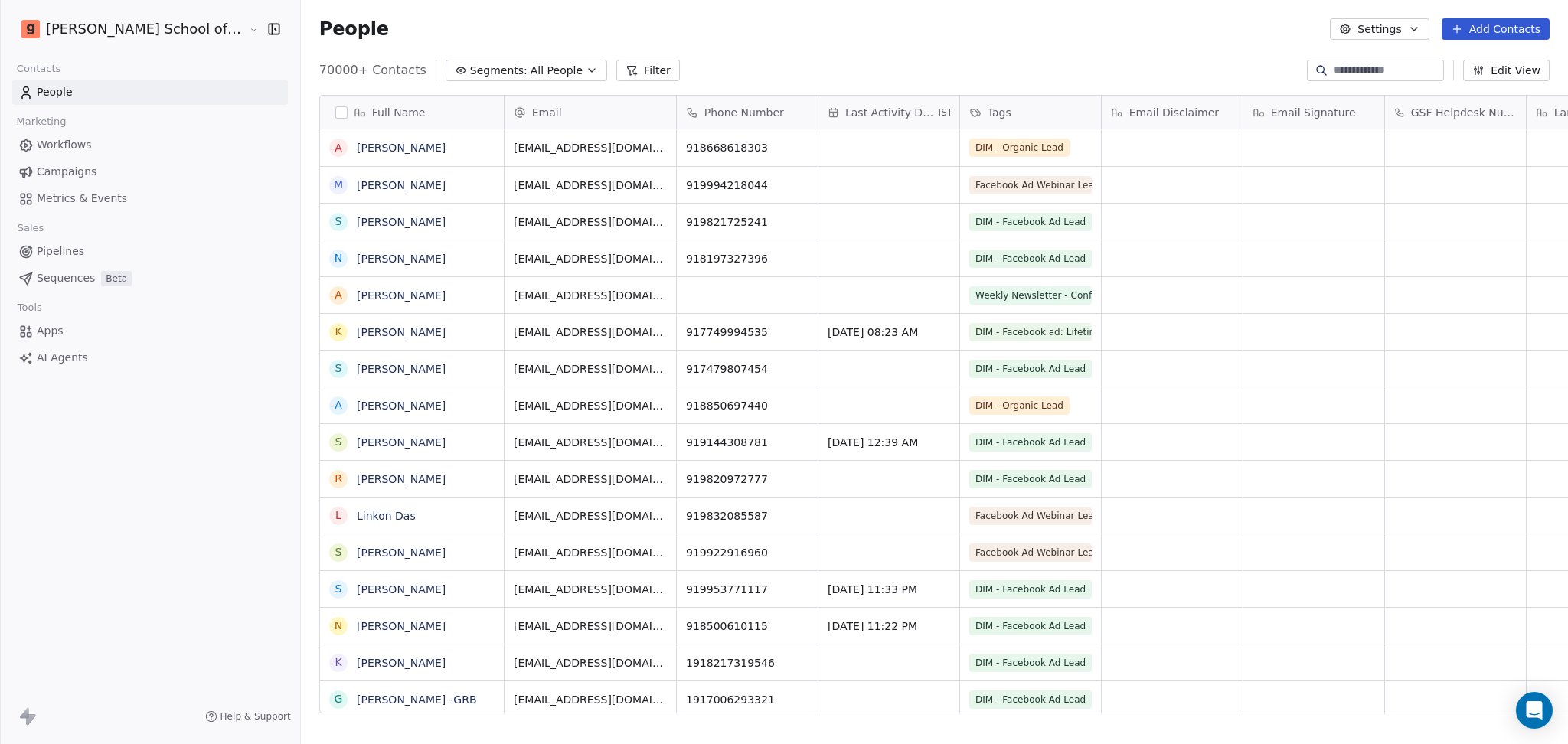
scroll to position [15, 16]
drag, startPoint x: 93, startPoint y: 177, endPoint x: 141, endPoint y: 76, distance: 111.8
click at [93, 177] on link "Campaigns" at bounding box center [150, 172] width 276 height 25
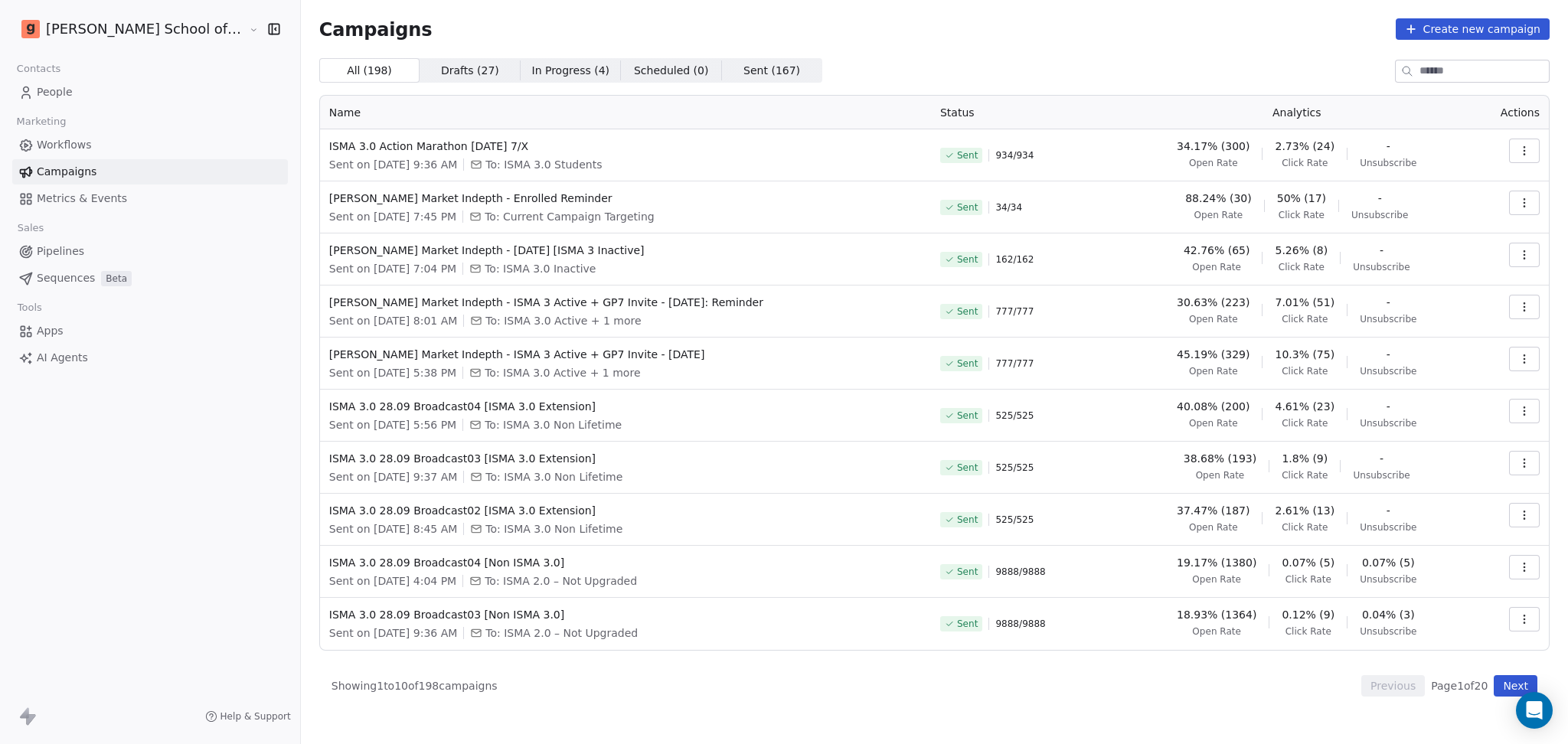
click at [66, 99] on span "People" at bounding box center [54, 92] width 36 height 16
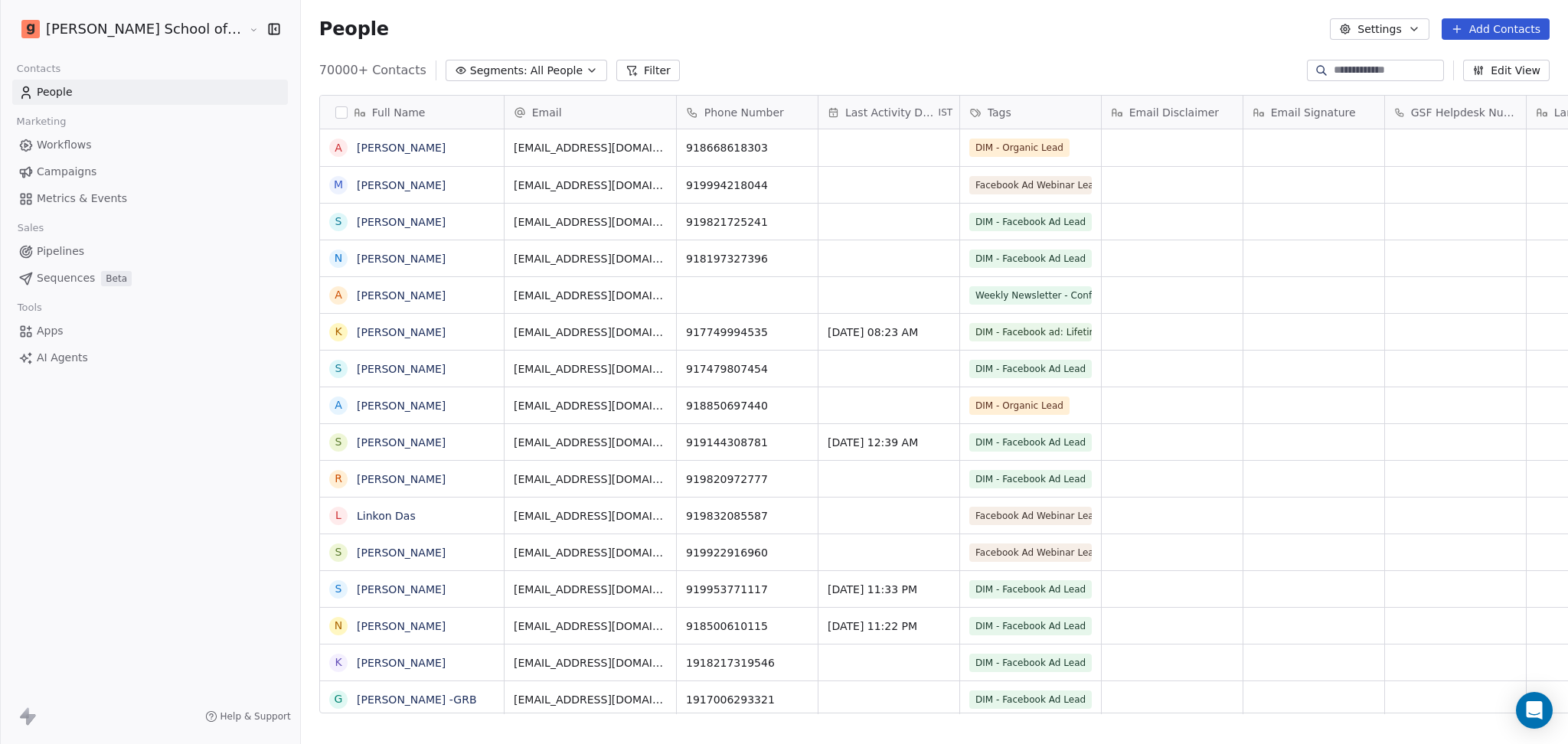
scroll to position [639, 1311]
click at [1175, 72] on input at bounding box center [1387, 71] width 107 height 15
type input "*"
paste input "**********"
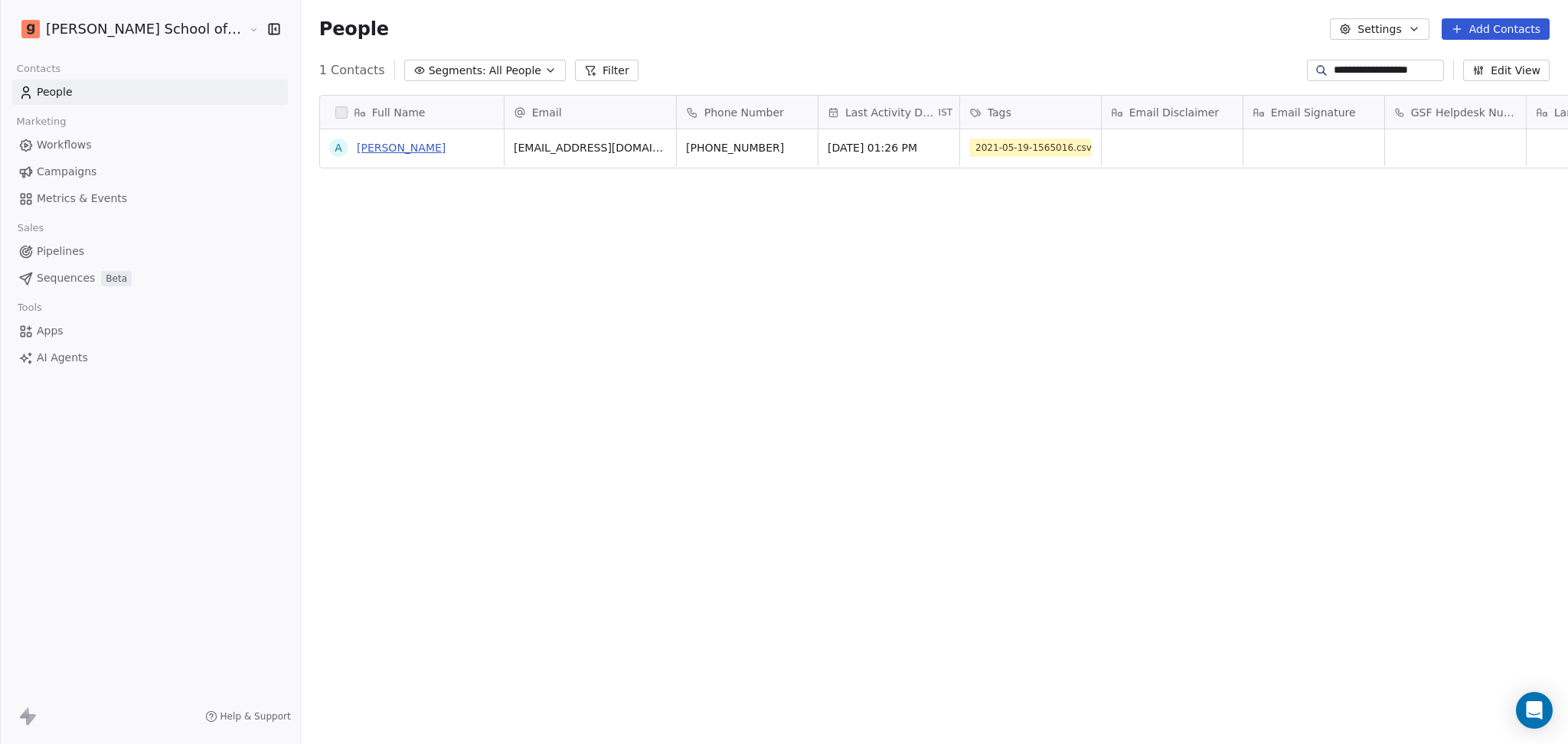
type input "**********"
click at [357, 151] on link "[PERSON_NAME]" at bounding box center [402, 147] width 89 height 13
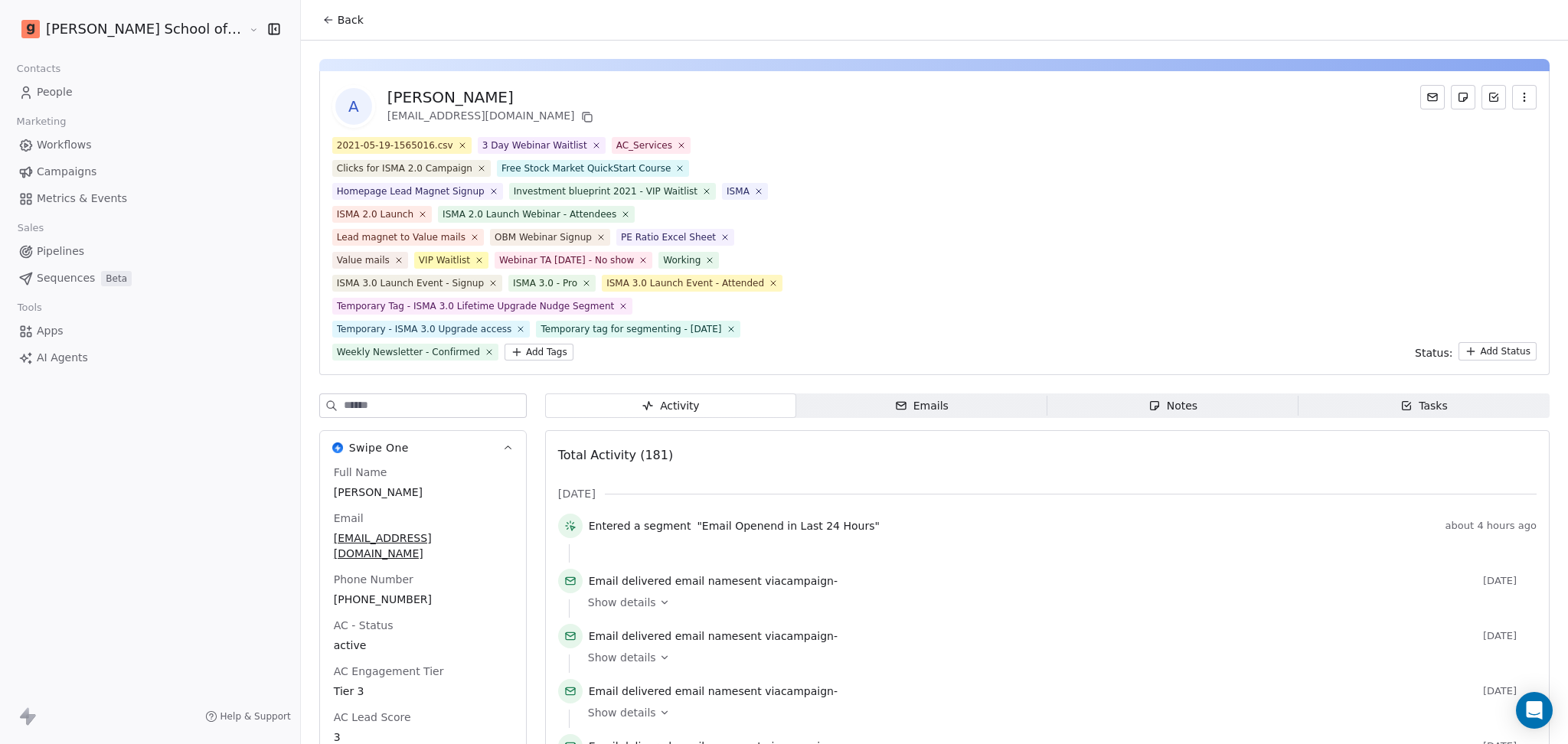
click at [383, 400] on input at bounding box center [435, 405] width 182 height 23
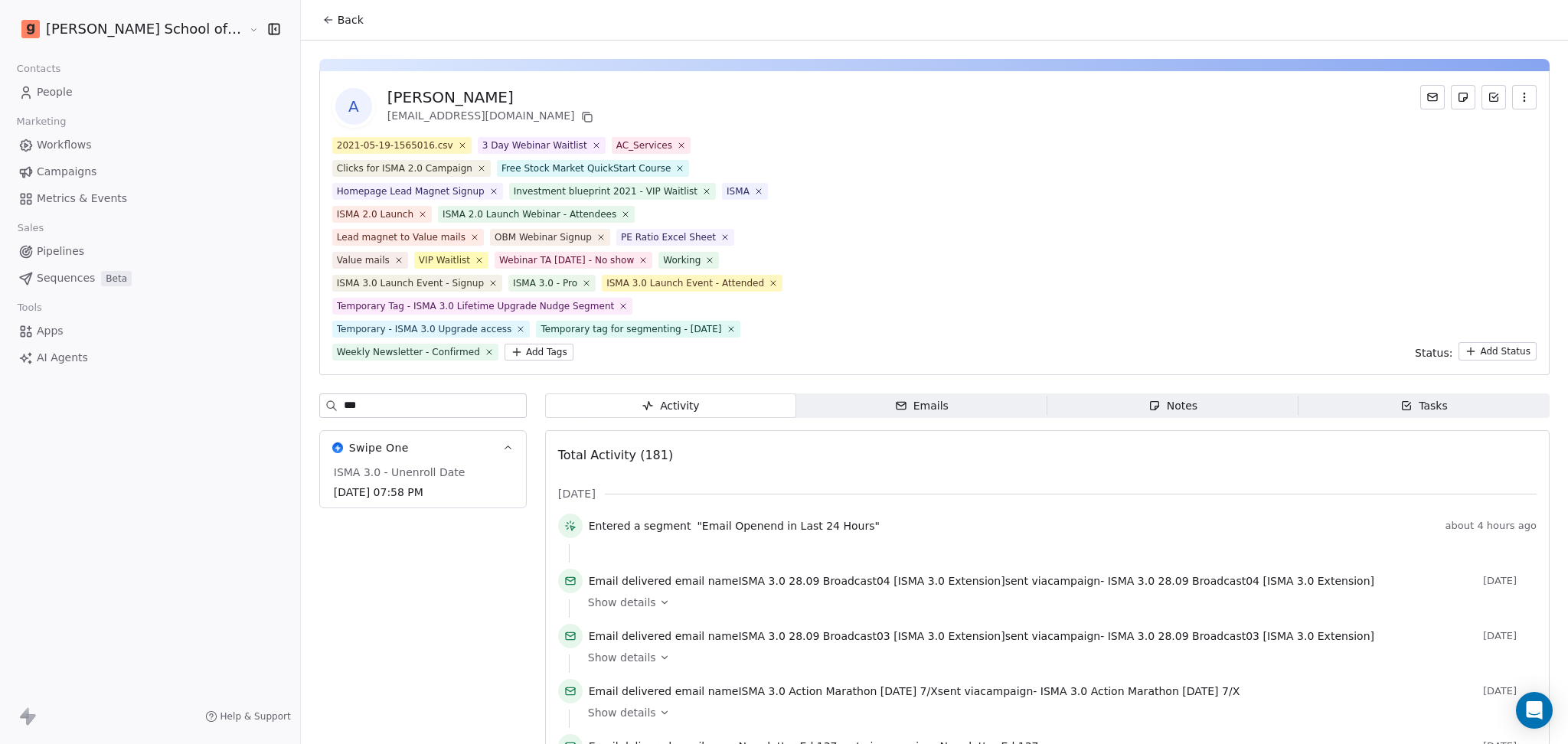
click at [224, 402] on div "[PERSON_NAME] School of Finance LLP Contacts People Marketing Workflows Campaig…" at bounding box center [784, 372] width 1568 height 744
type input "******"
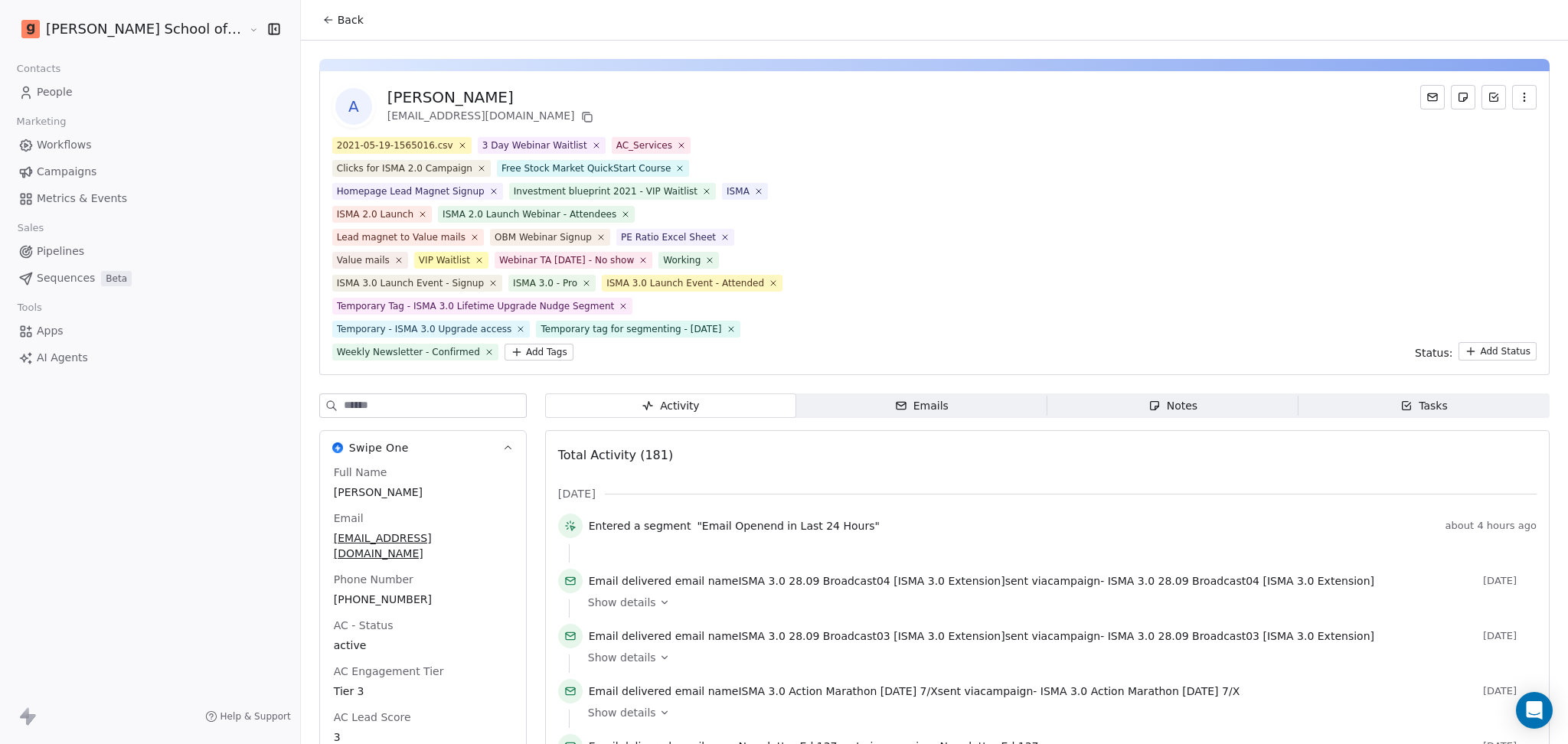
click at [361, 413] on input at bounding box center [435, 405] width 182 height 23
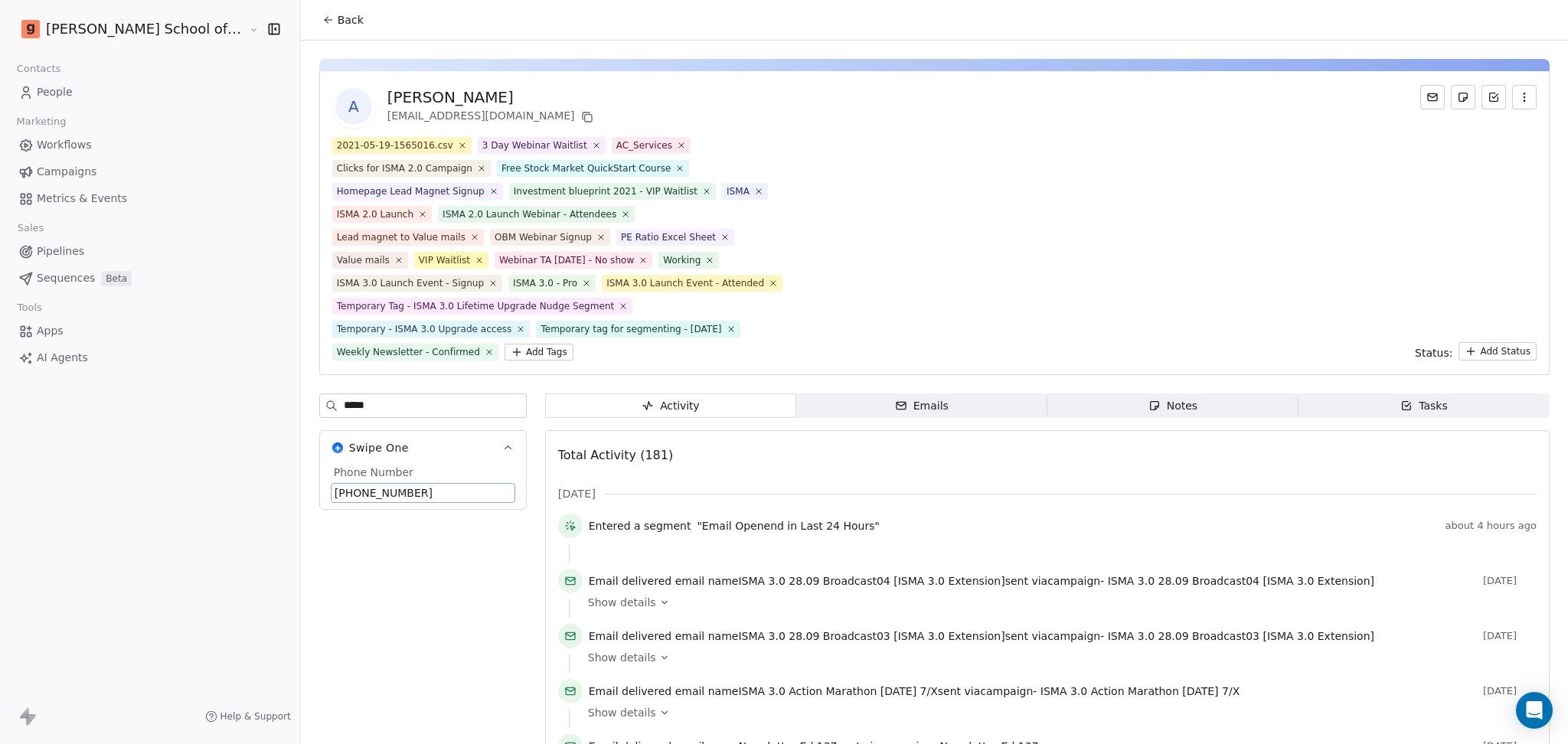
scroll to position [120, 0]
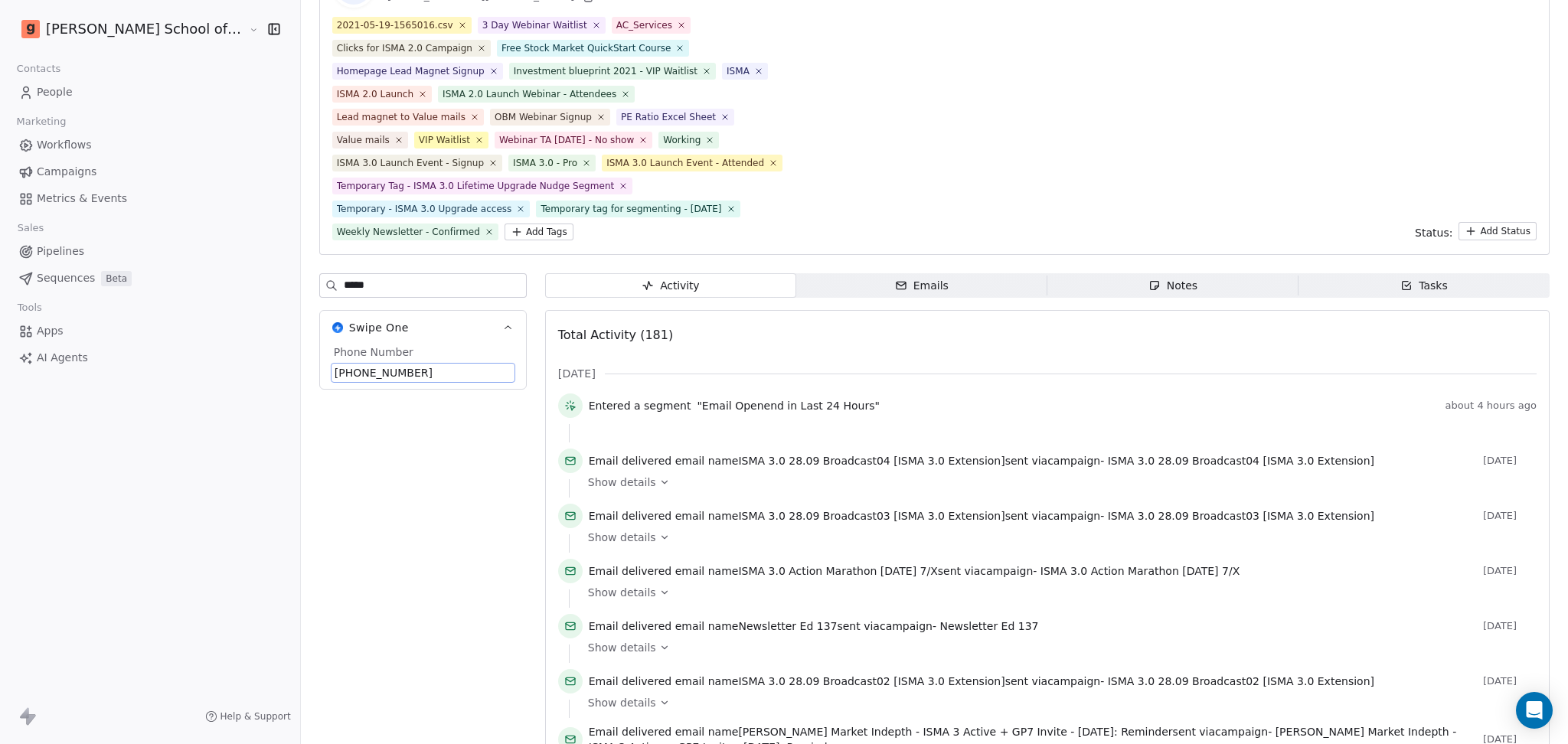
click at [368, 369] on span "[PHONE_NUMBER]" at bounding box center [423, 372] width 177 height 15
drag, startPoint x: 368, startPoint y: 369, endPoint x: 302, endPoint y: 372, distance: 66.1
click at [335, 372] on span "[PHONE_NUMBER]" at bounding box center [423, 372] width 177 height 15
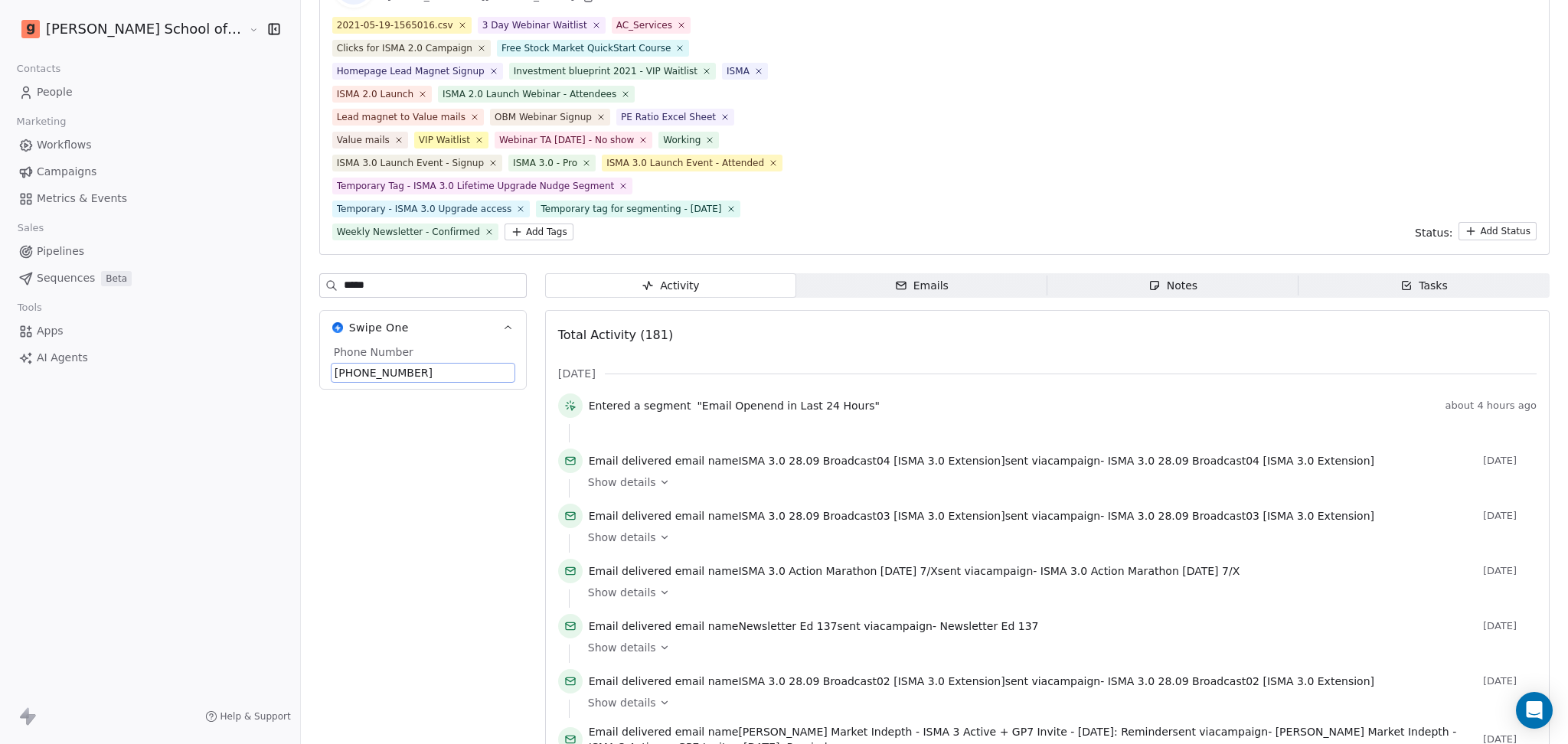
click at [335, 372] on span "[PHONE_NUMBER]" at bounding box center [423, 372] width 177 height 15
click at [302, 372] on input "**********" at bounding box center [354, 382] width 161 height 31
click at [412, 473] on html "[PERSON_NAME] School of Finance LLP Contacts People Marketing Workflows Campaig…" at bounding box center [784, 372] width 1568 height 744
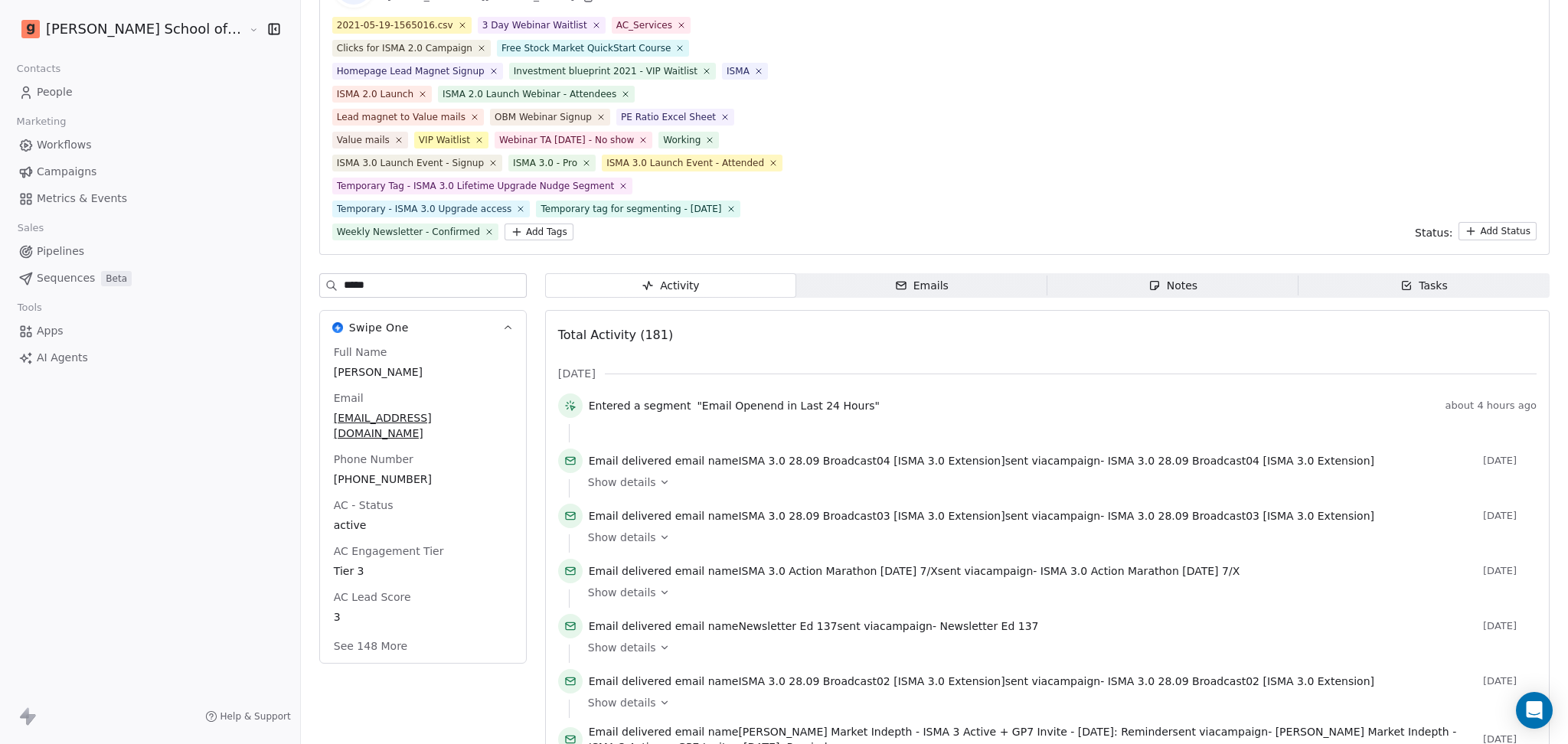
drag, startPoint x: 313, startPoint y: 283, endPoint x: 214, endPoint y: 276, distance: 99.2
click at [214, 276] on div "[PERSON_NAME] School of Finance LLP Contacts People Marketing Workflows Campaig…" at bounding box center [784, 372] width 1568 height 744
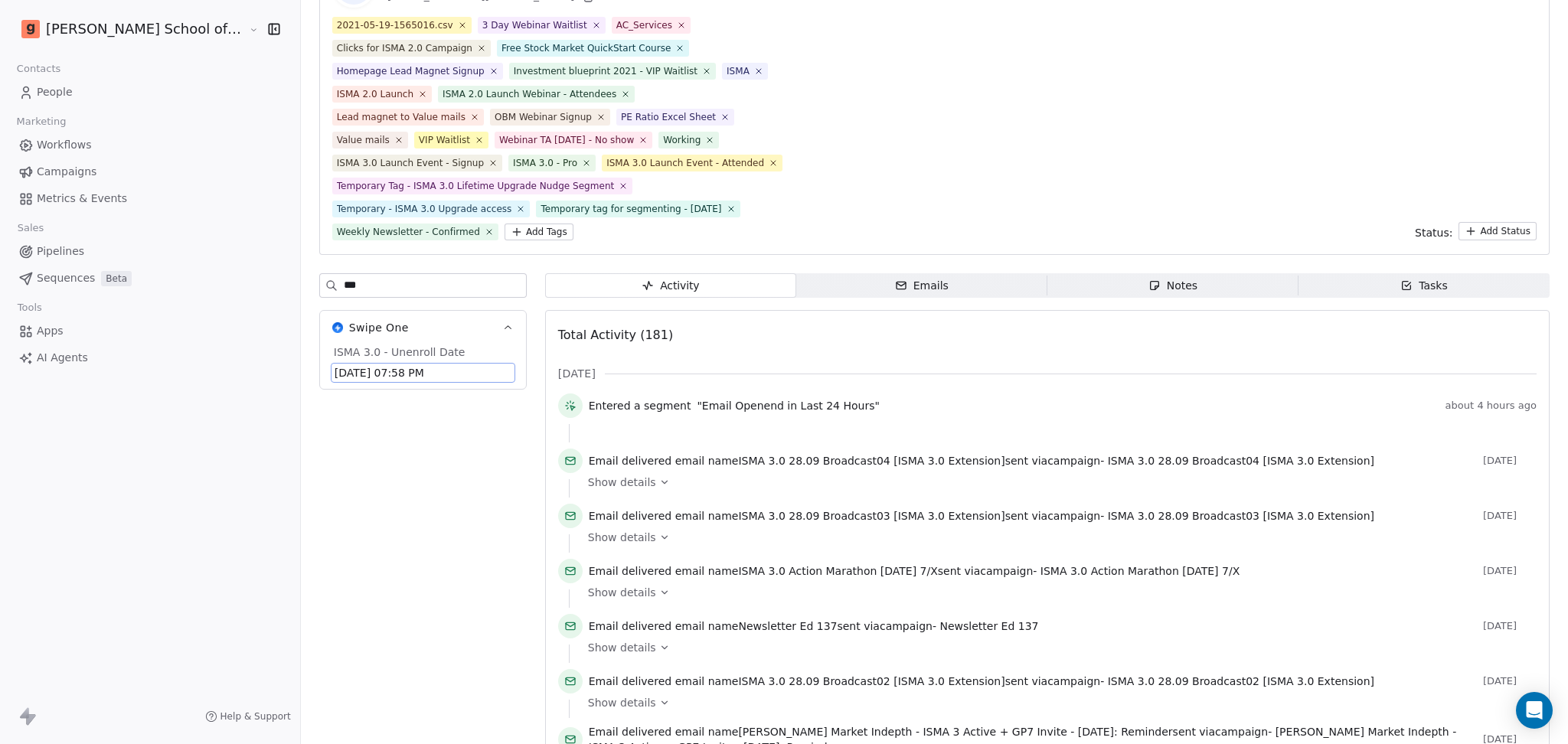
click at [335, 370] on span "[DATE] 07:58 PM" at bounding box center [423, 372] width 177 height 15
click at [384, 372] on span "[DATE] 07:58 PM" at bounding box center [423, 372] width 177 height 15
click at [335, 370] on span "[DATE] 07:58 PM" at bounding box center [423, 372] width 177 height 15
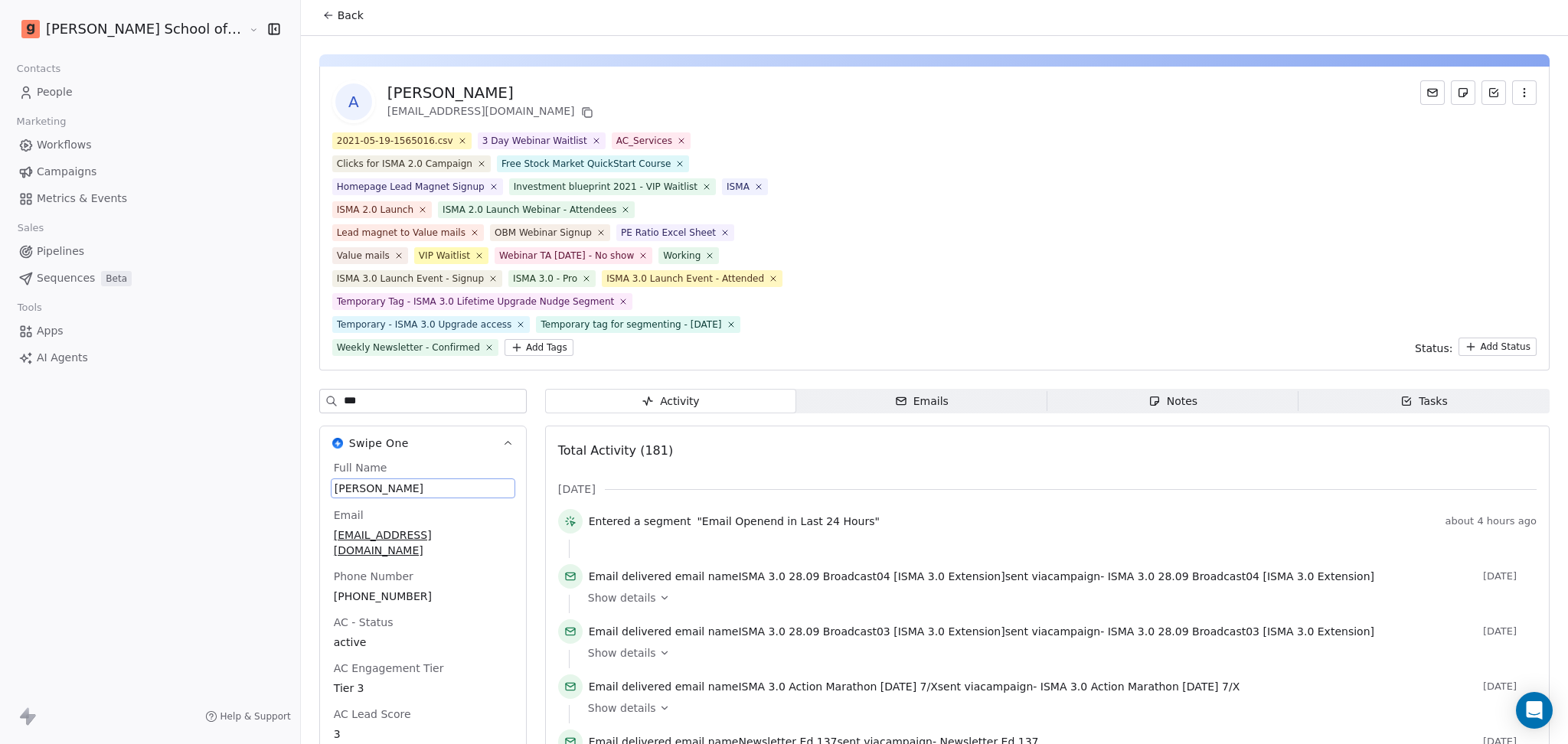
scroll to position [0, 0]
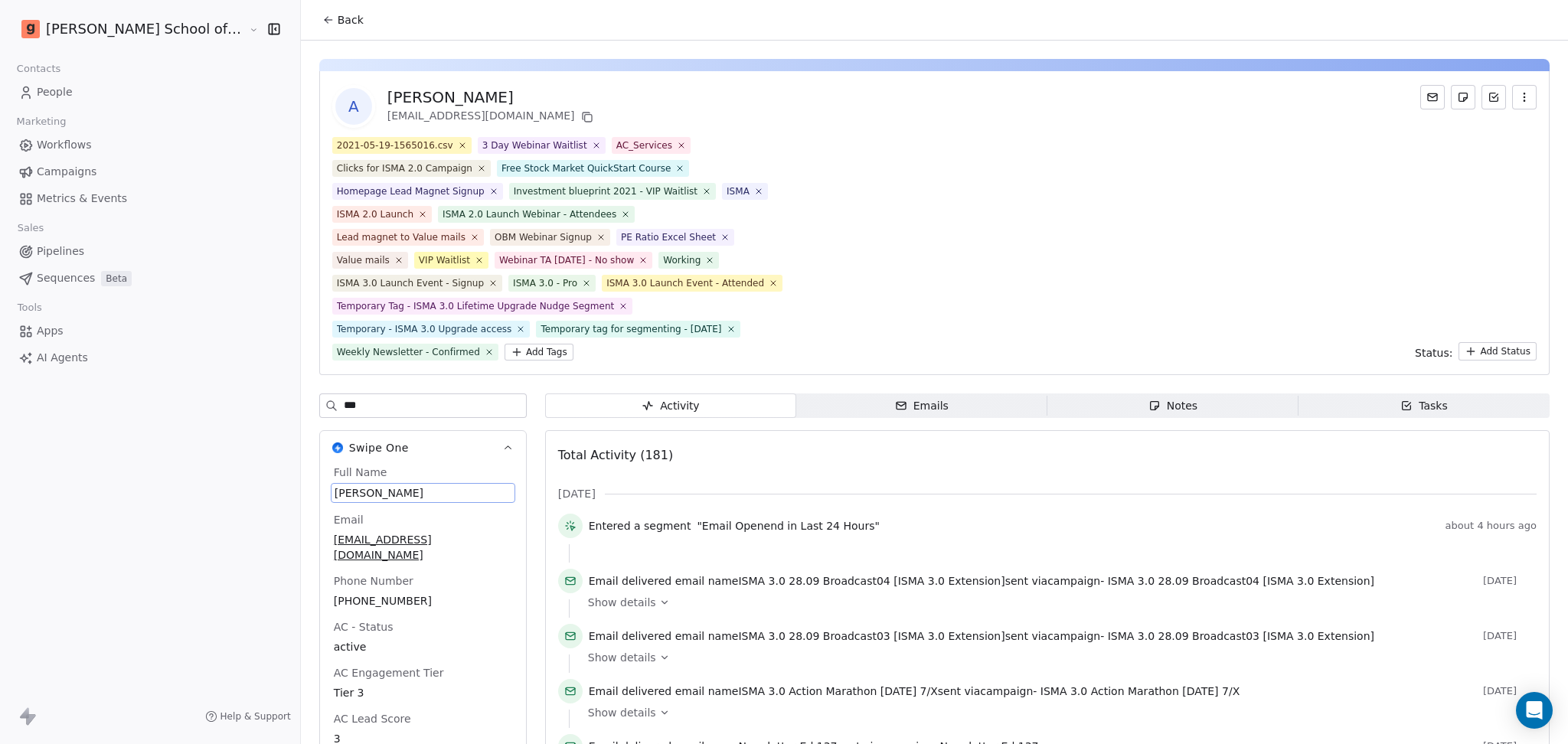
click at [344, 409] on input "***" at bounding box center [435, 405] width 182 height 23
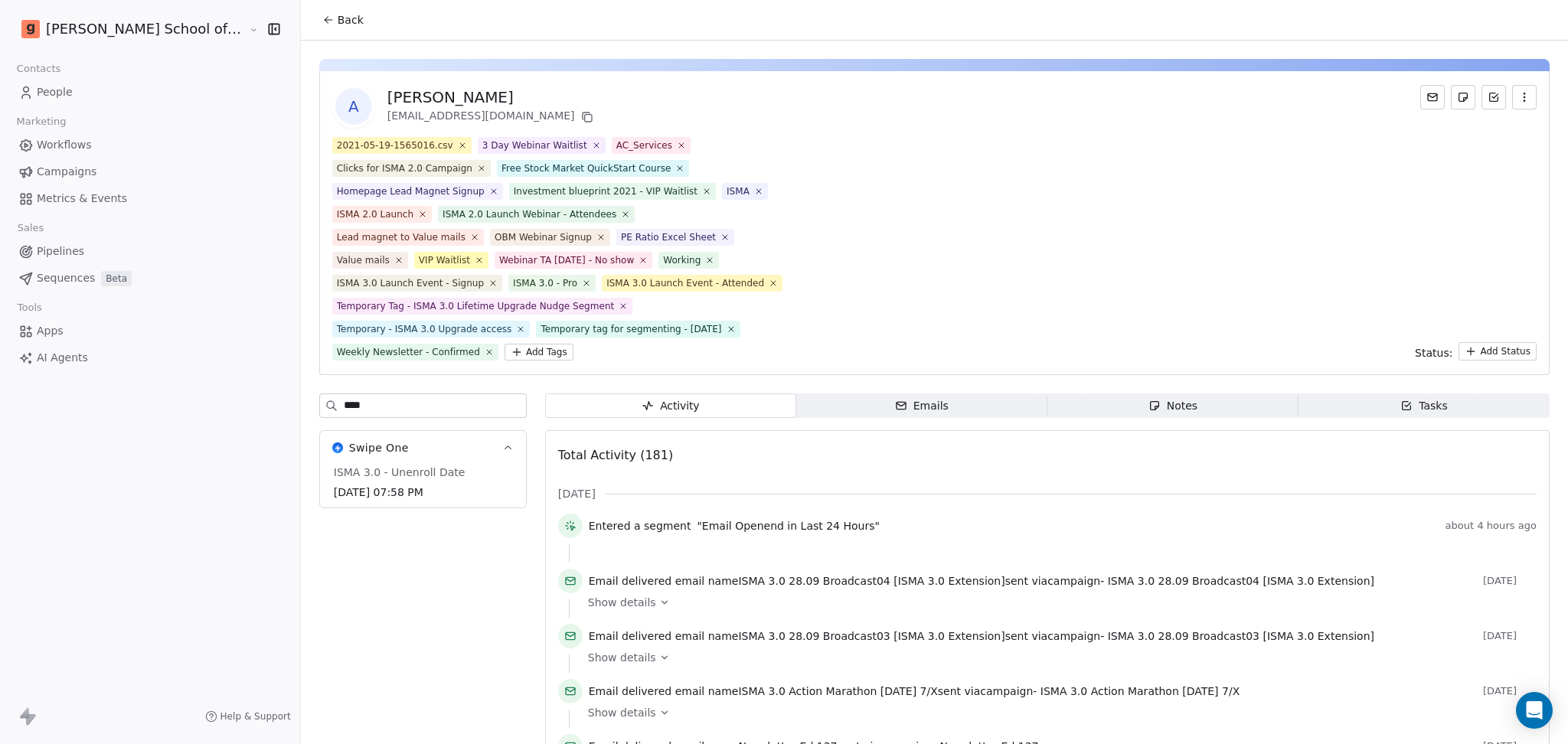
type input "****"
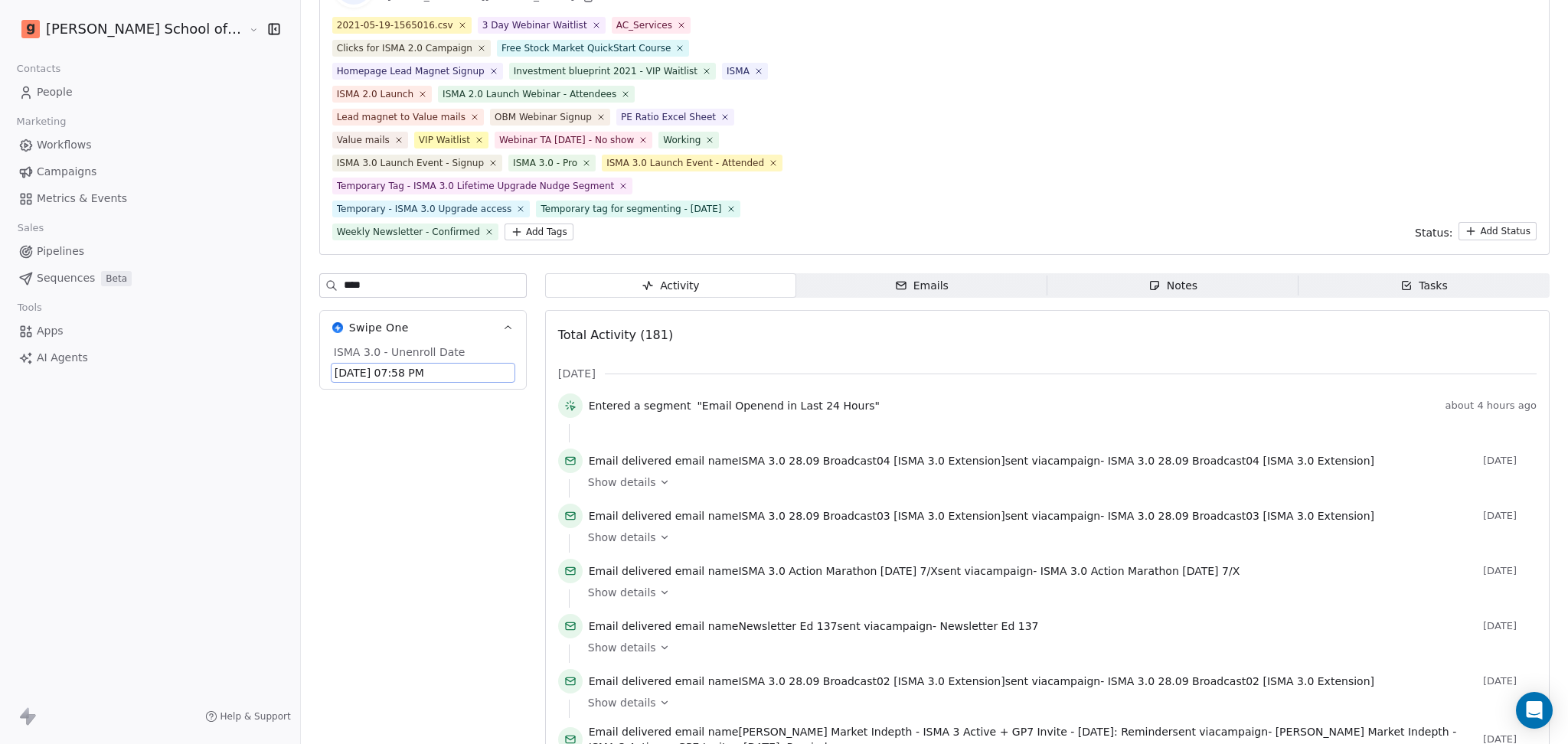
click at [335, 375] on span "[DATE] 07:58 PM" at bounding box center [423, 372] width 177 height 15
click at [335, 370] on span "[DATE] 07:58 PM" at bounding box center [423, 372] width 177 height 15
click at [335, 372] on span "[DATE] 07:58 PM" at bounding box center [423, 372] width 177 height 15
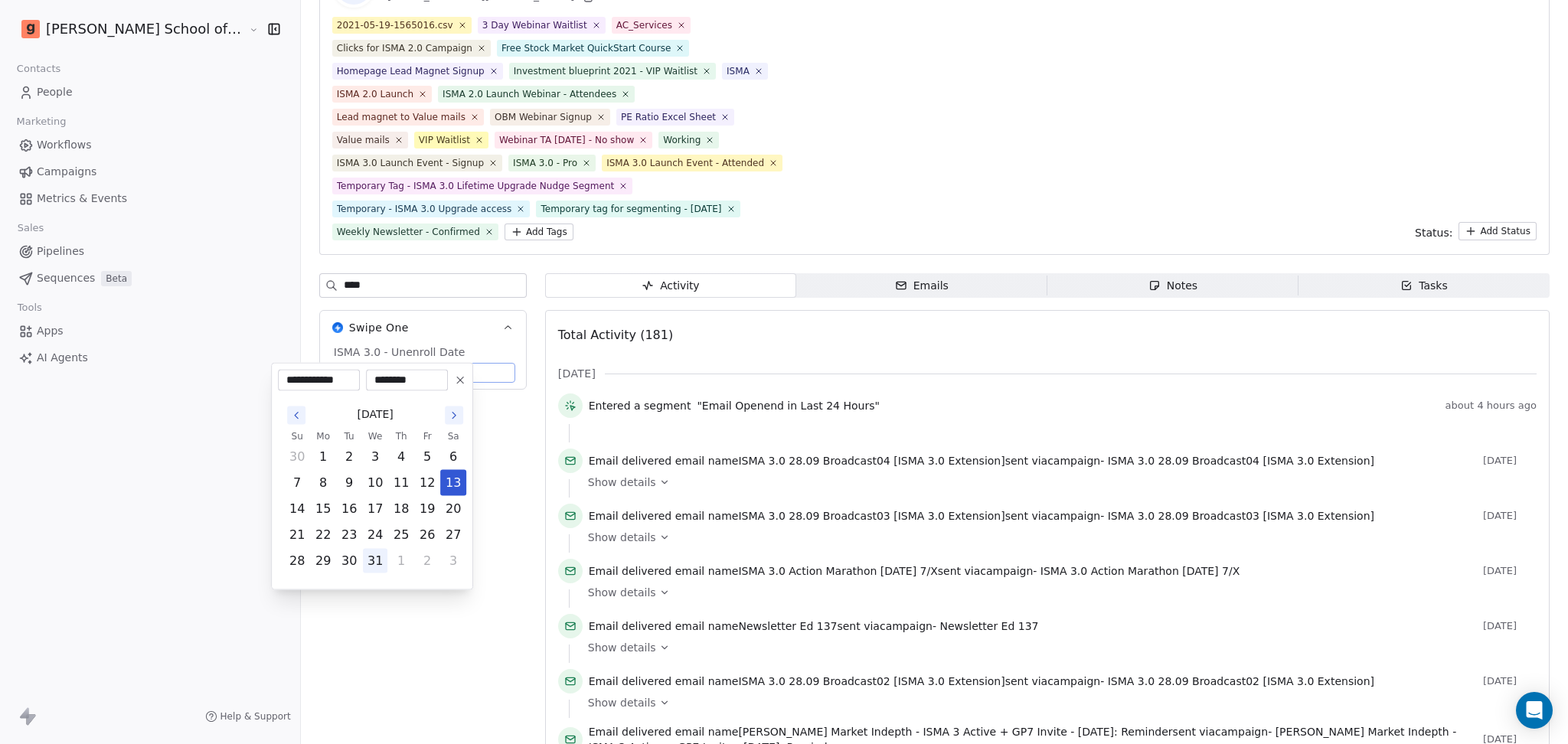
click at [375, 558] on button "31" at bounding box center [375, 560] width 24 height 24
type input "**********"
click at [382, 558] on html "[PERSON_NAME] School of Finance LLP Contacts People Marketing Workflows Campaig…" at bounding box center [784, 372] width 1568 height 744
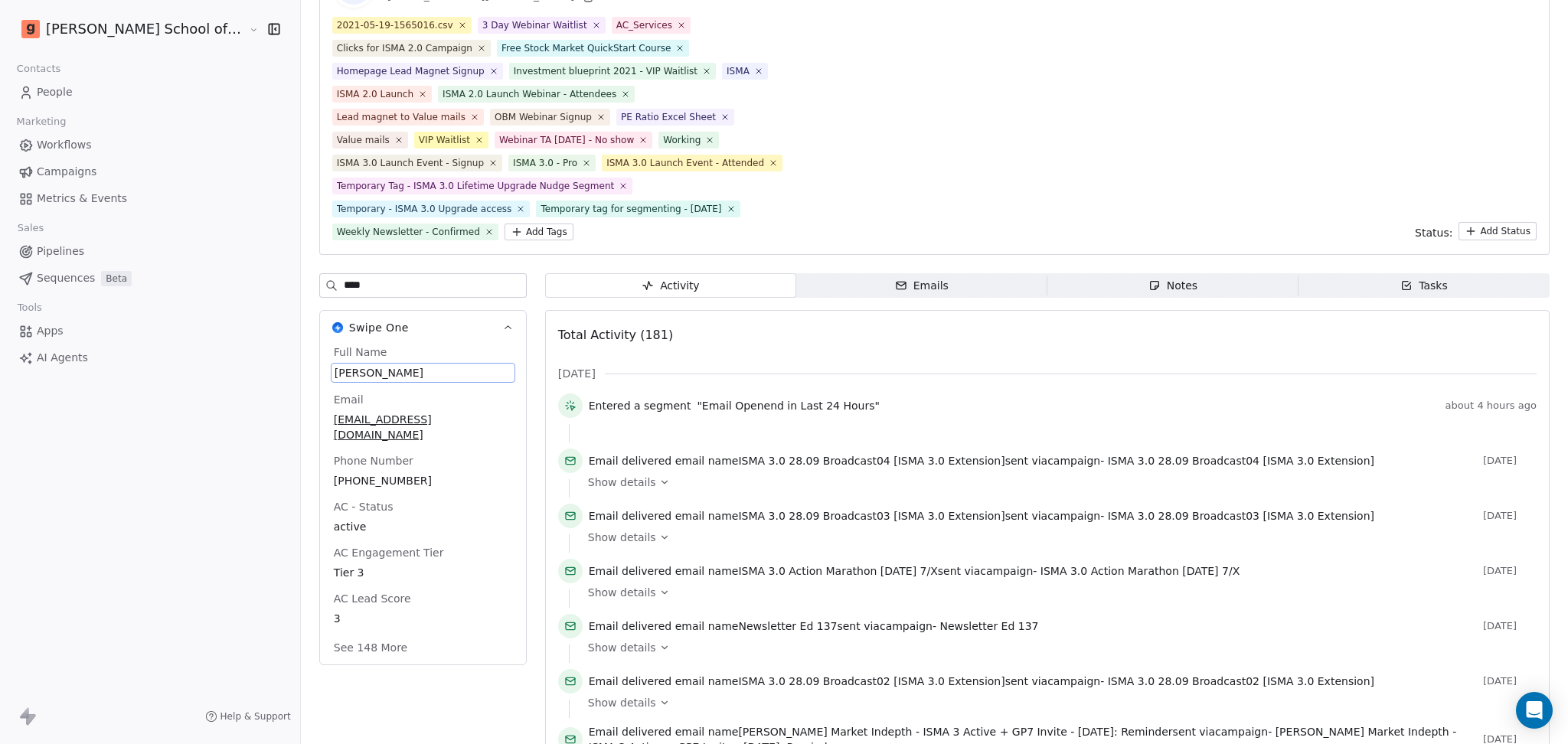
click at [174, 529] on div "[PERSON_NAME] School of Finance LLP Contacts People Marketing Workflows Campaig…" at bounding box center [150, 372] width 300 height 744
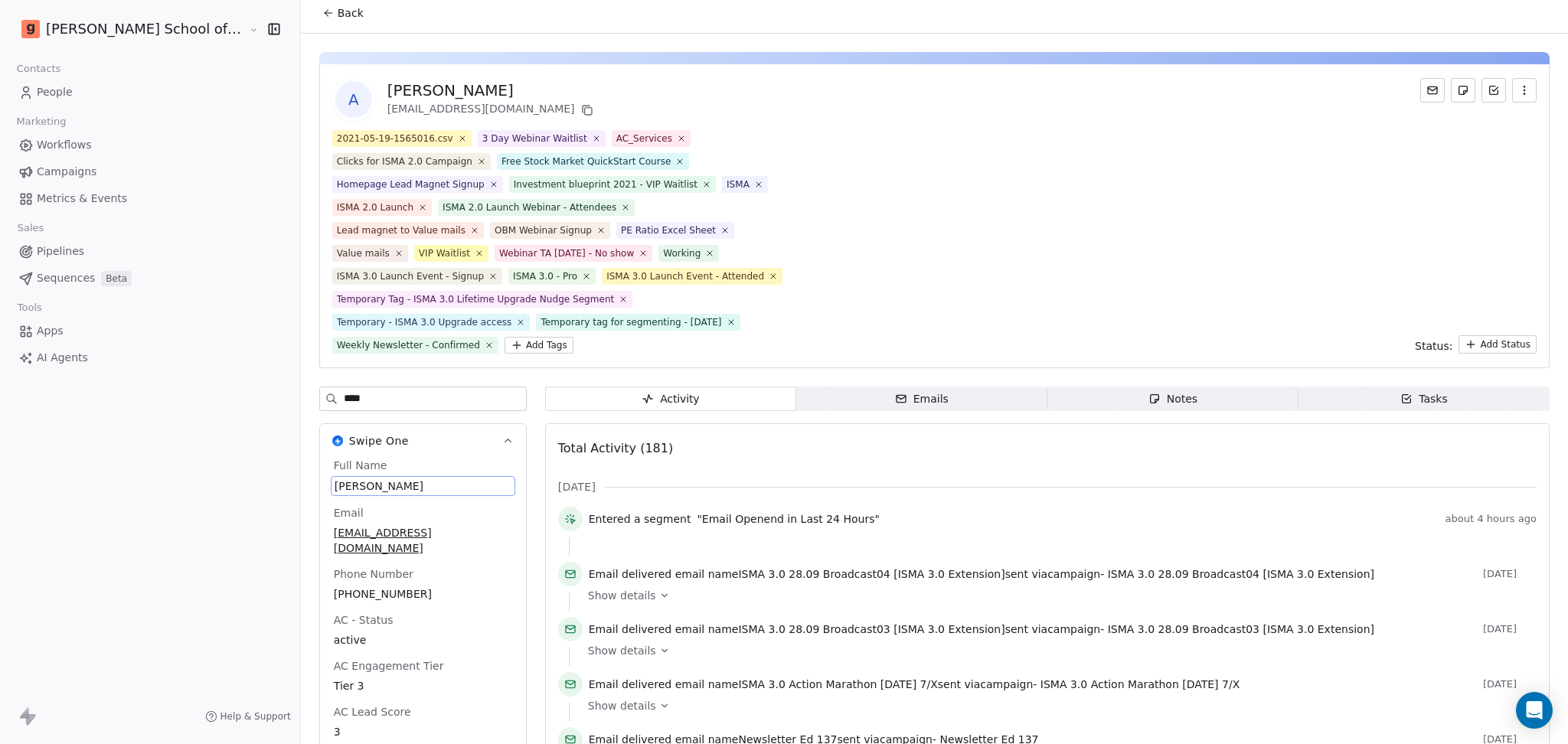
scroll to position [0, 0]
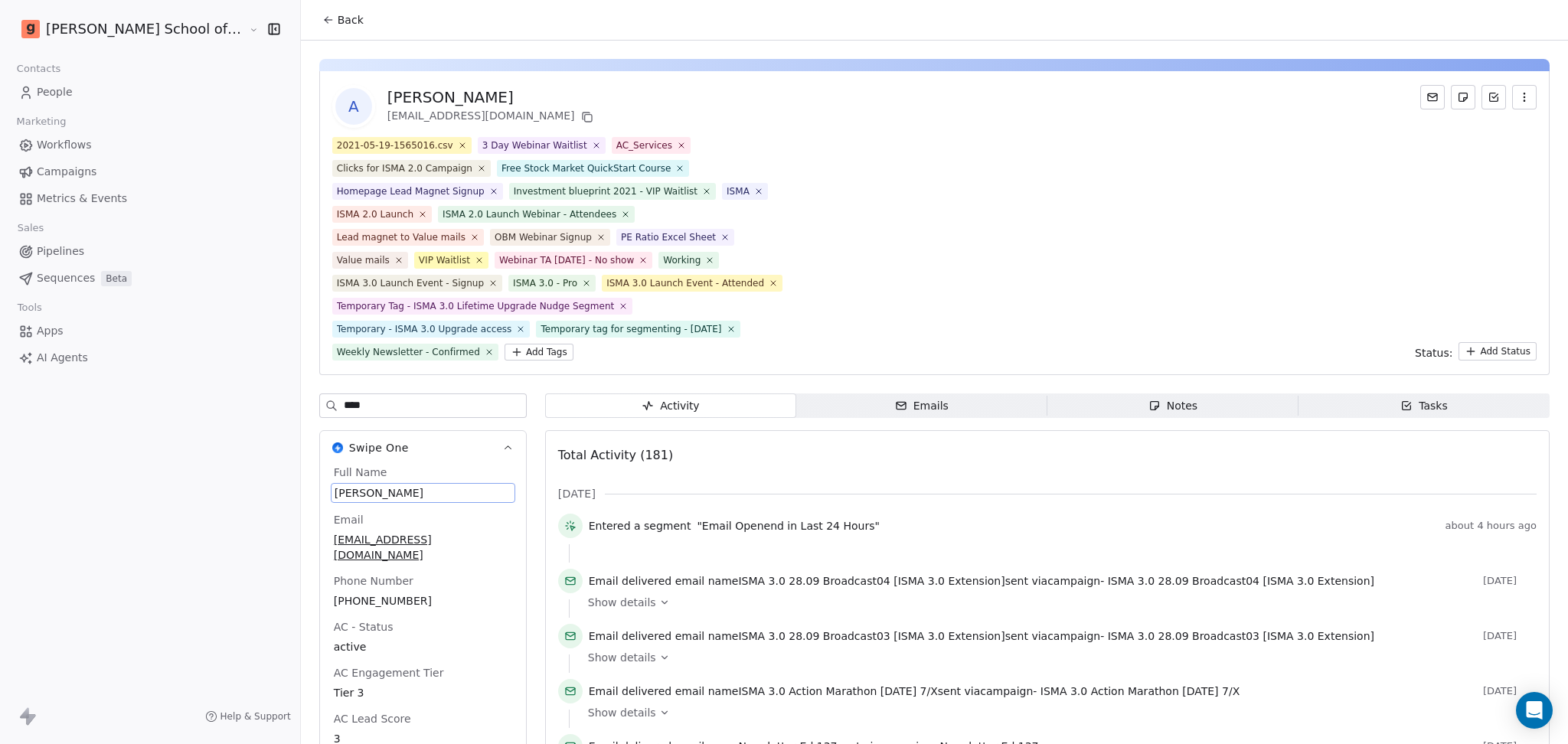
click at [338, 20] on span "Back" at bounding box center [350, 20] width 26 height 15
click at [338, 25] on span "Back" at bounding box center [350, 20] width 26 height 15
click at [344, 401] on input "****" at bounding box center [435, 405] width 182 height 23
type input "*******"
click at [338, 26] on span "Back" at bounding box center [350, 20] width 26 height 15
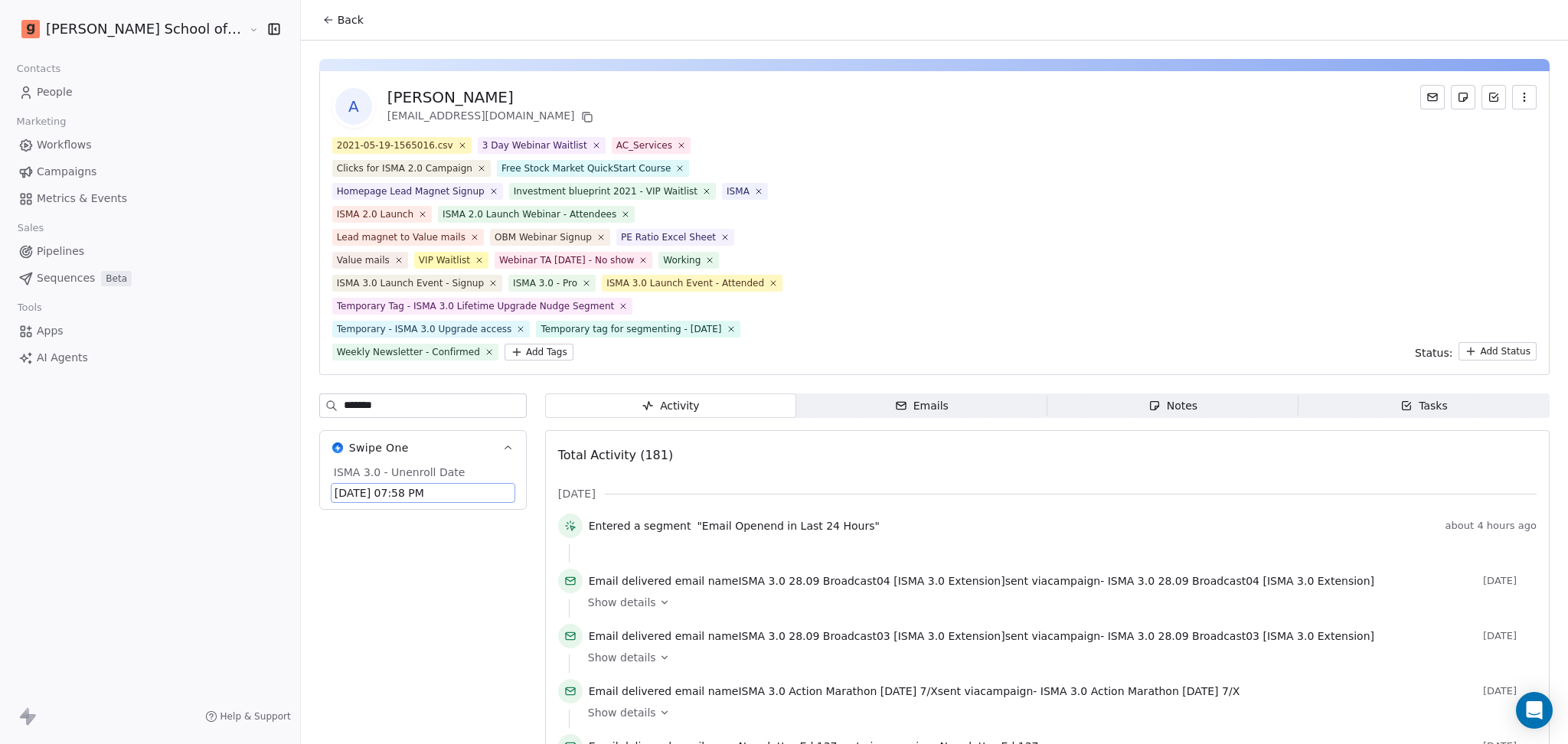
click at [338, 26] on span "Back" at bounding box center [350, 20] width 26 height 15
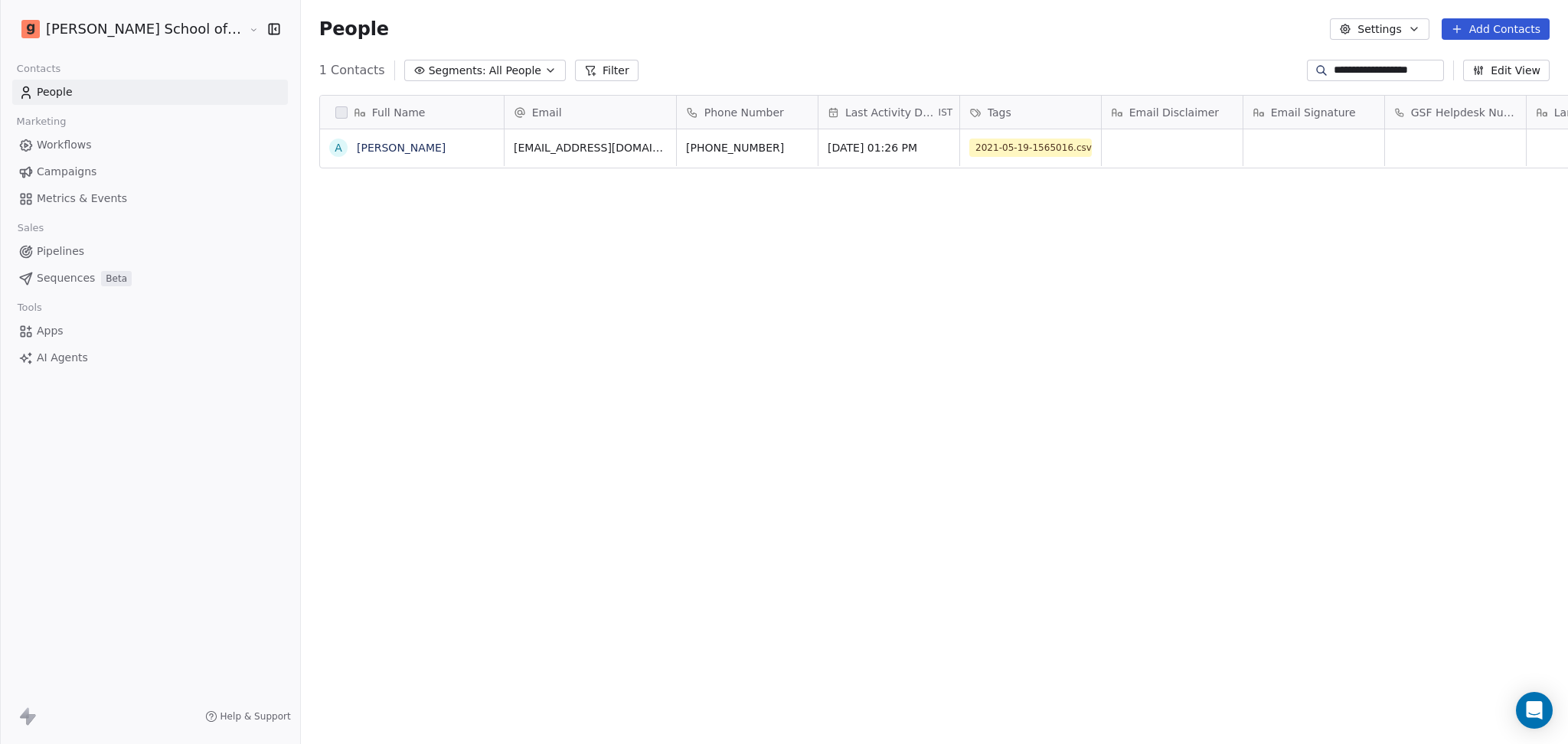
scroll to position [639, 1311]
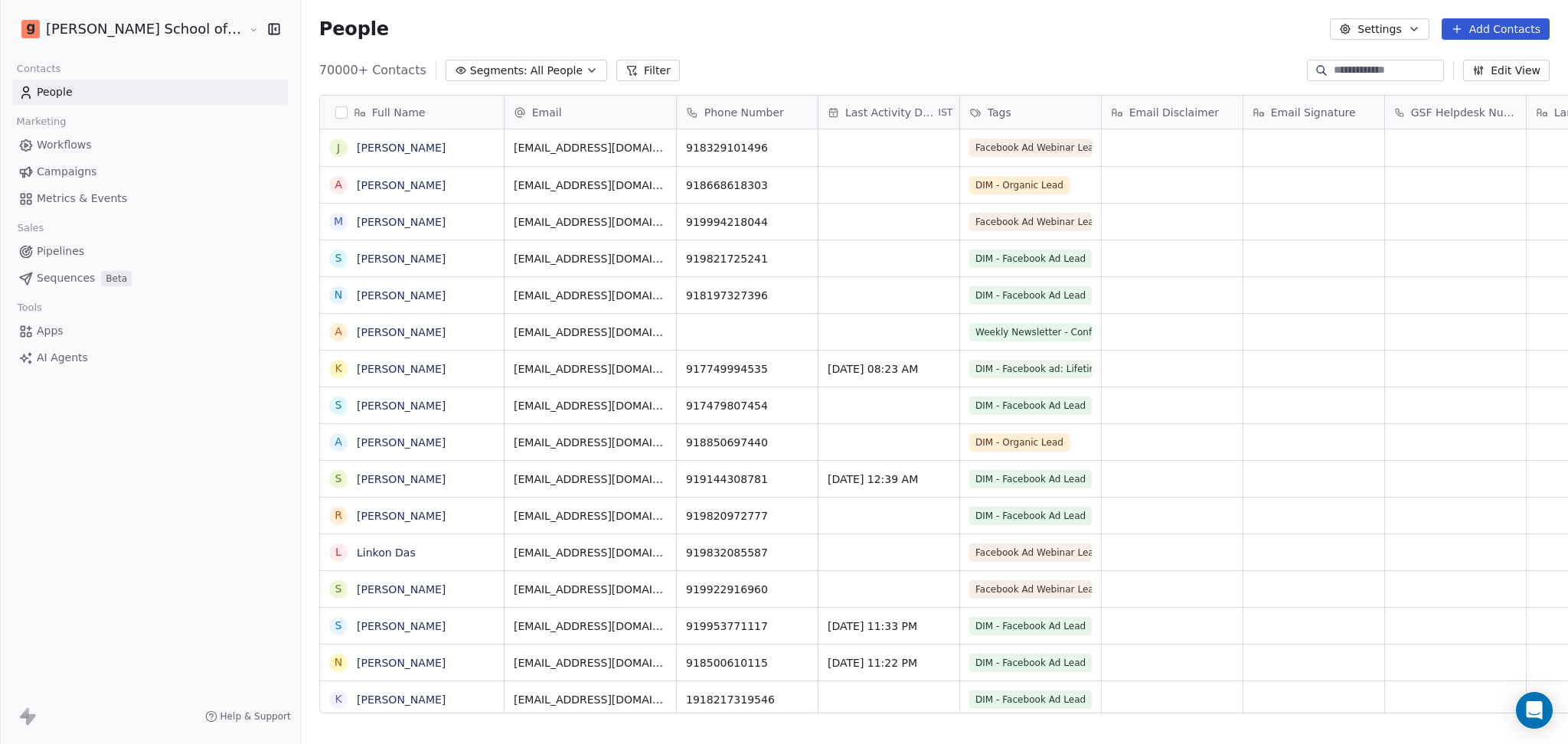
scroll to position [639, 1311]
click at [1345, 68] on input at bounding box center [1387, 71] width 107 height 15
click at [138, 160] on link "Campaigns" at bounding box center [150, 172] width 276 height 25
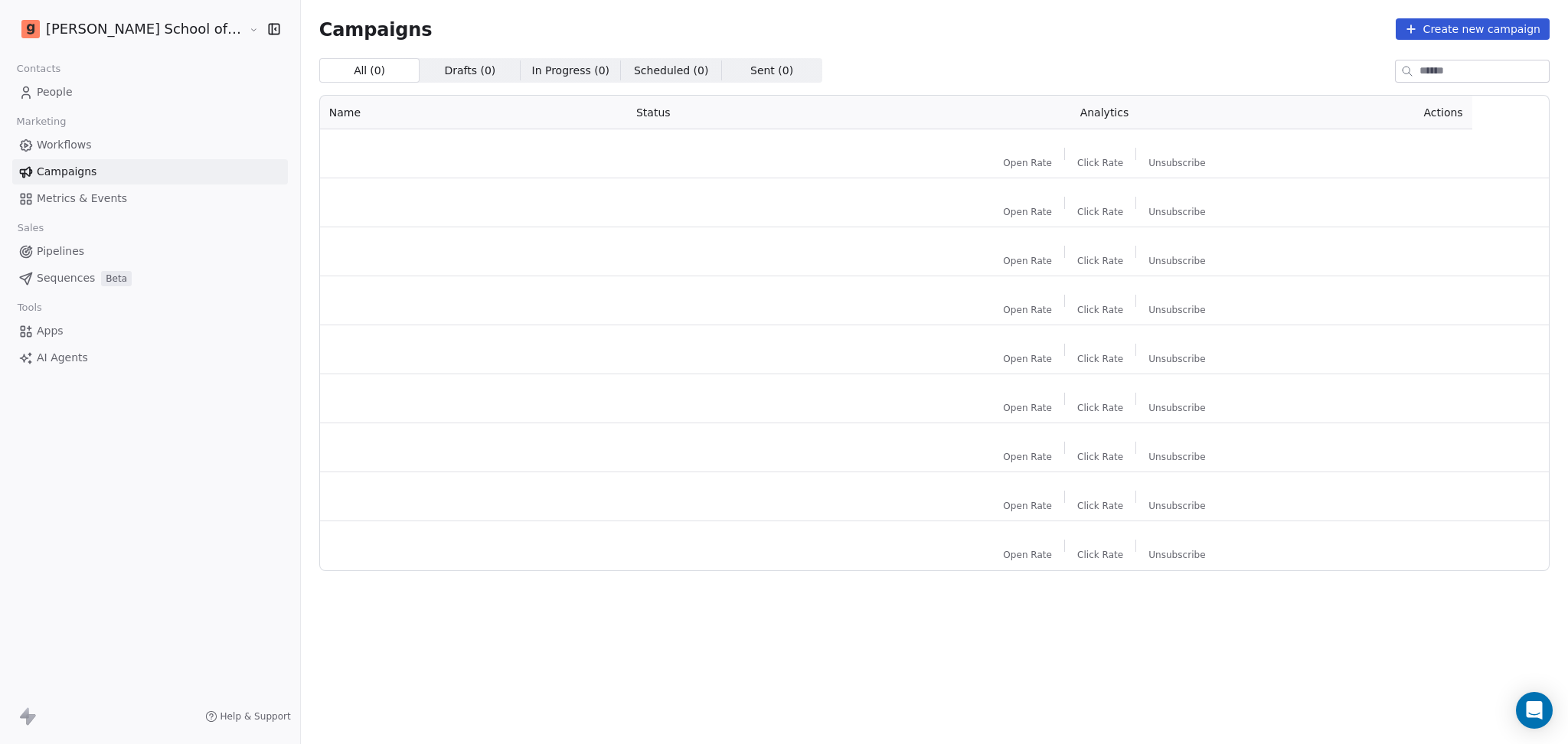
click at [145, 147] on link "Workflows" at bounding box center [150, 145] width 276 height 25
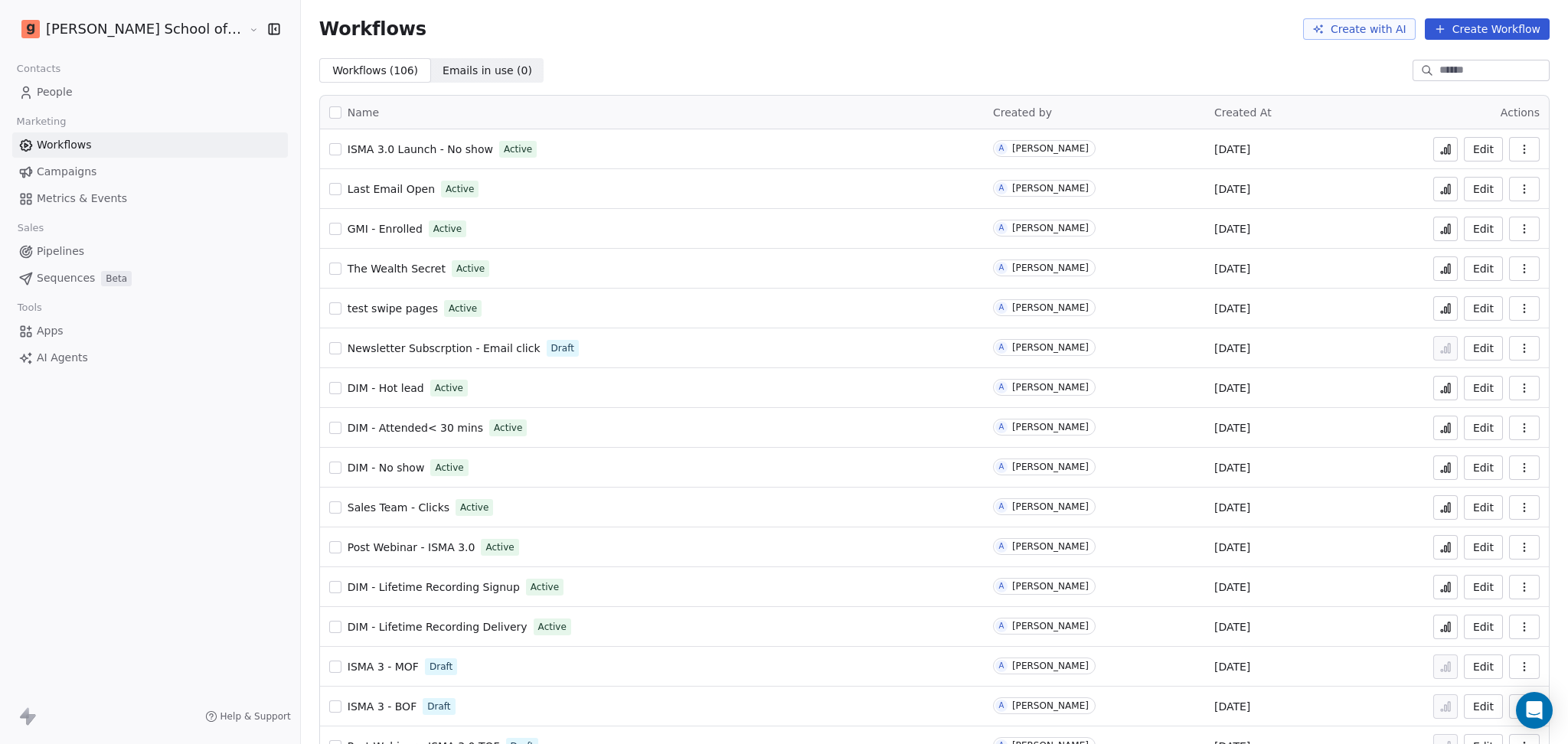
click at [1439, 68] on input at bounding box center [1493, 71] width 107 height 15
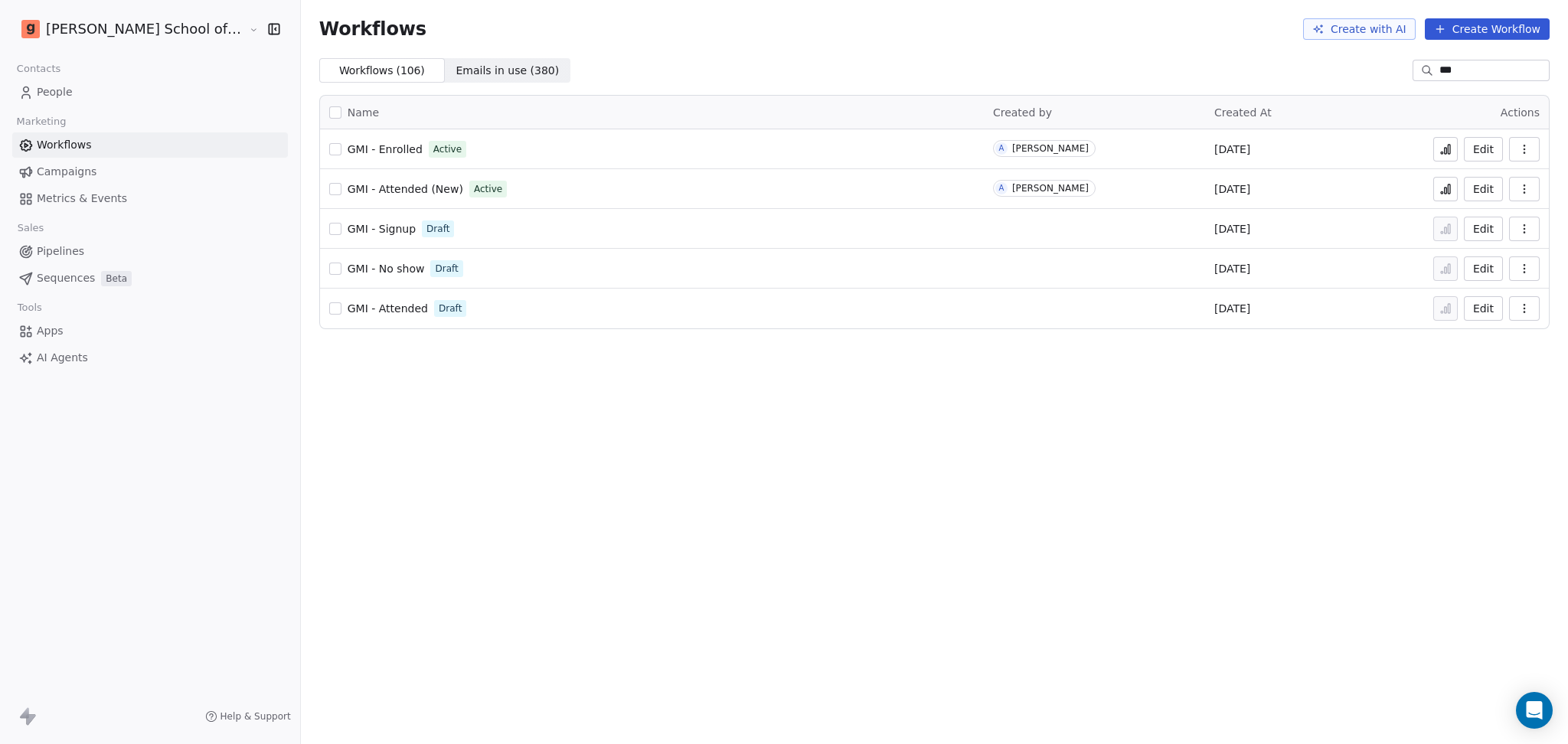
type input "***"
click at [347, 149] on span "GMI - Enrolled" at bounding box center [385, 149] width 75 height 13
